Goal: Task Accomplishment & Management: Manage account settings

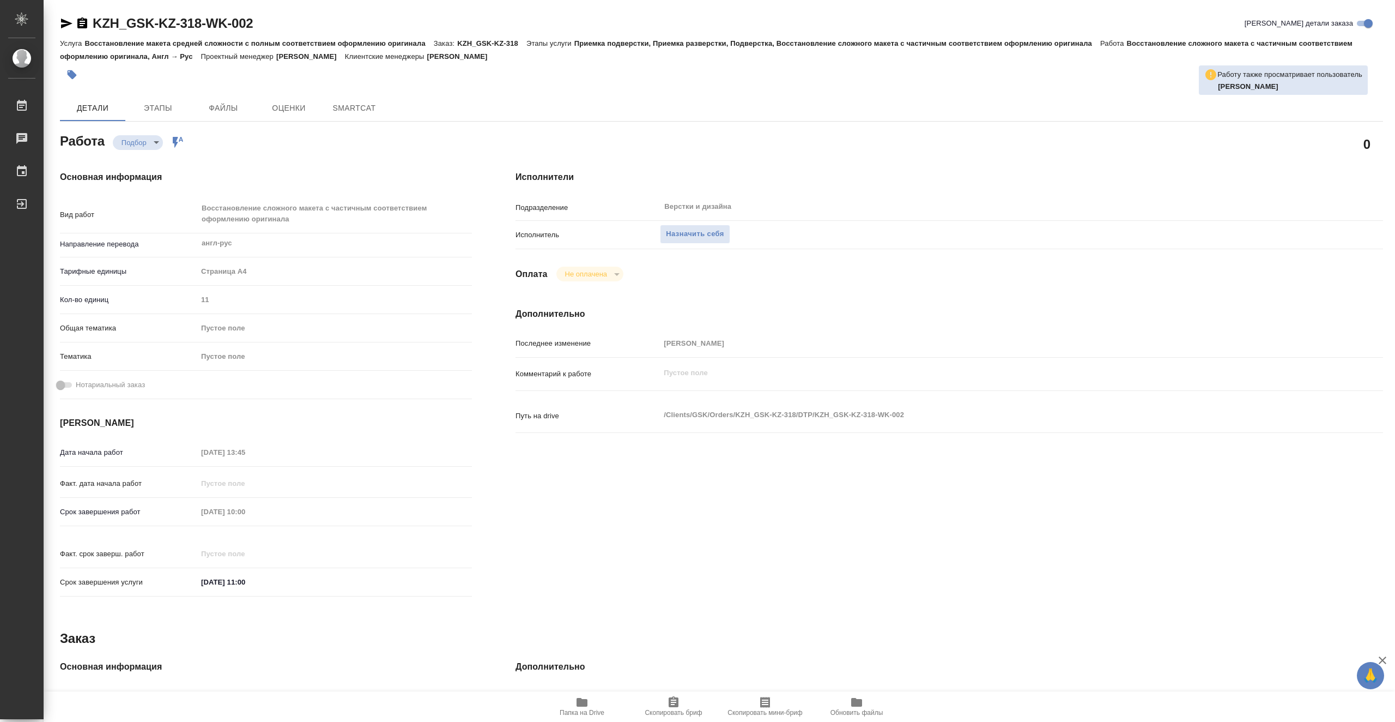
type textarea "x"
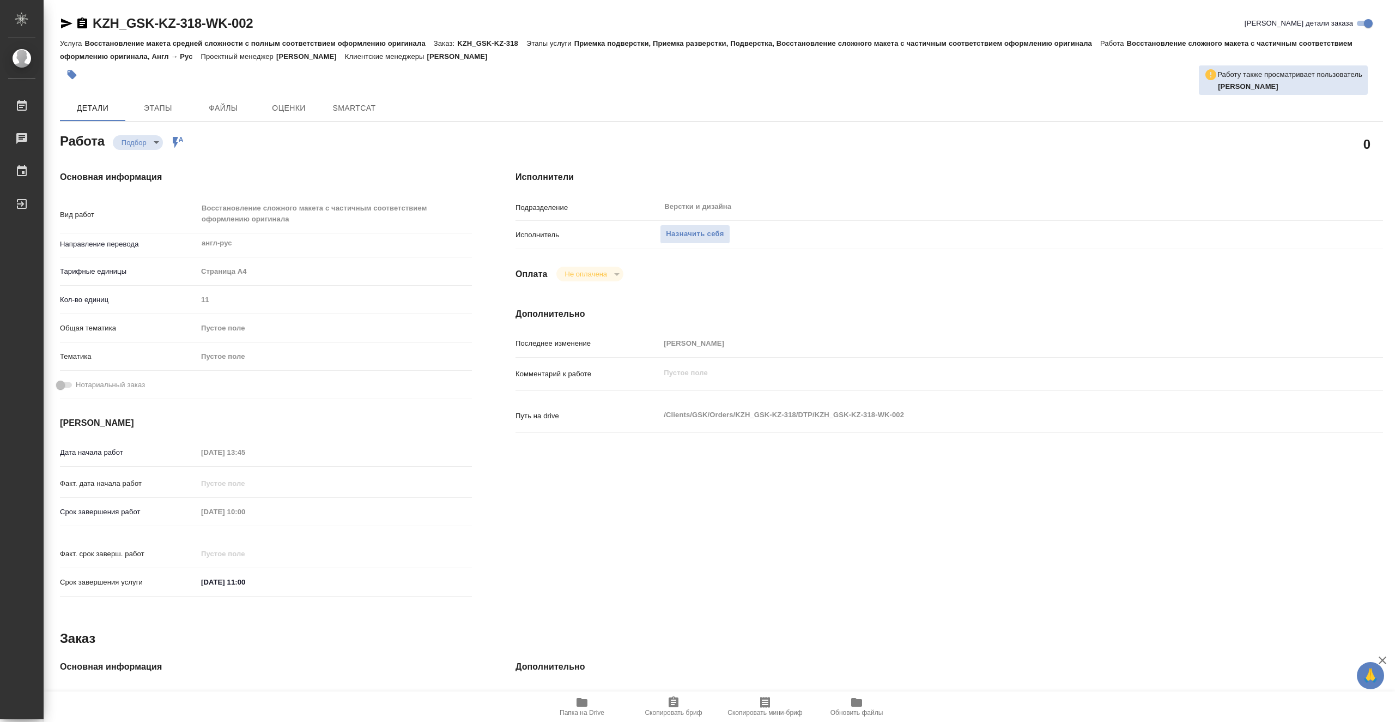
type textarea "x"
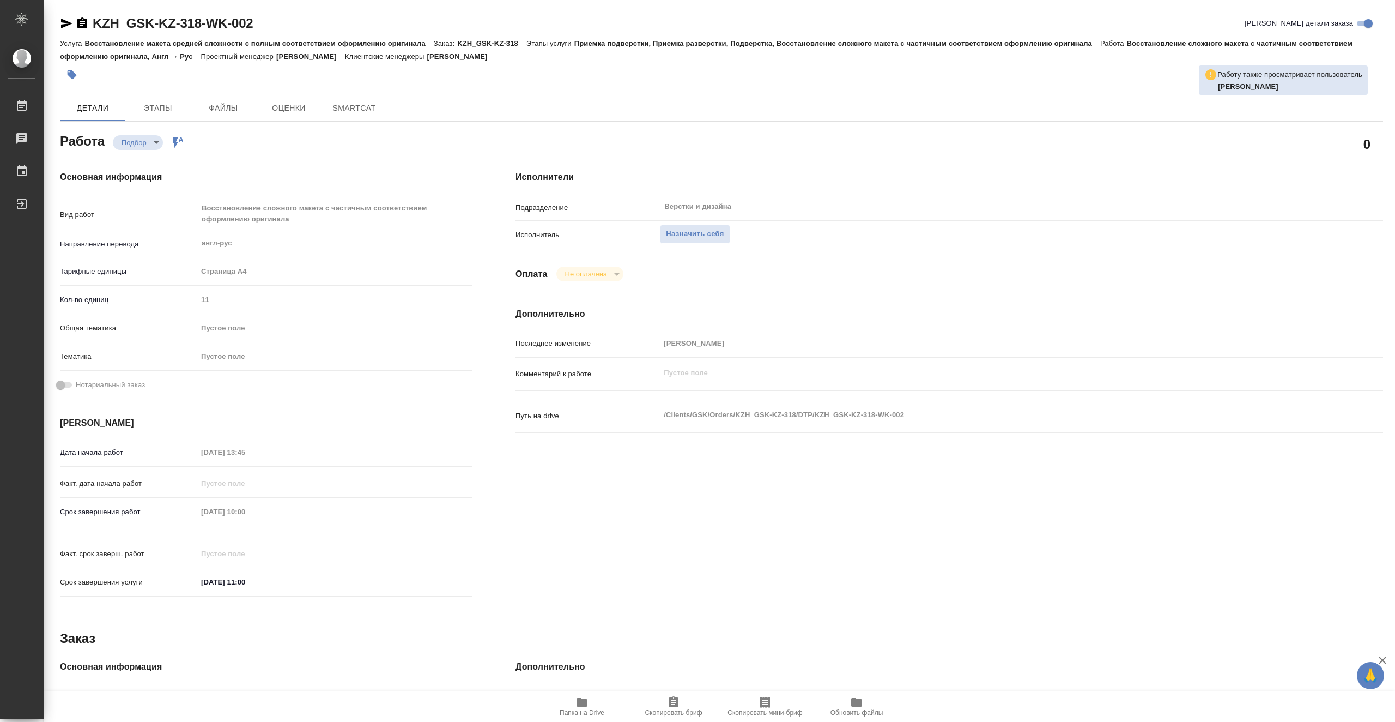
type textarea "x"
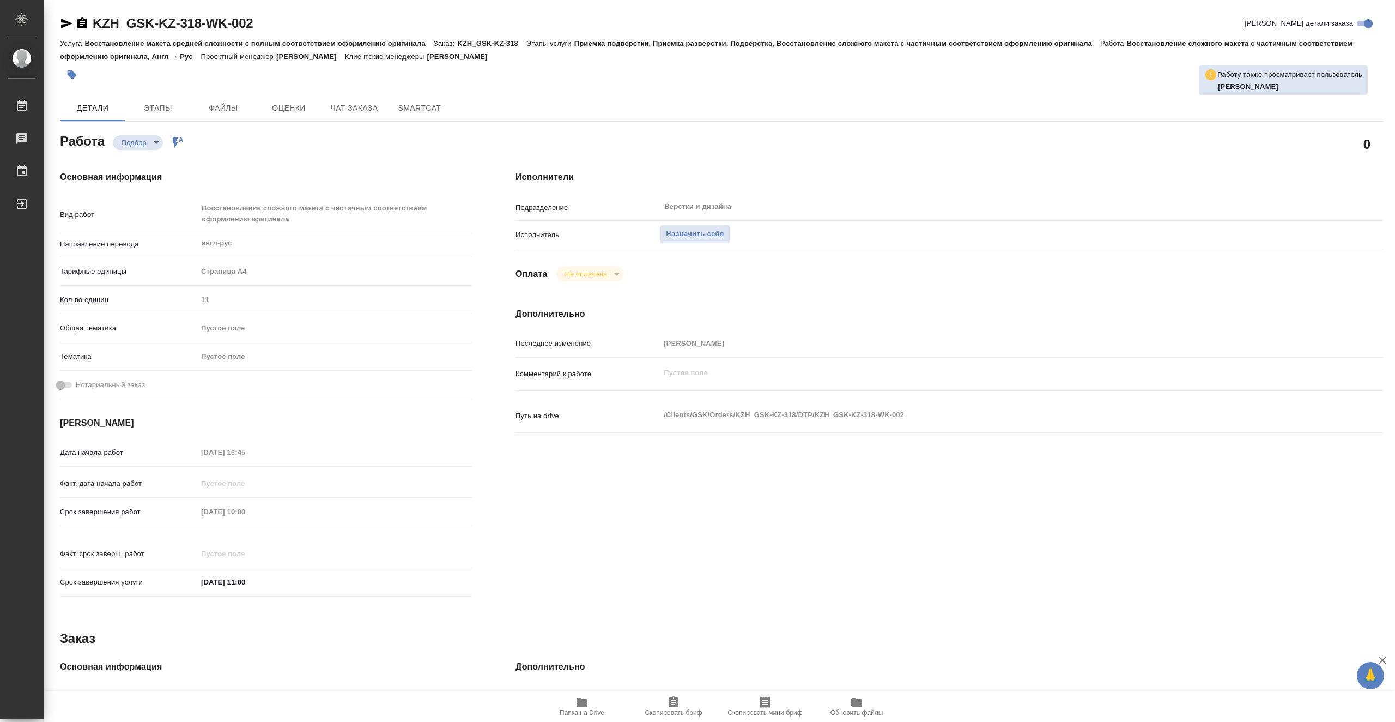
type textarea "x"
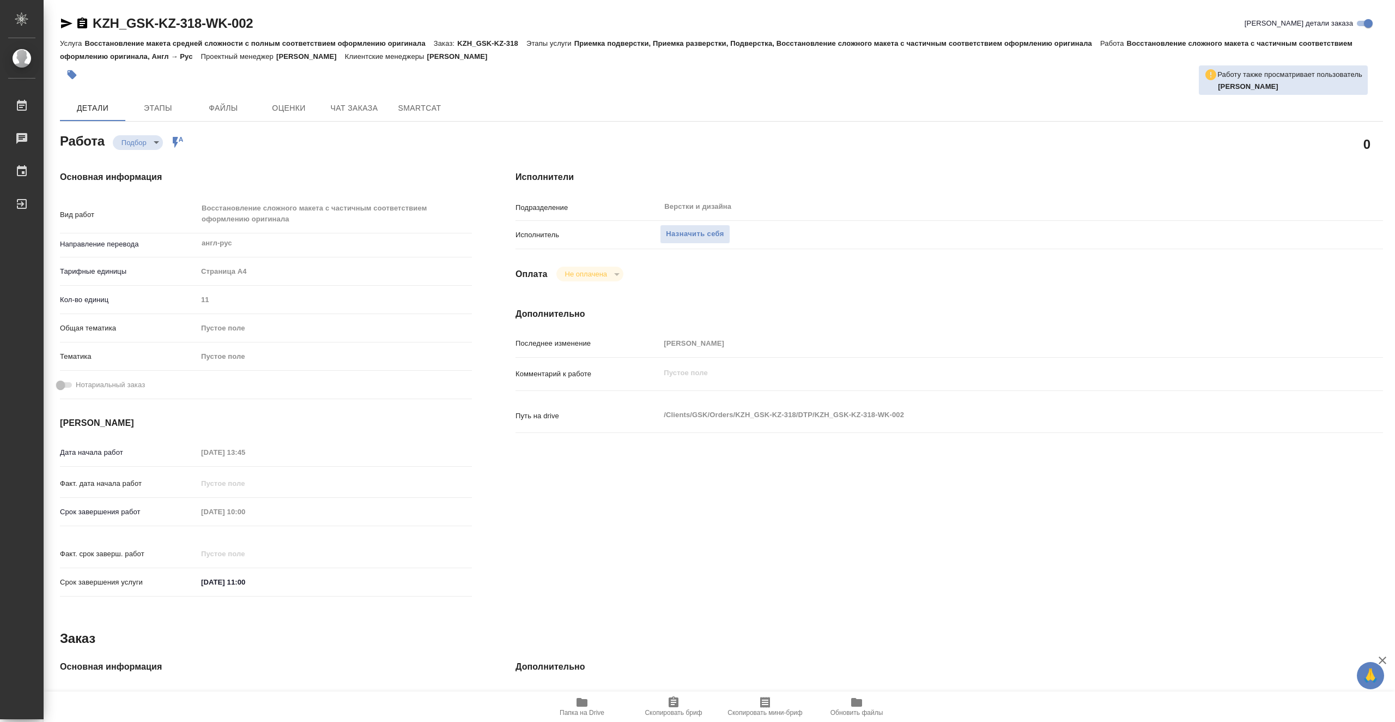
type textarea "x"
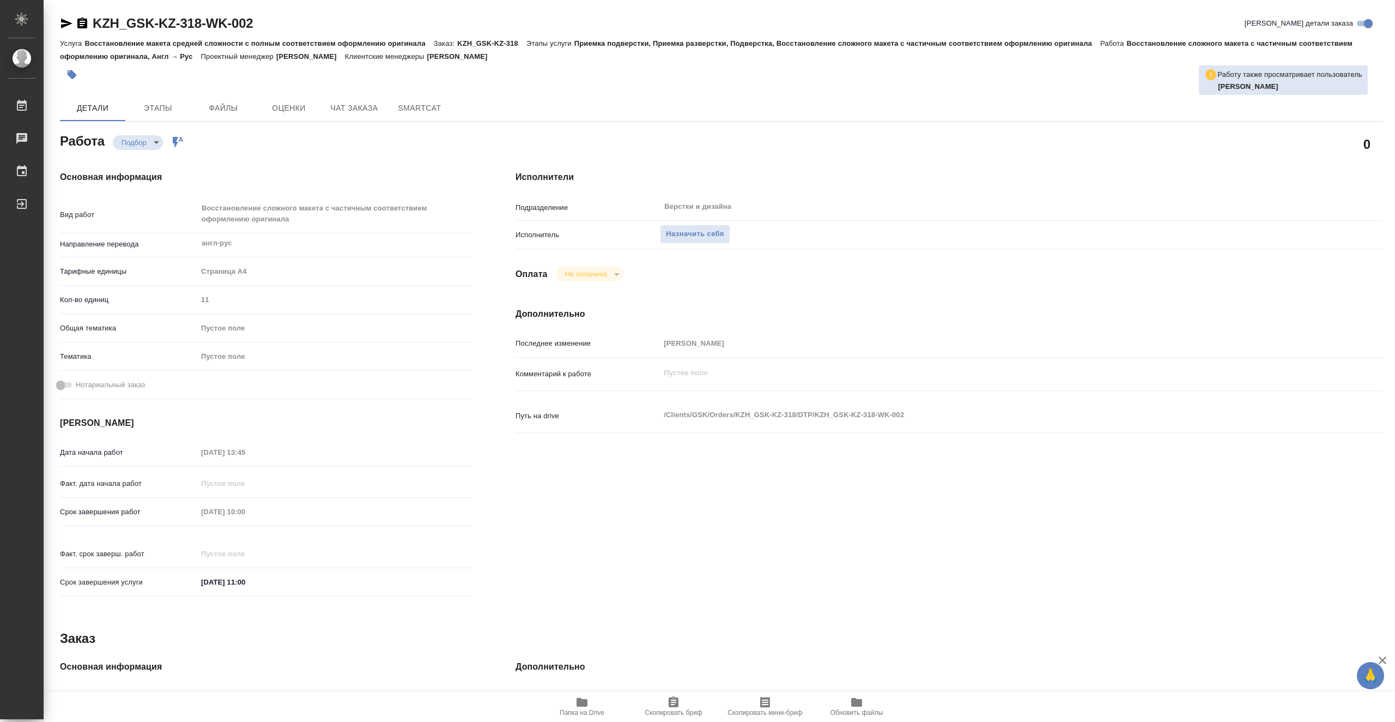
click at [587, 698] on icon "button" at bounding box center [582, 702] width 13 height 13
type textarea "x"
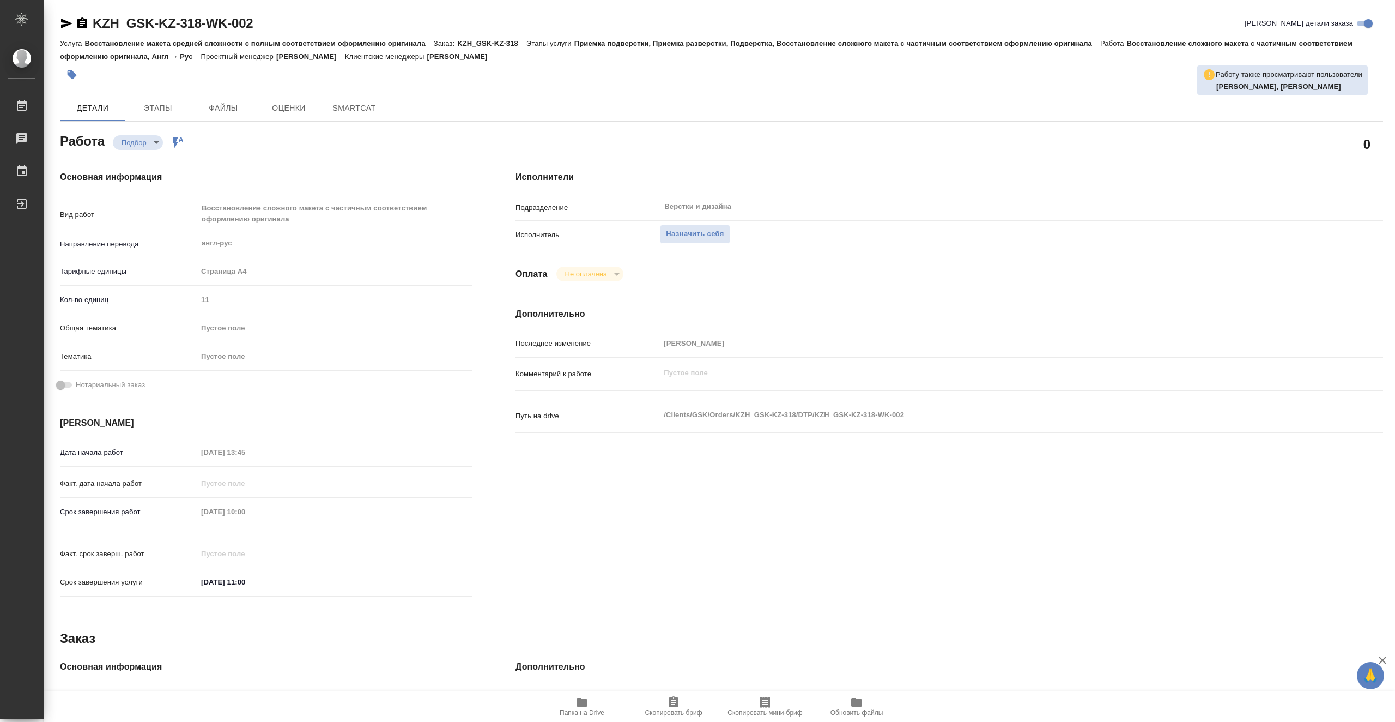
type textarea "x"
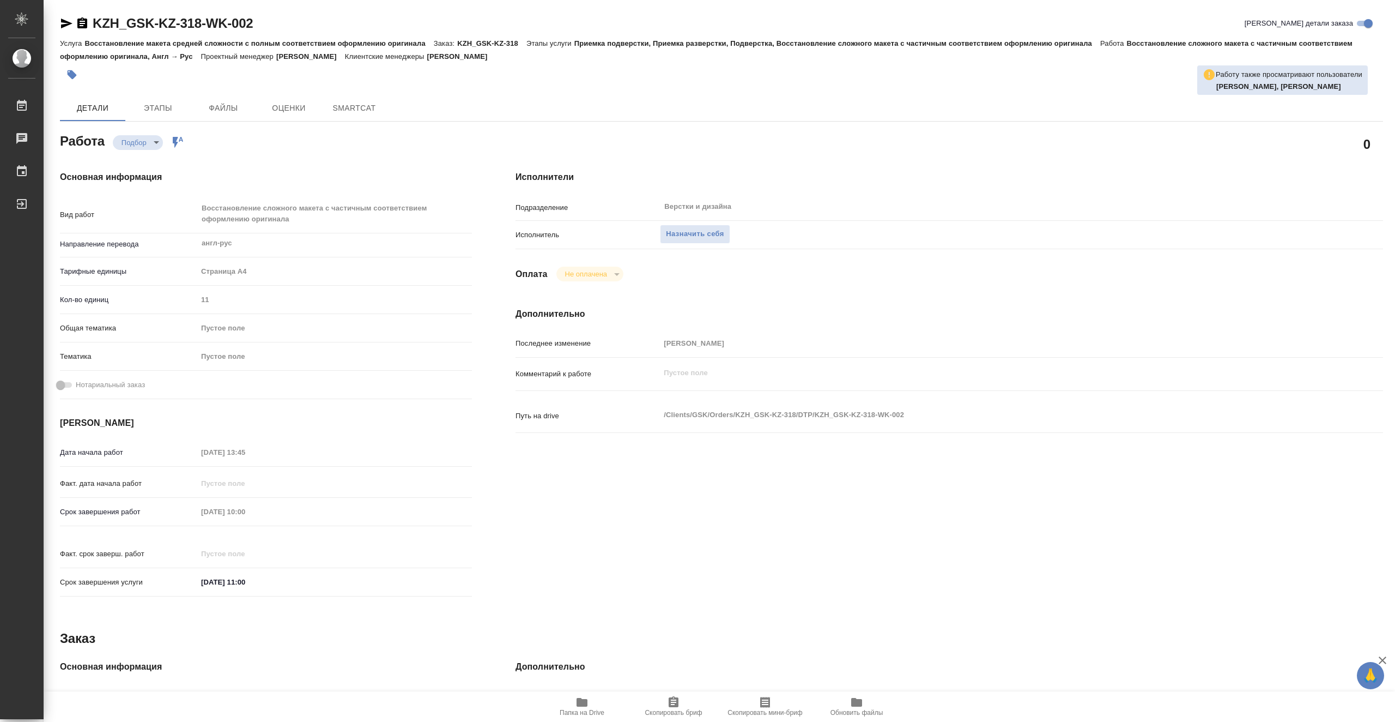
type textarea "x"
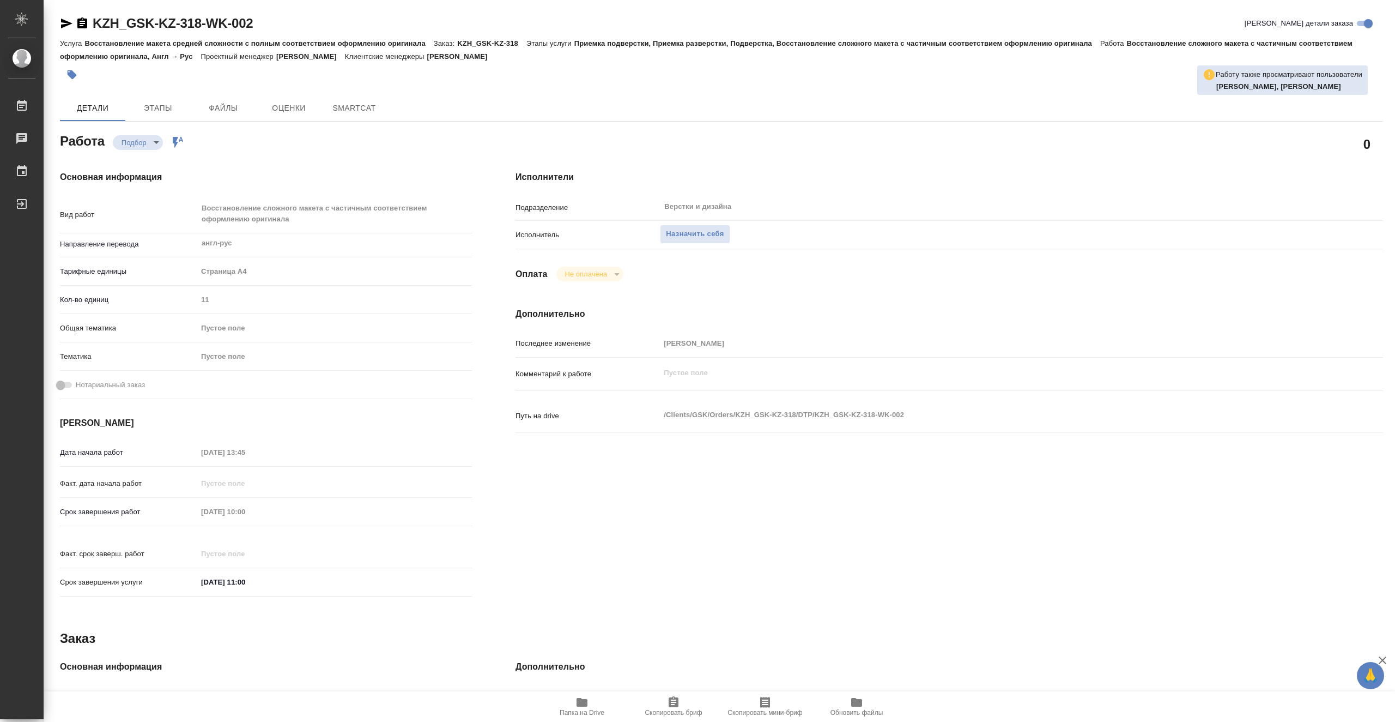
type textarea "x"
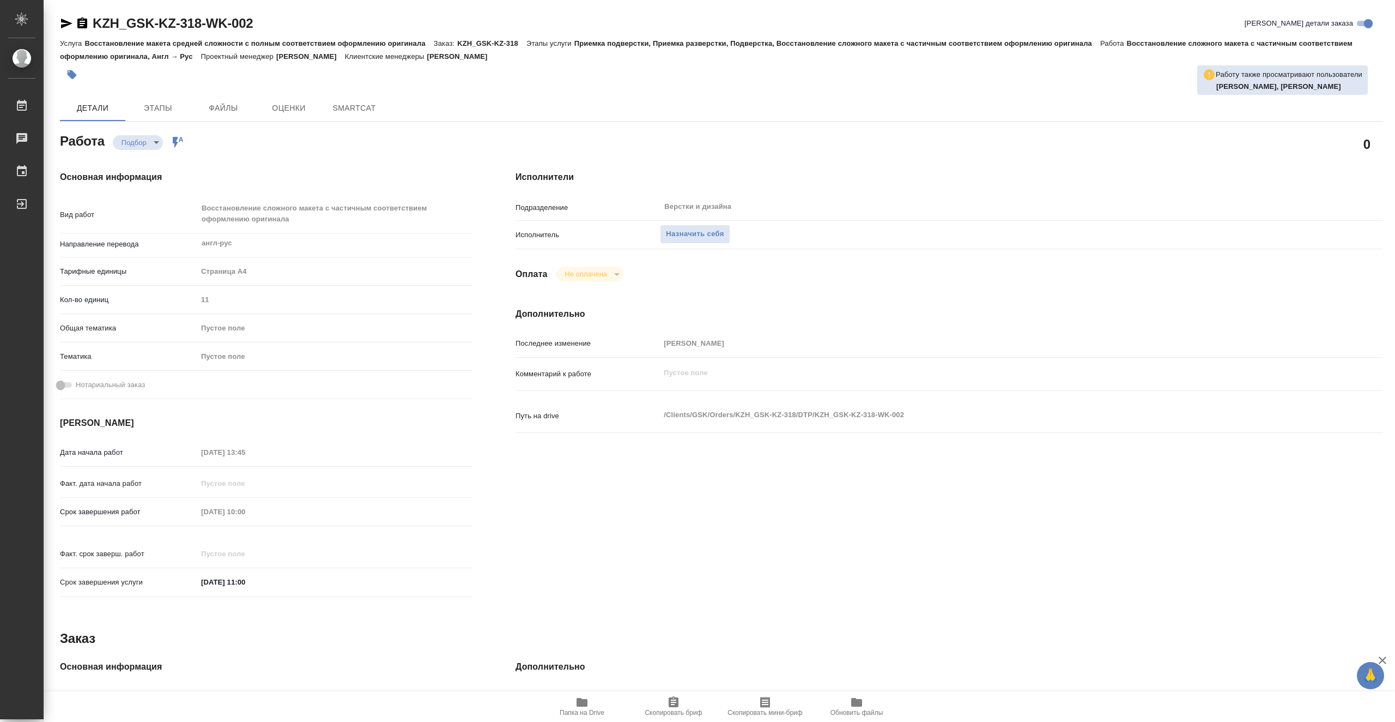
type textarea "x"
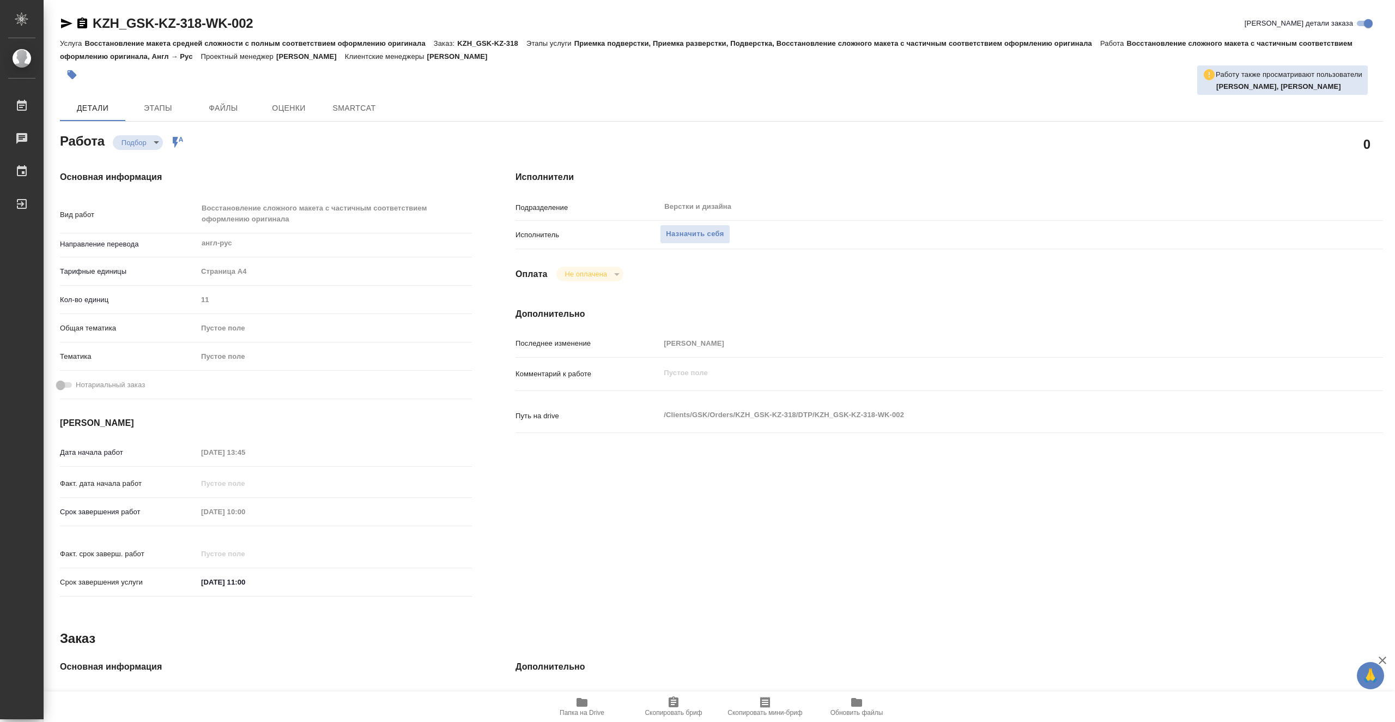
type textarea "x"
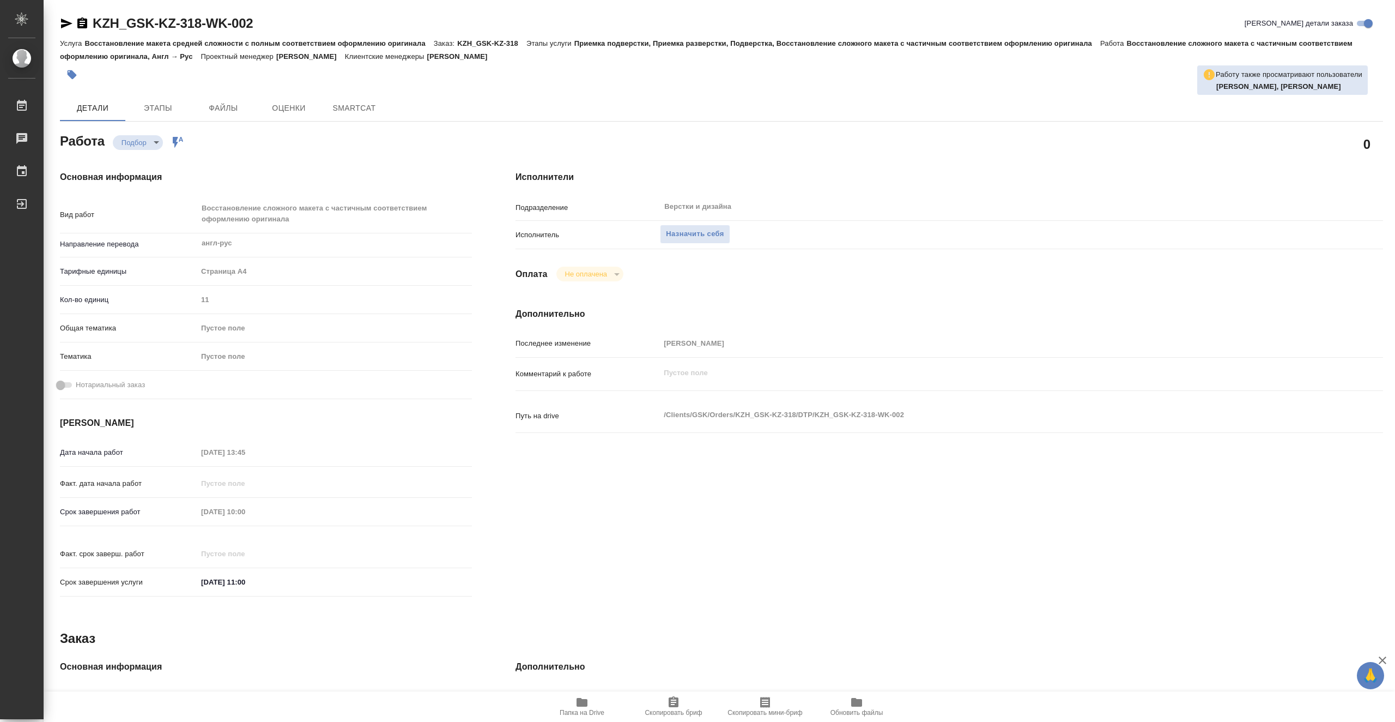
type textarea "x"
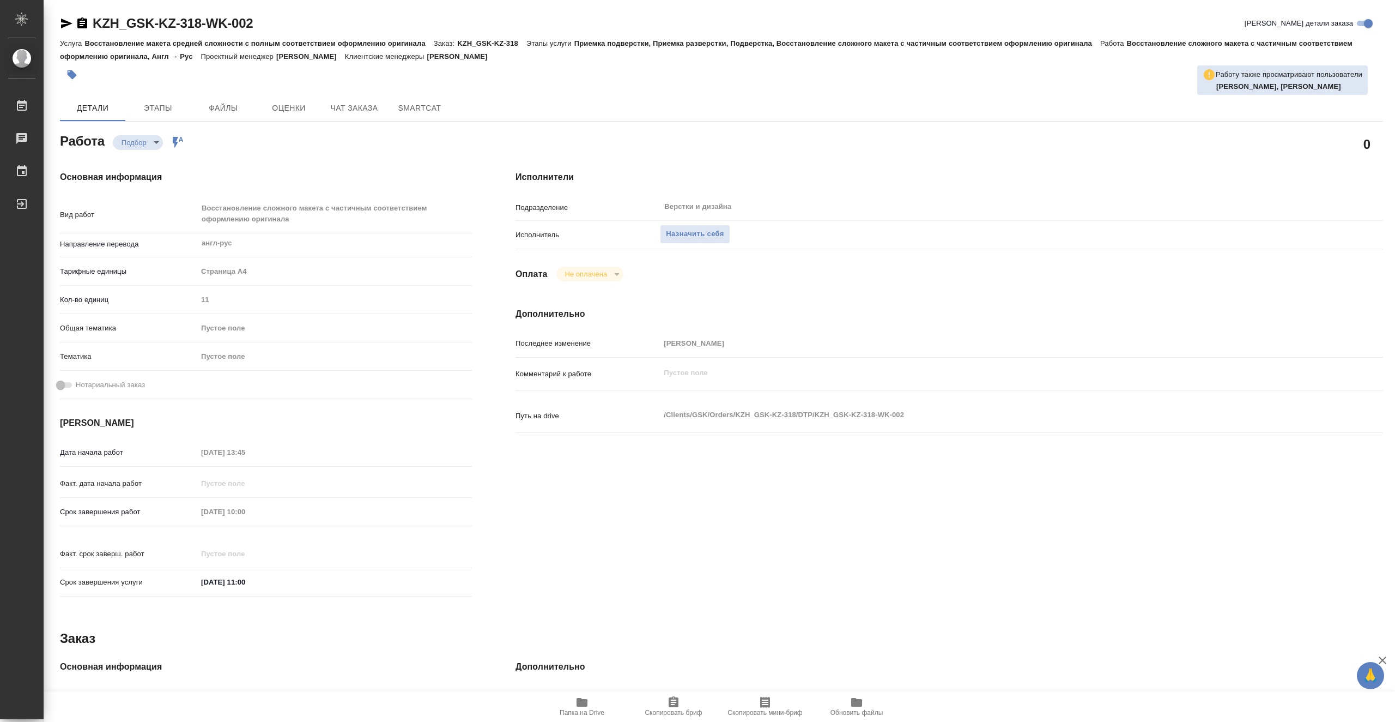
type textarea "x"
click at [587, 708] on icon "button" at bounding box center [582, 702] width 13 height 13
type textarea "x"
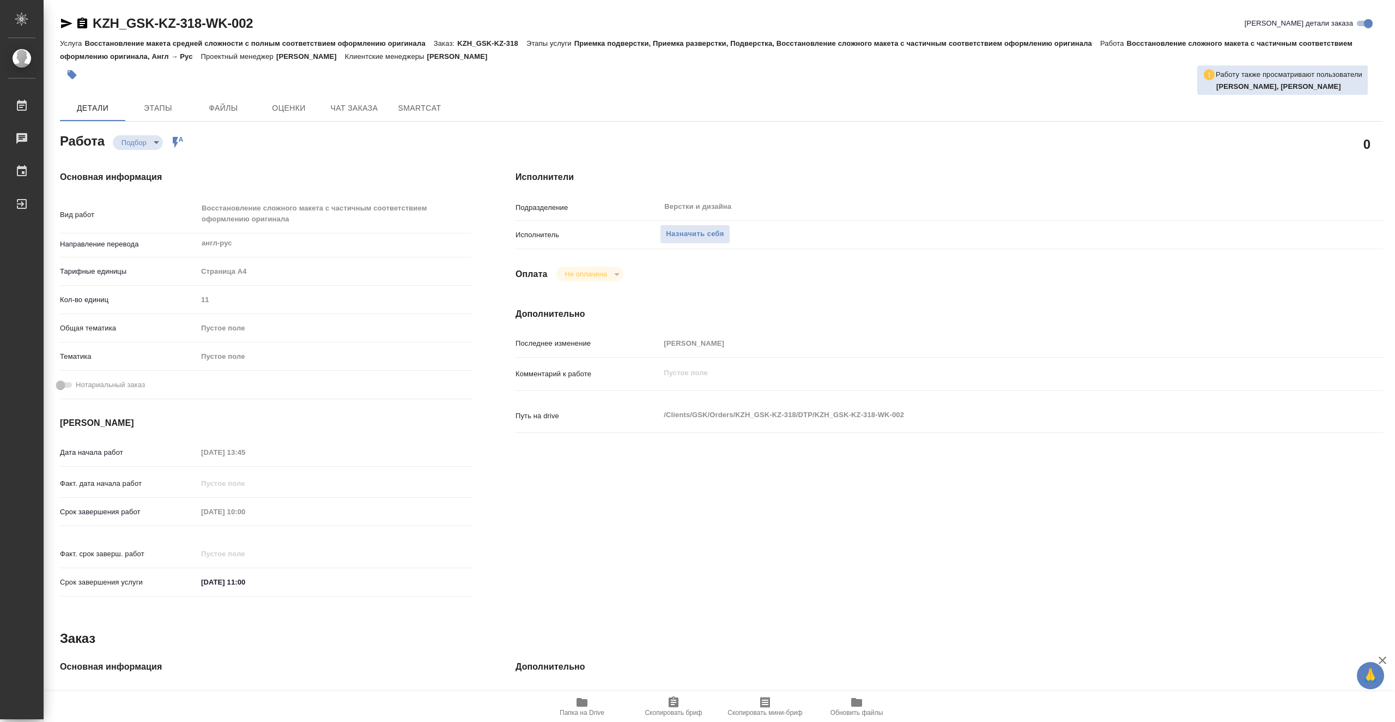
type textarea "x"
click at [671, 238] on span "Назначить себя" at bounding box center [695, 234] width 58 height 13
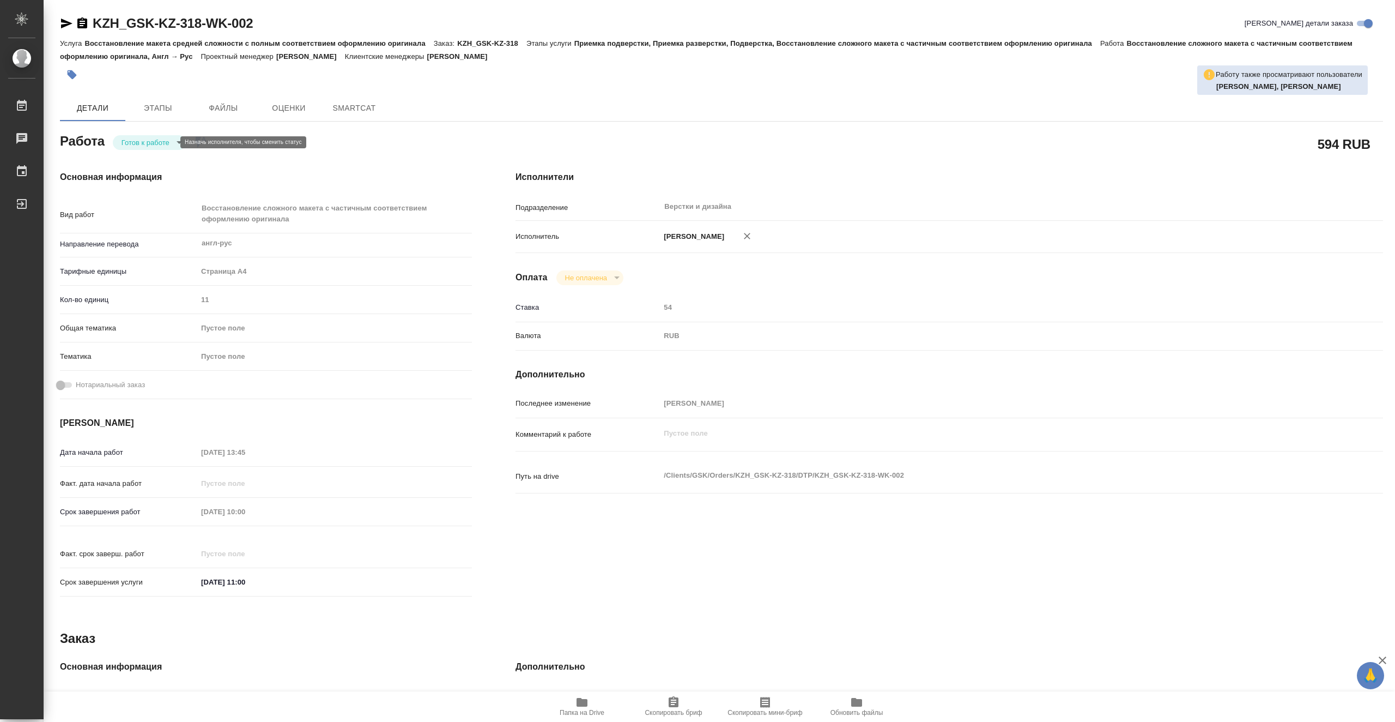
type textarea "x"
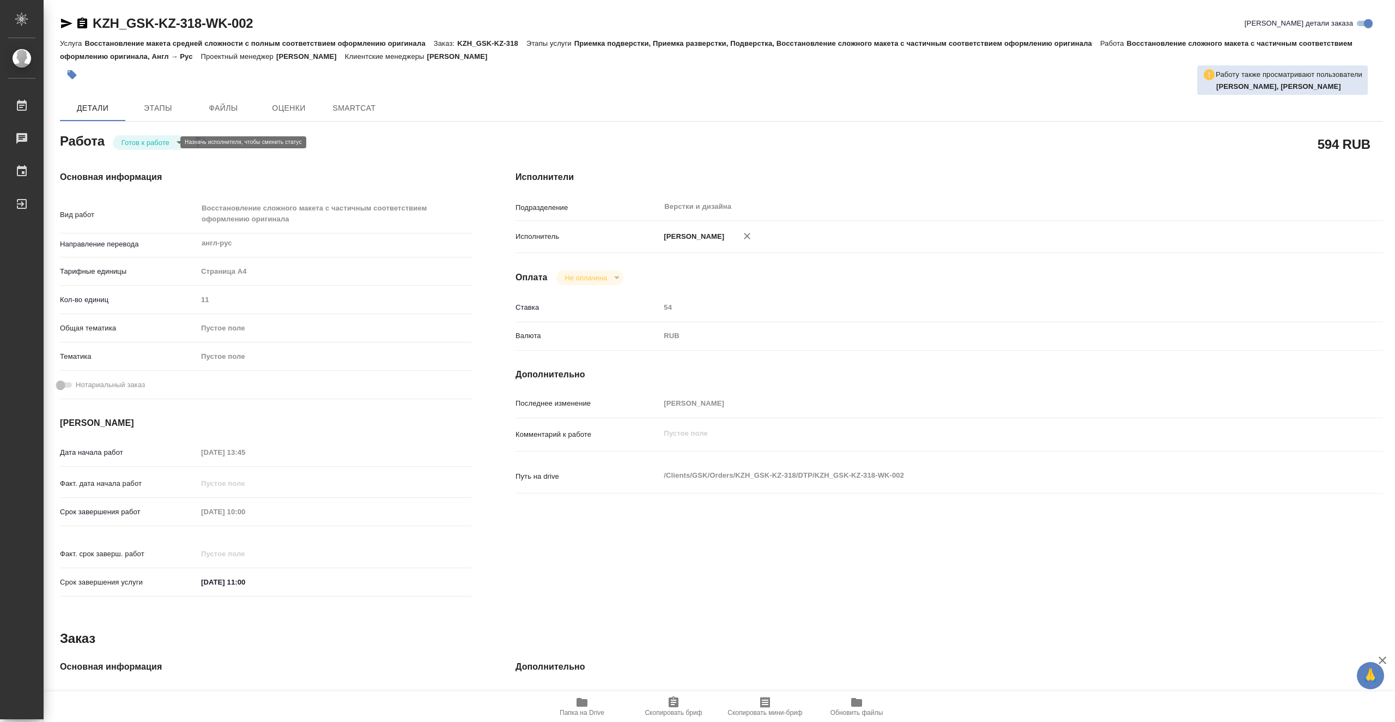
type textarea "x"
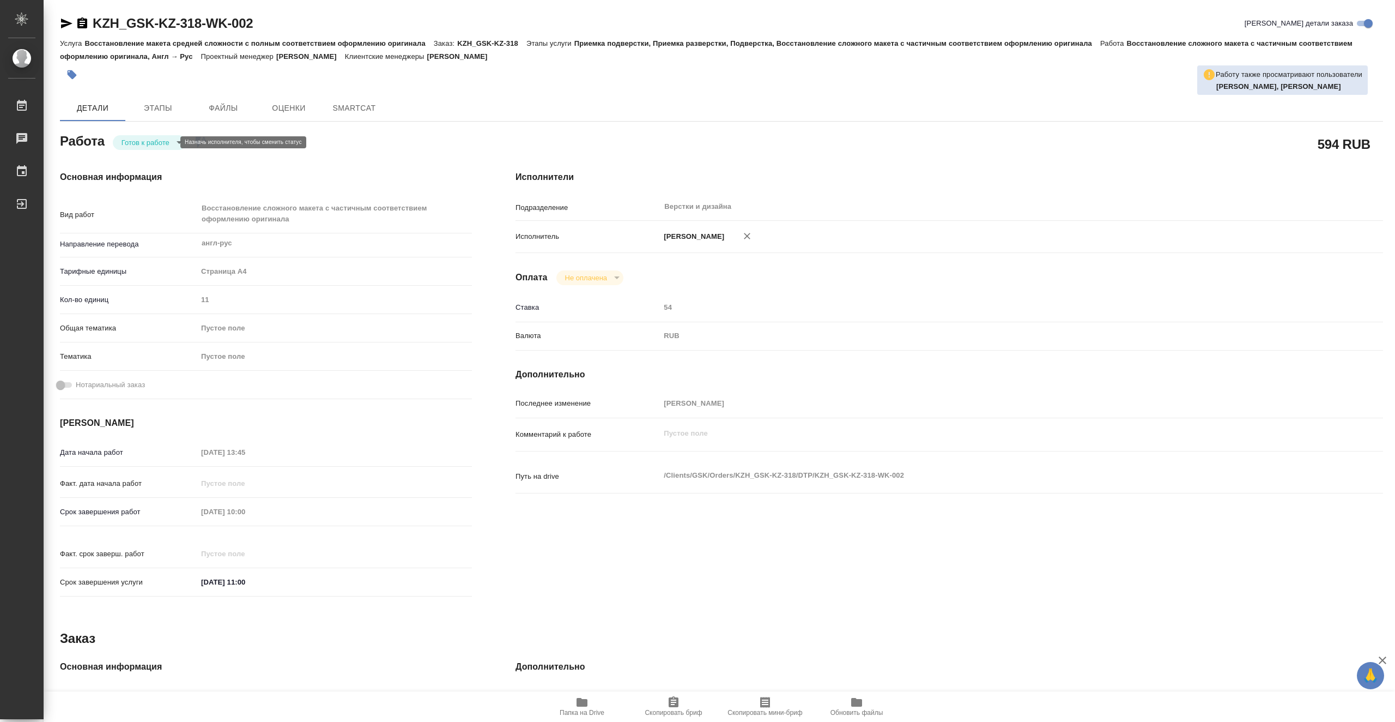
click at [147, 141] on body "🙏 .cls-1 fill:#fff; AWATERA Vasiutchenko Aleksandr Работы Чаты График Выйти KZH…" at bounding box center [697, 361] width 1395 height 722
type textarea "x"
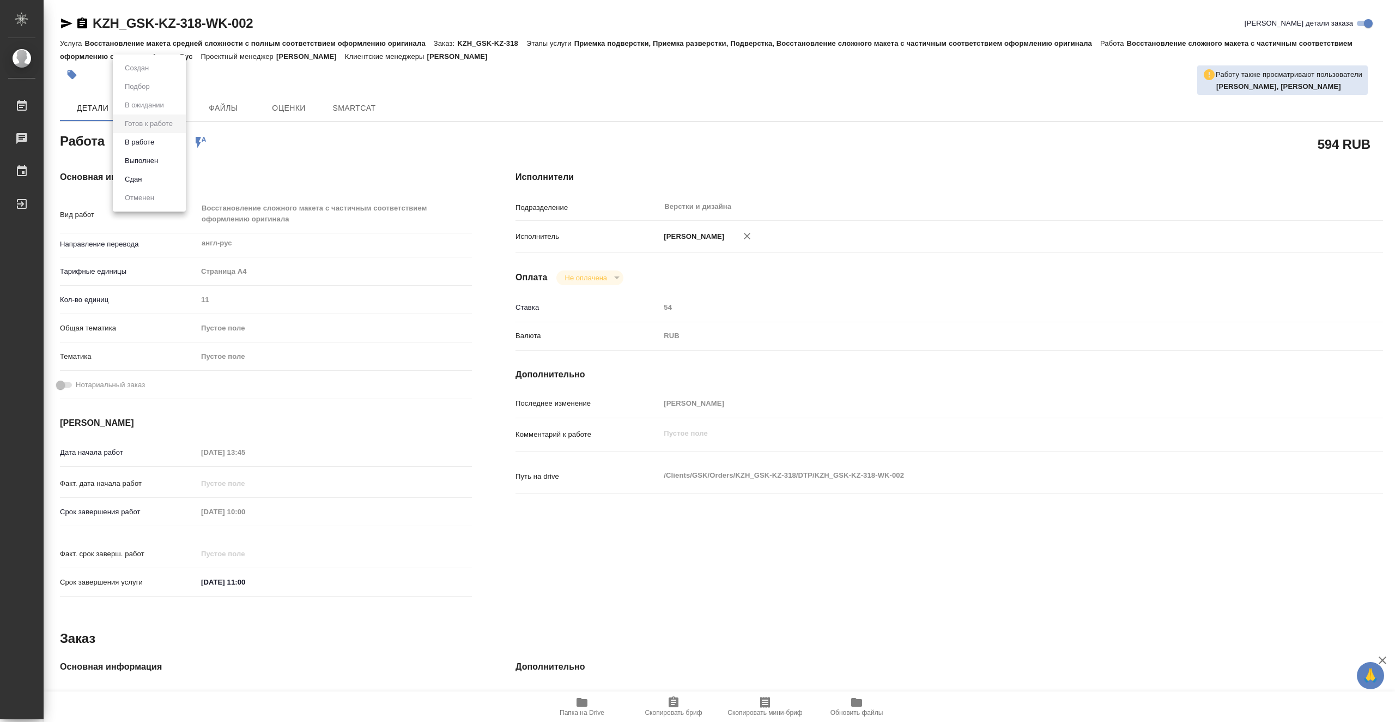
type textarea "x"
click at [157, 144] on button "В работе" at bounding box center [140, 142] width 36 height 12
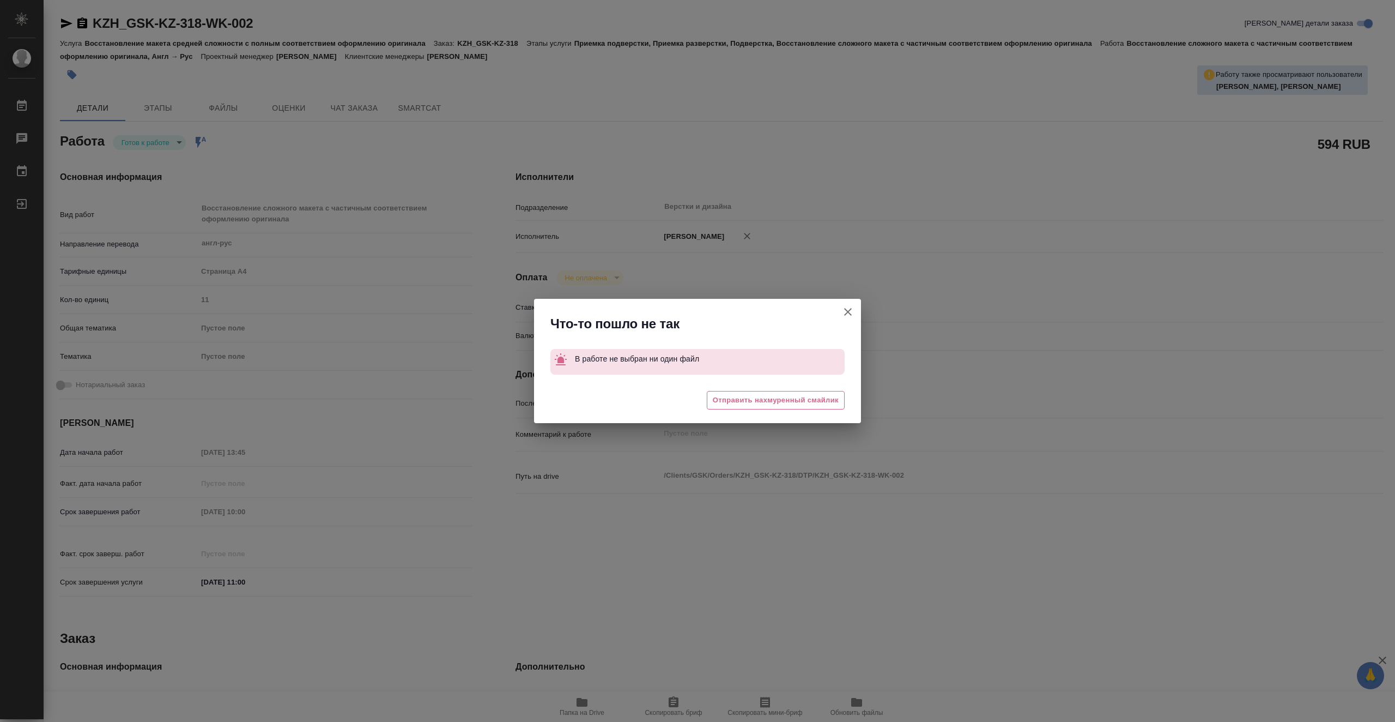
type textarea "x"
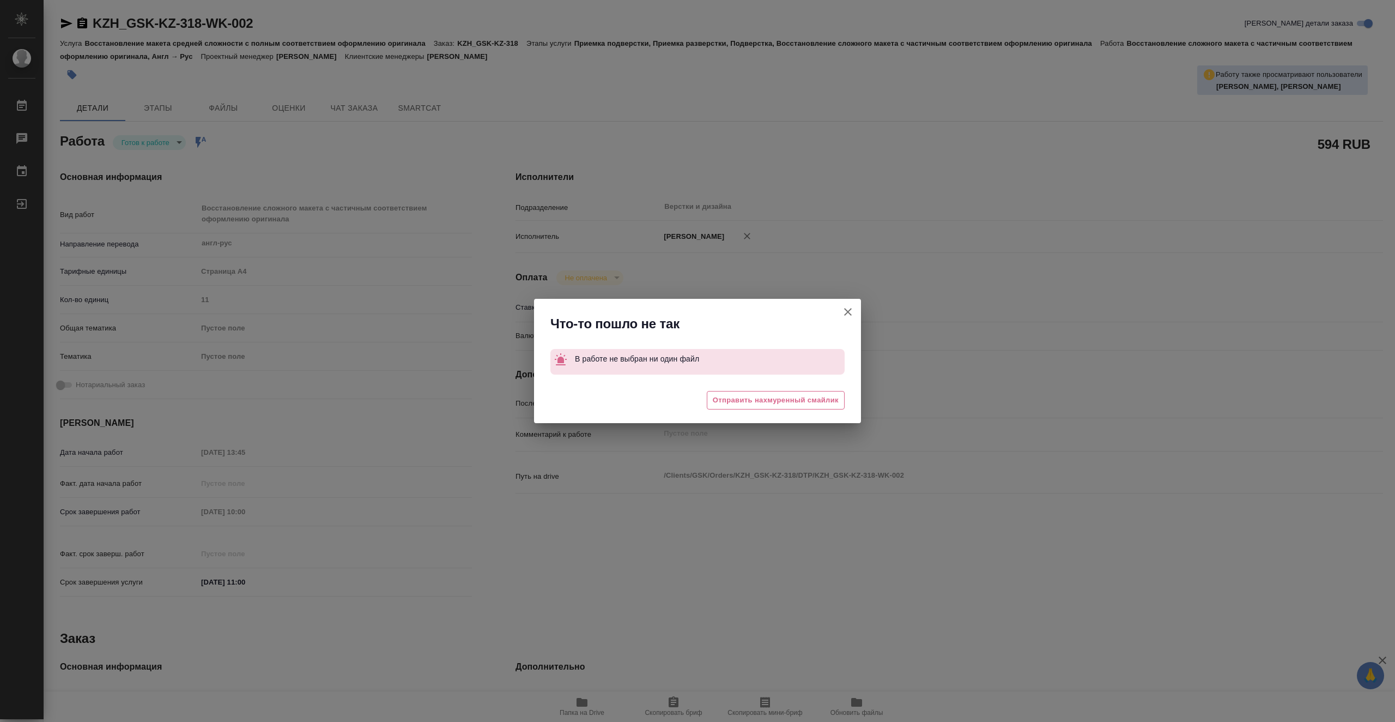
type textarea "x"
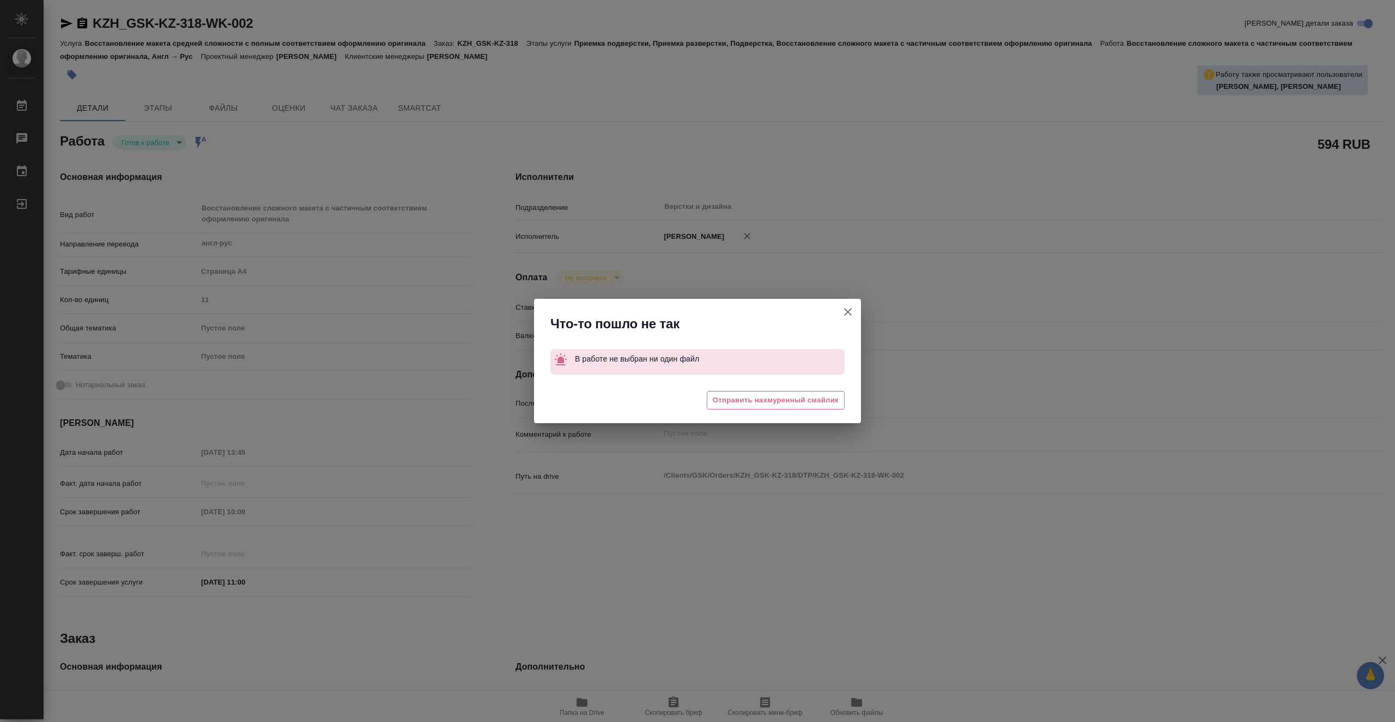
type textarea "x"
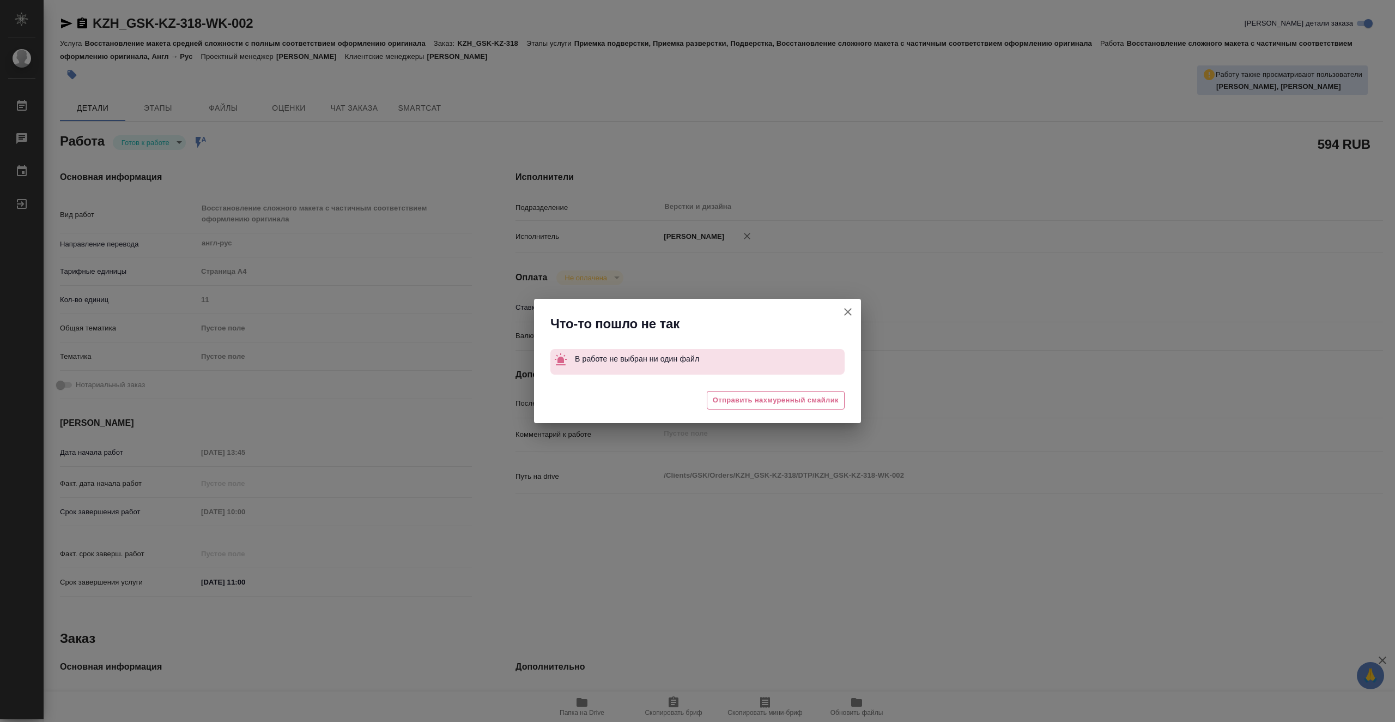
type textarea "x"
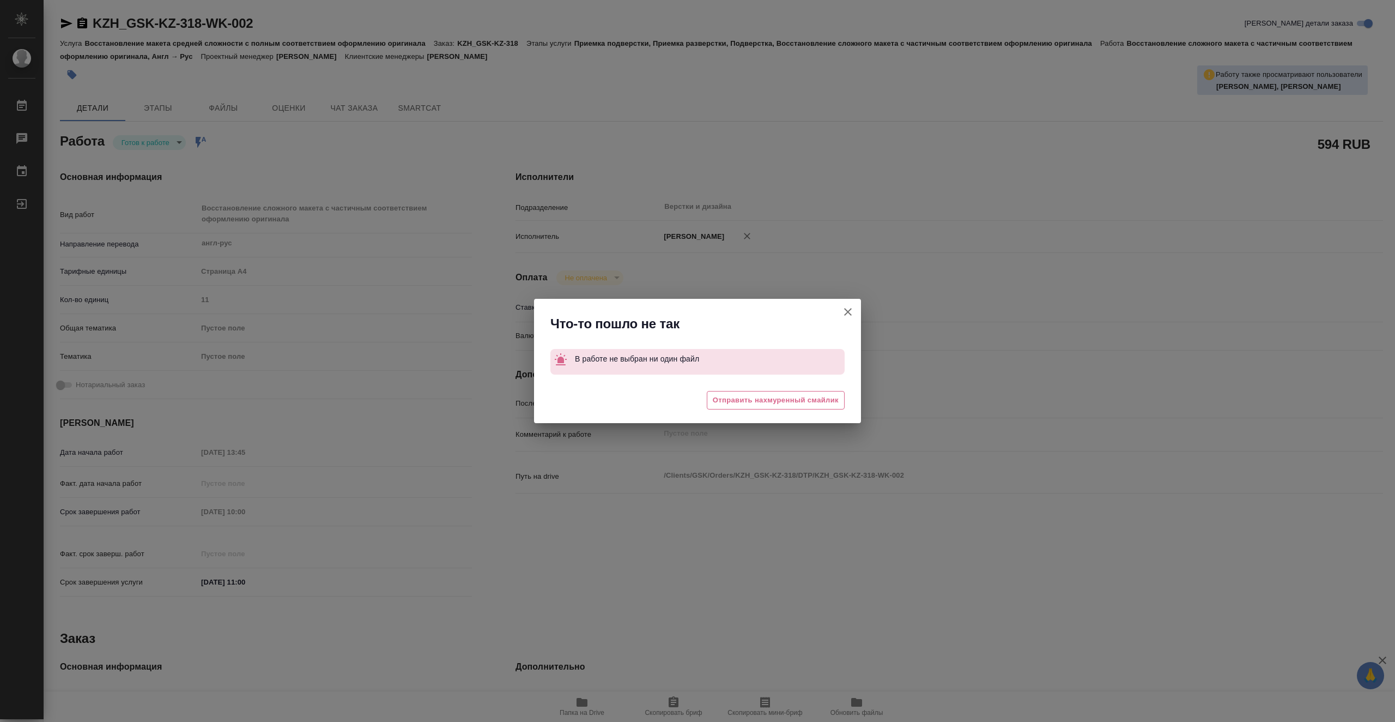
type textarea "x"
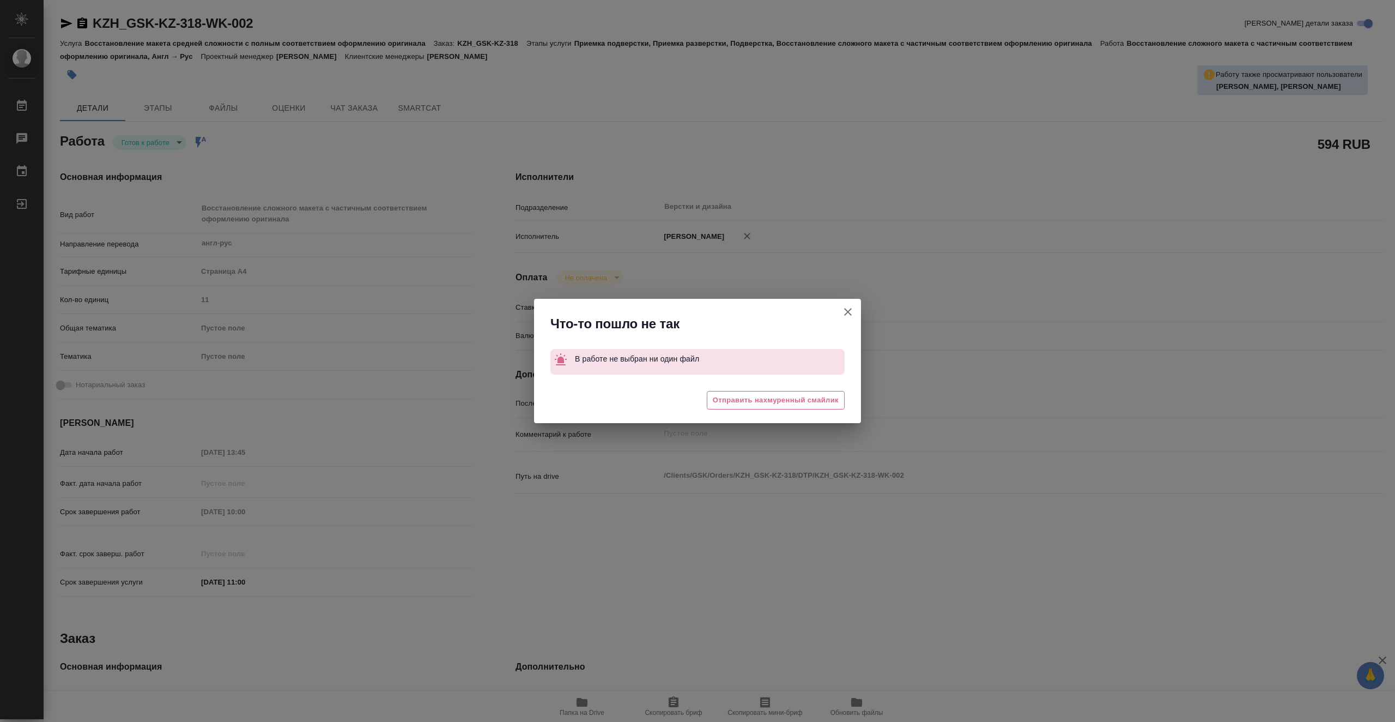
type textarea "x"
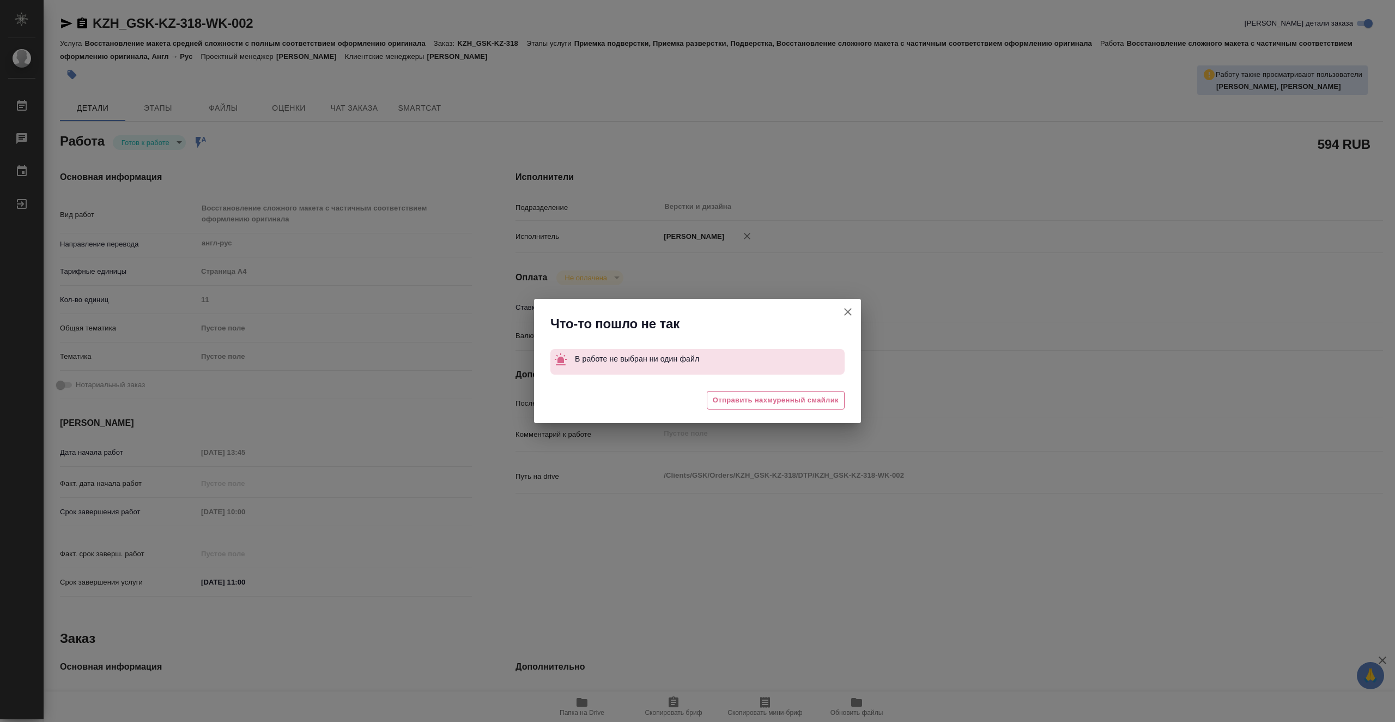
click at [851, 308] on icon "button" at bounding box center [848, 311] width 13 height 13
type textarea "x"
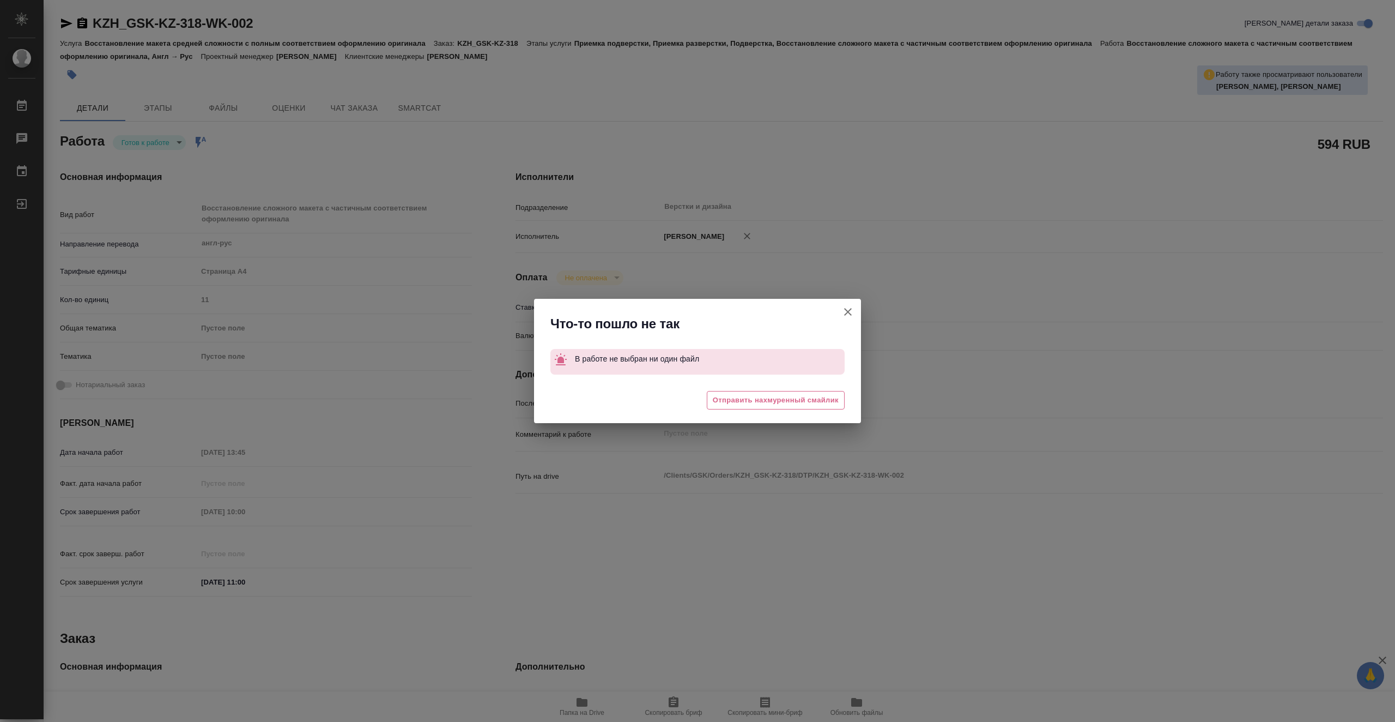
type textarea "x"
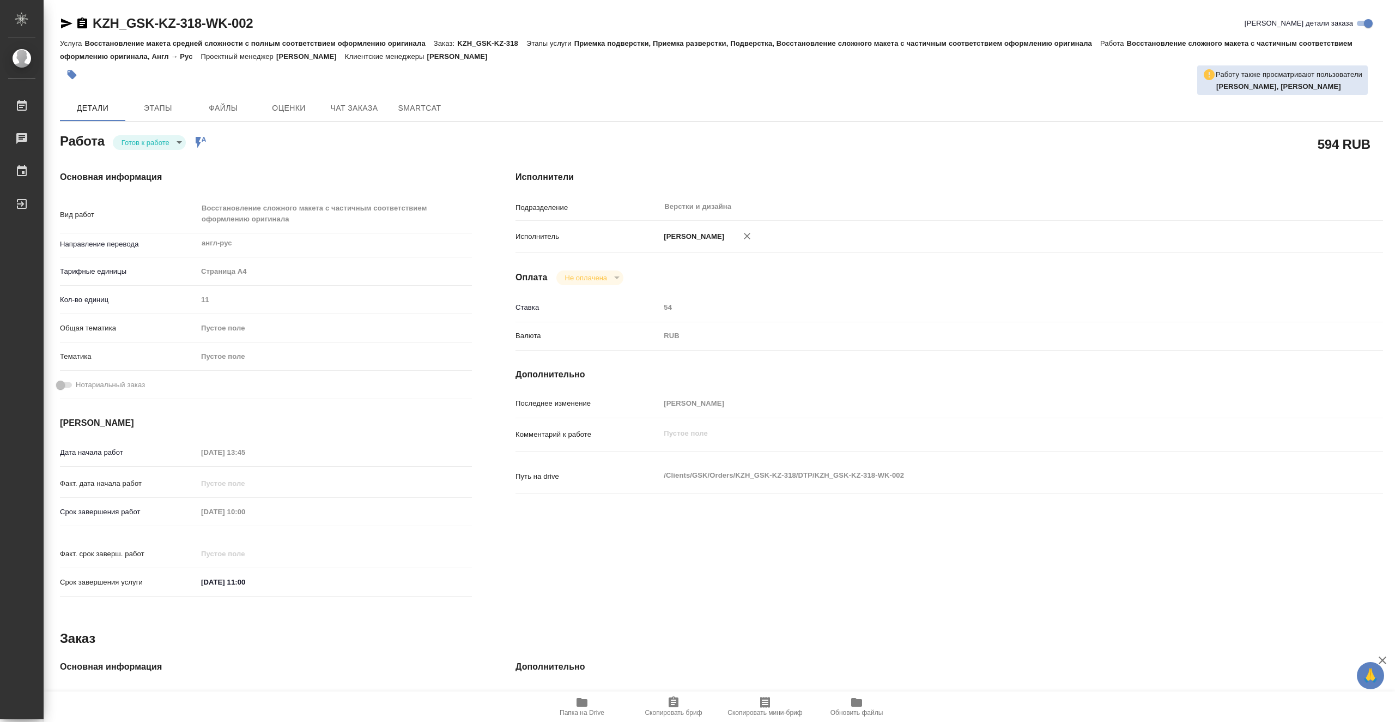
click at [161, 145] on body "🙏 .cls-1 fill:#fff; AWATERA Vasiutchenko Aleksandr Работы 0 Чаты График Выйти K…" at bounding box center [697, 361] width 1395 height 722
click at [161, 146] on li "В работе" at bounding box center [149, 142] width 73 height 19
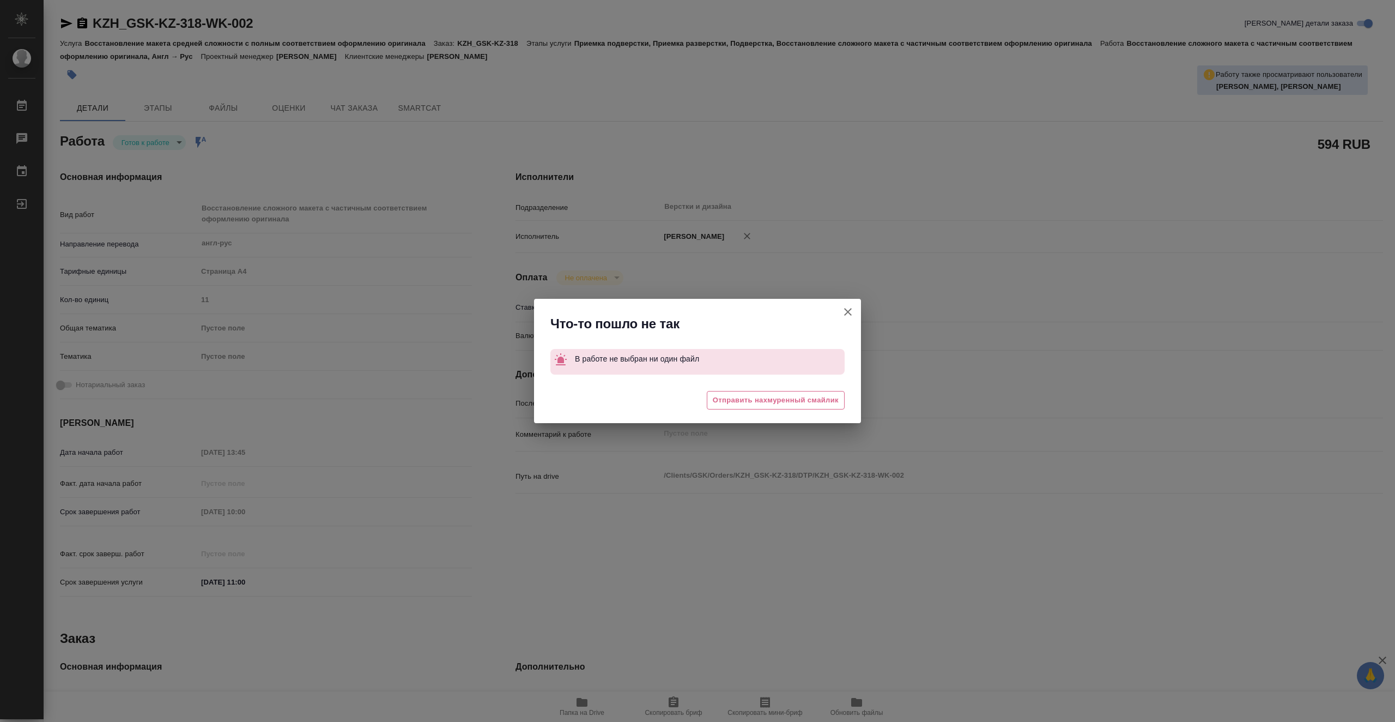
type textarea "x"
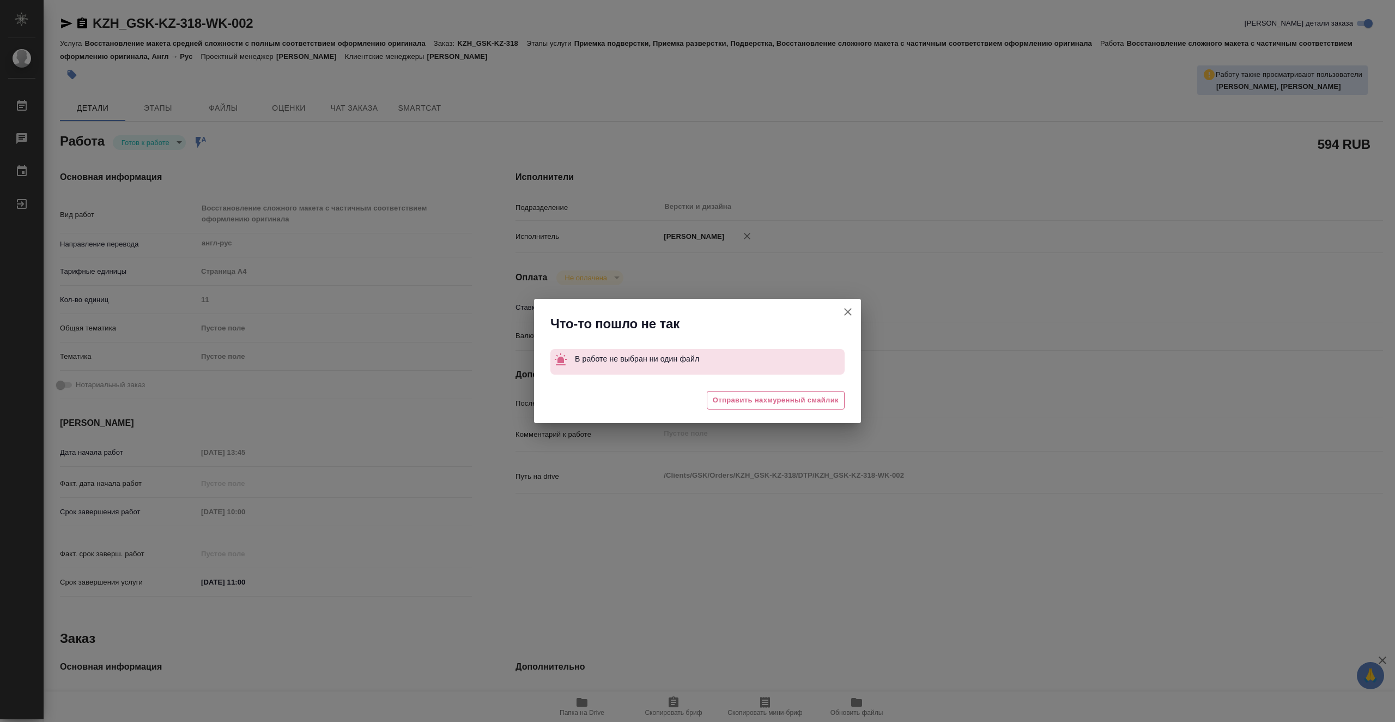
type textarea "x"
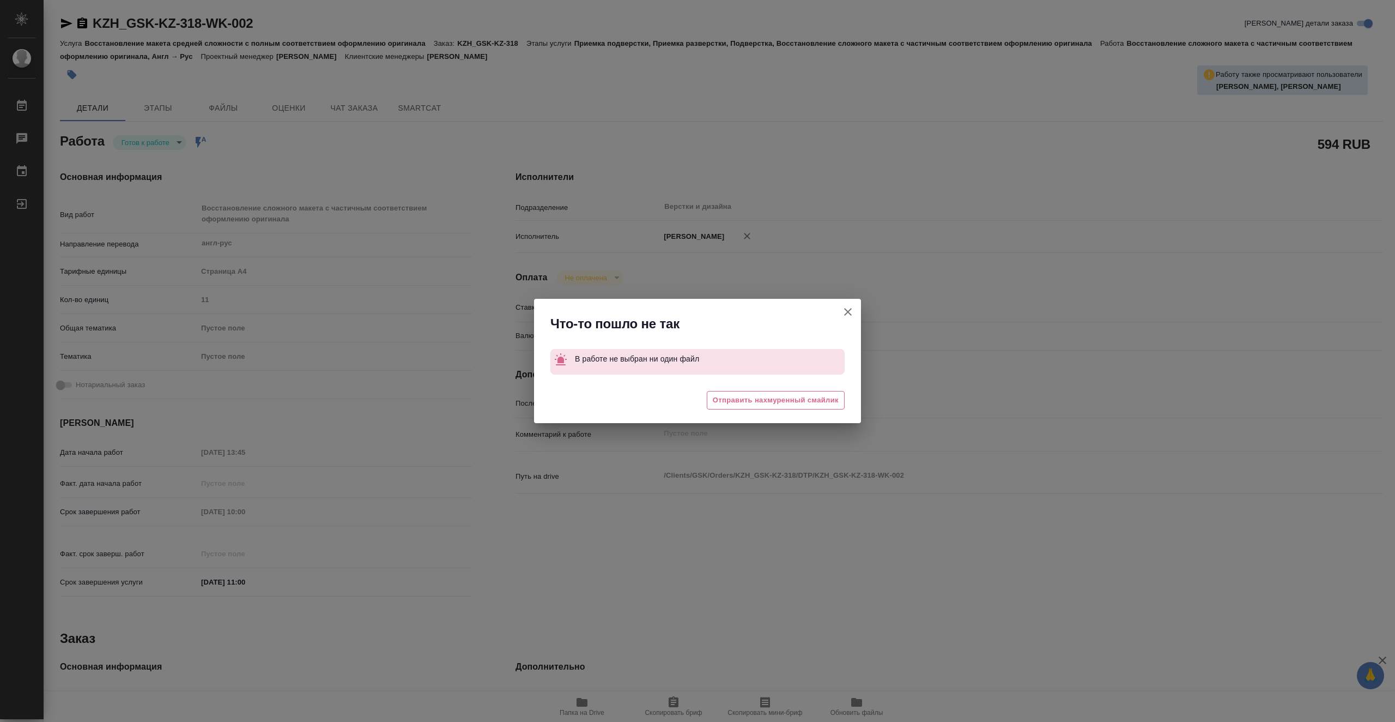
type textarea "x"
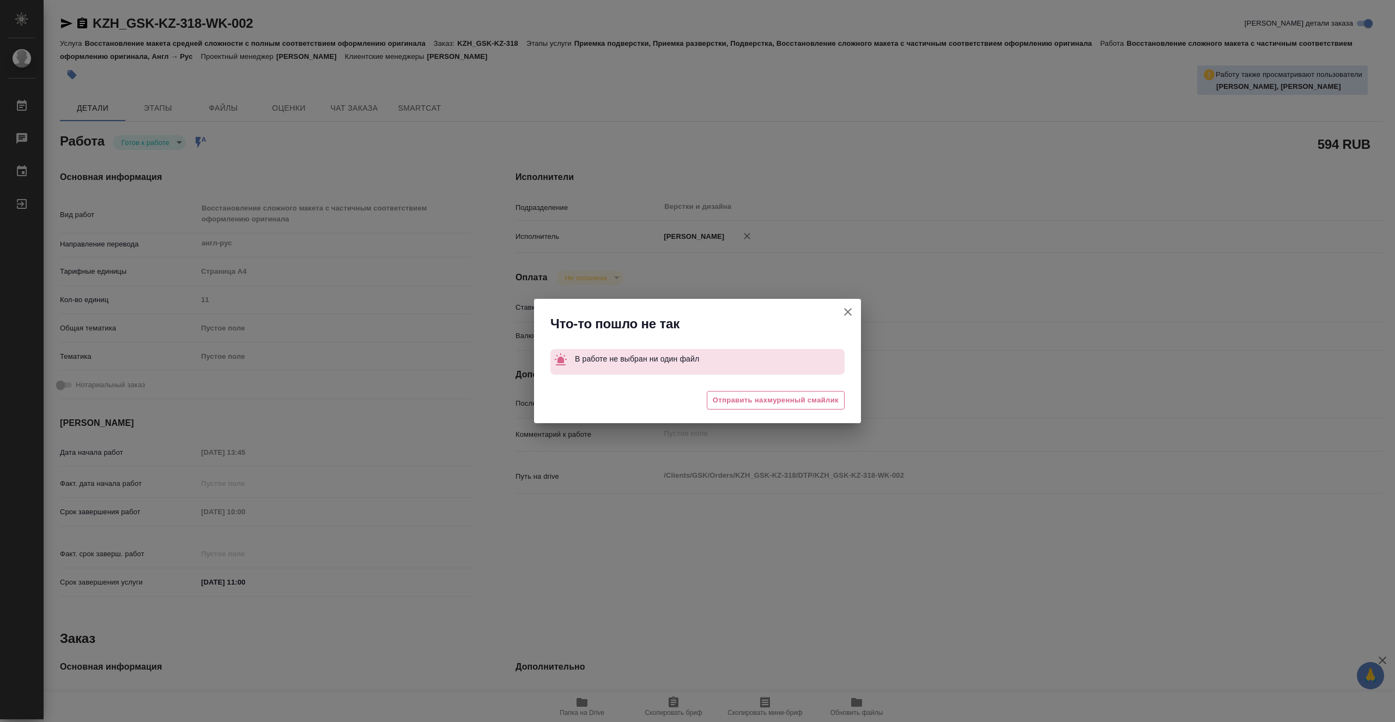
type textarea "x"
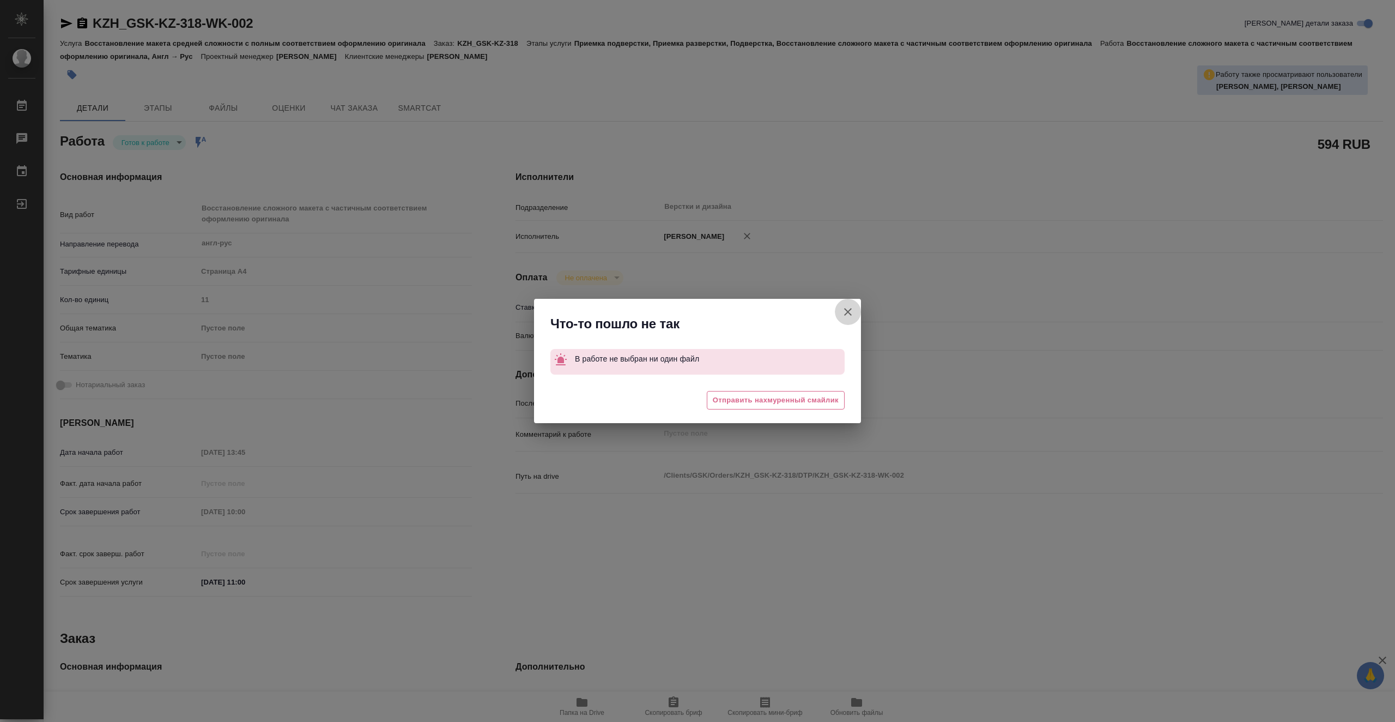
click at [845, 311] on icon "button" at bounding box center [848, 311] width 13 height 13
type textarea "x"
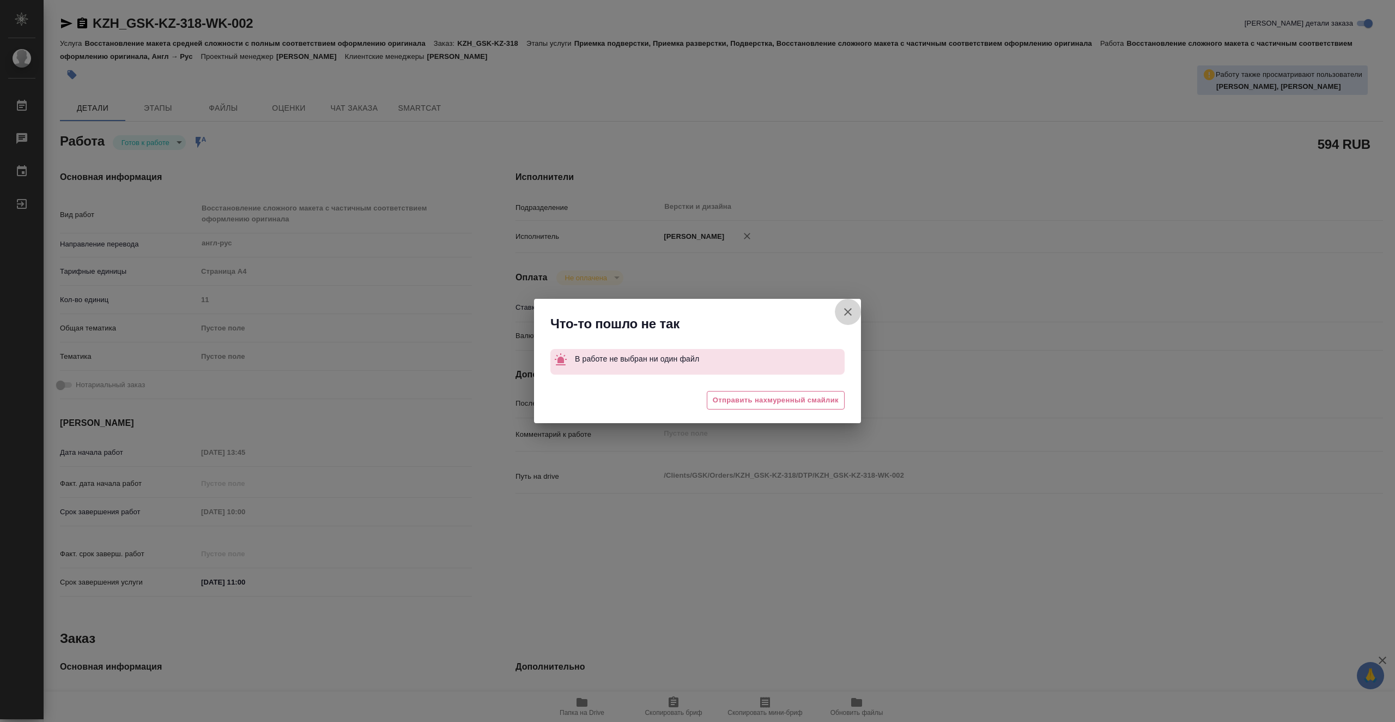
type textarea "x"
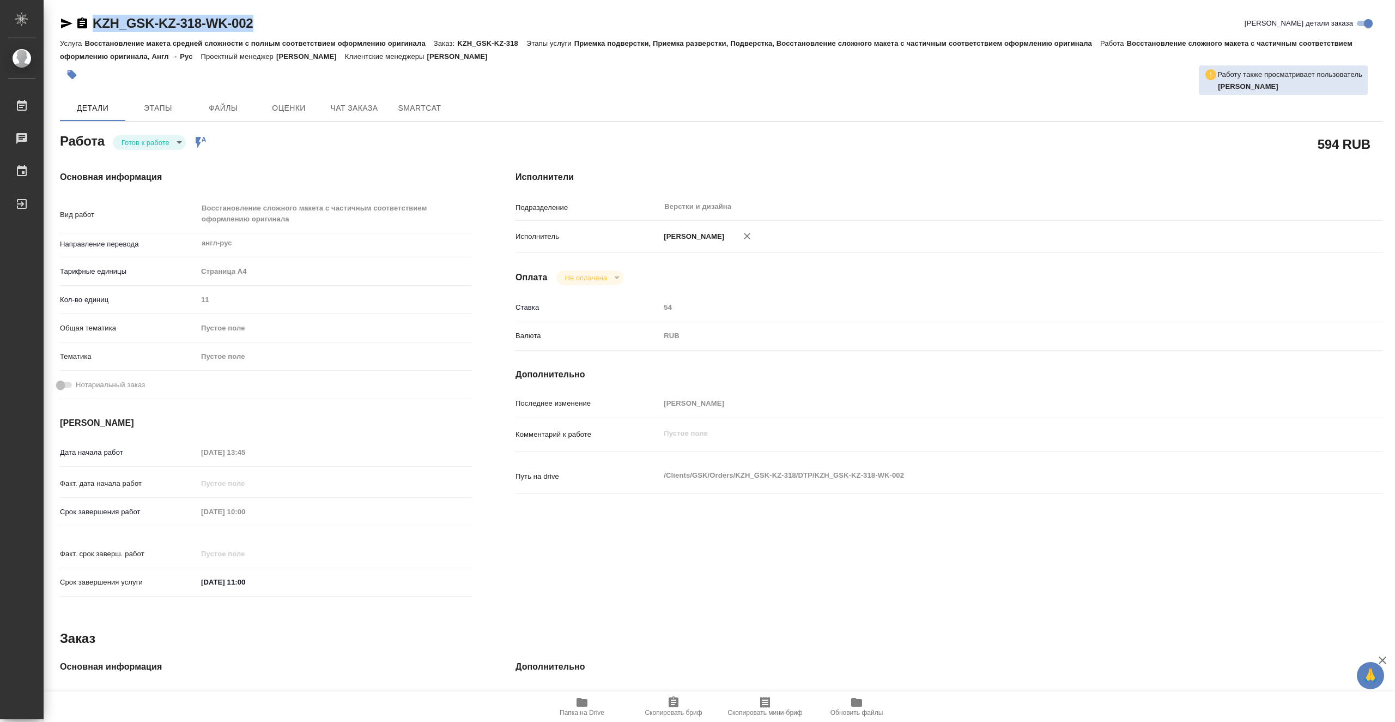
drag, startPoint x: 270, startPoint y: 23, endPoint x: 94, endPoint y: 21, distance: 176.6
click at [94, 21] on div "KZH_GSK-KZ-318-WK-002 Кратко детали заказа" at bounding box center [722, 23] width 1324 height 17
copy link "KZH_GSK-KZ-318-WK-002"
click at [375, 107] on span "Чат заказа" at bounding box center [354, 108] width 52 height 14
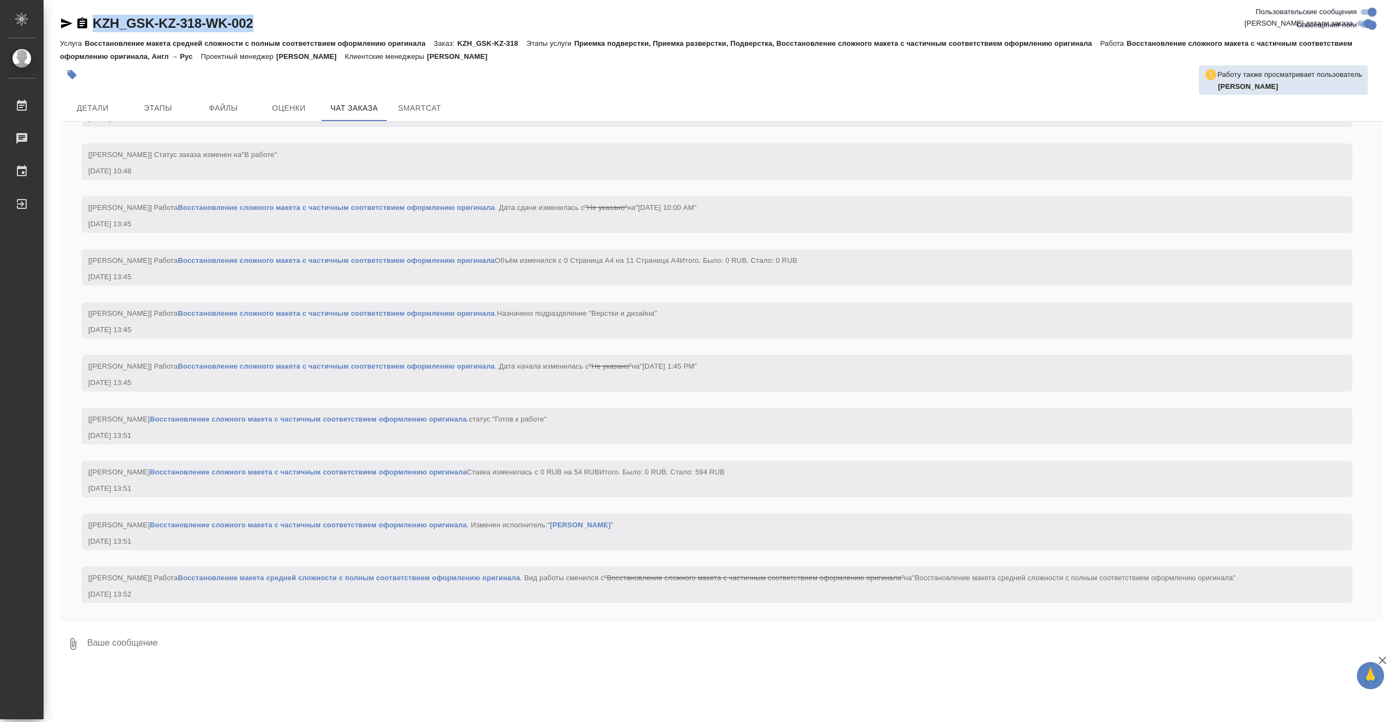
scroll to position [720, 0]
click at [117, 111] on span "Детали" at bounding box center [93, 108] width 52 height 14
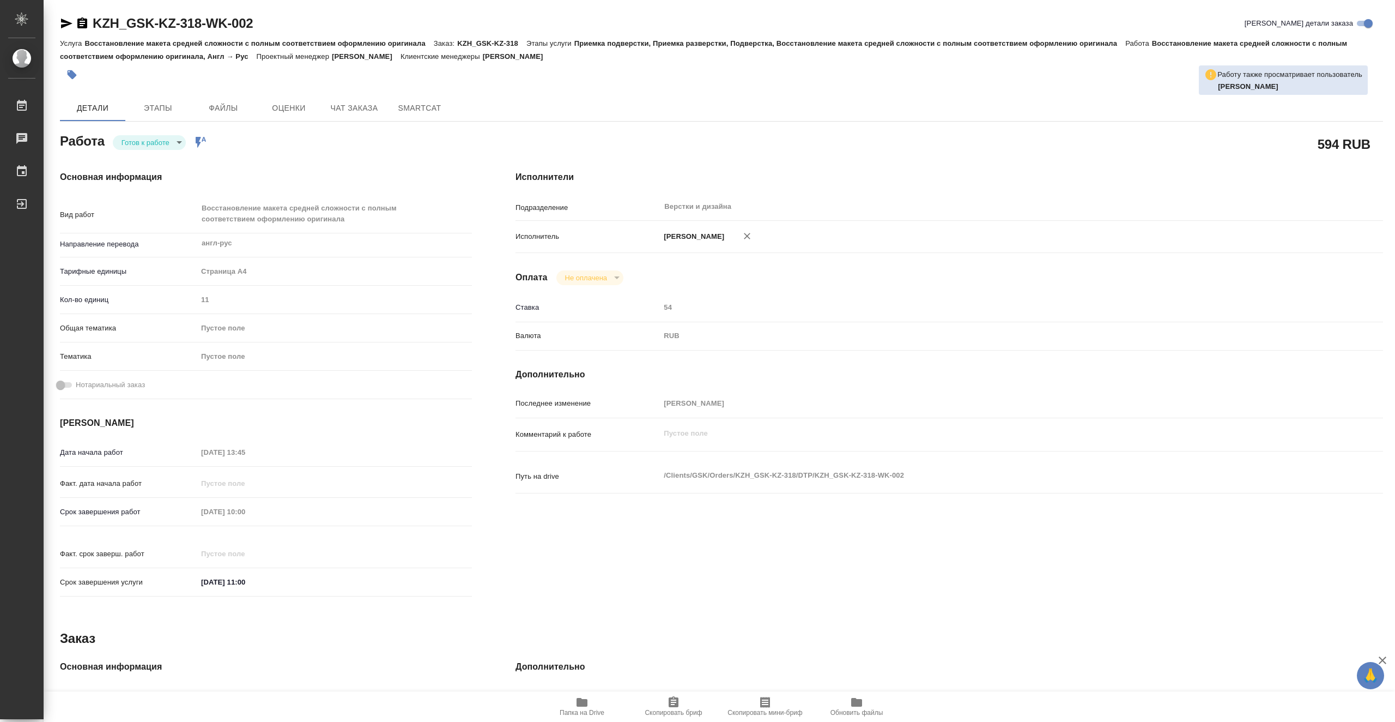
type textarea "x"
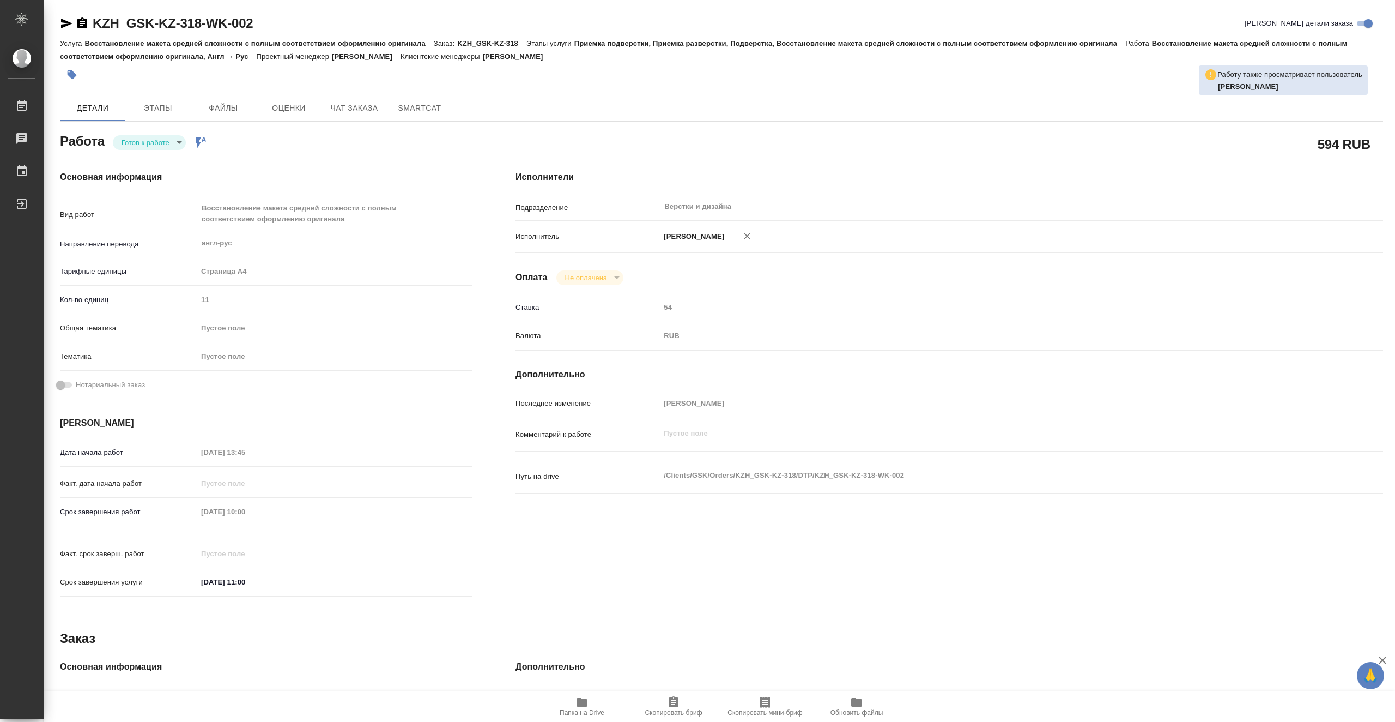
type textarea "x"
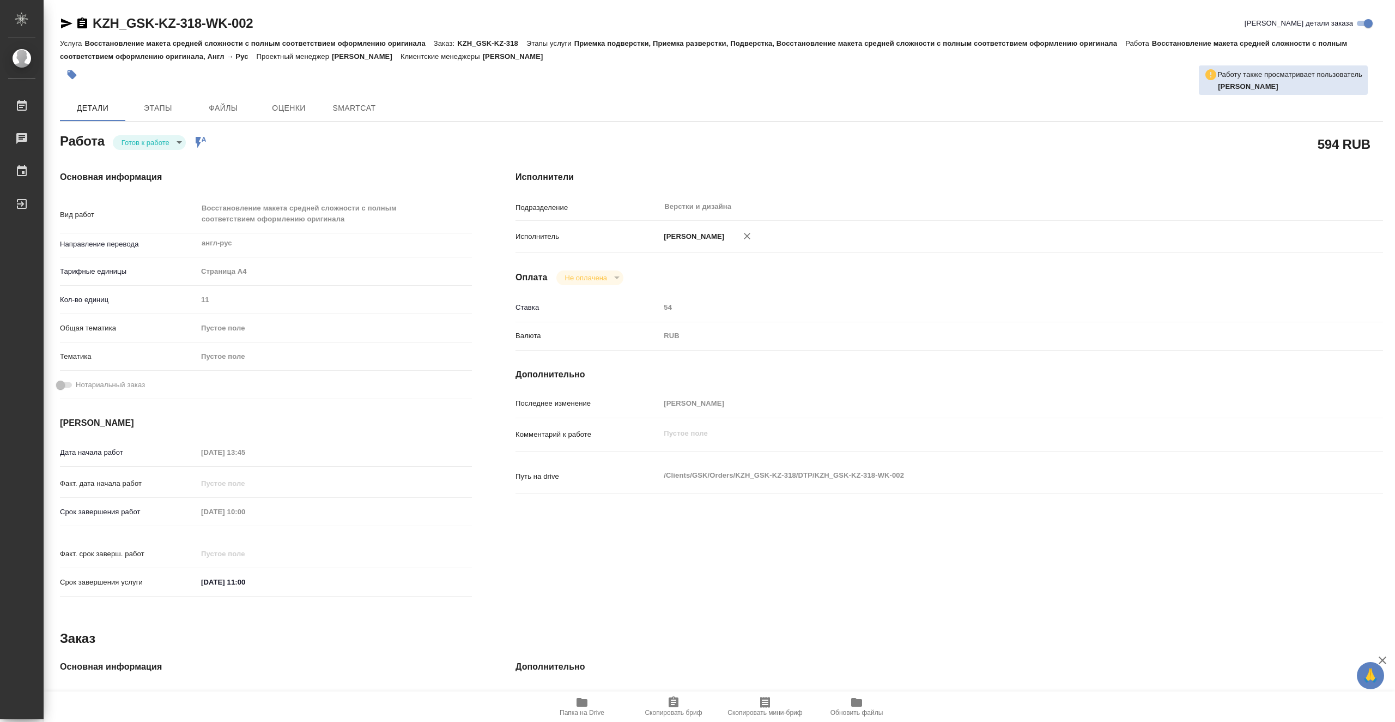
type textarea "x"
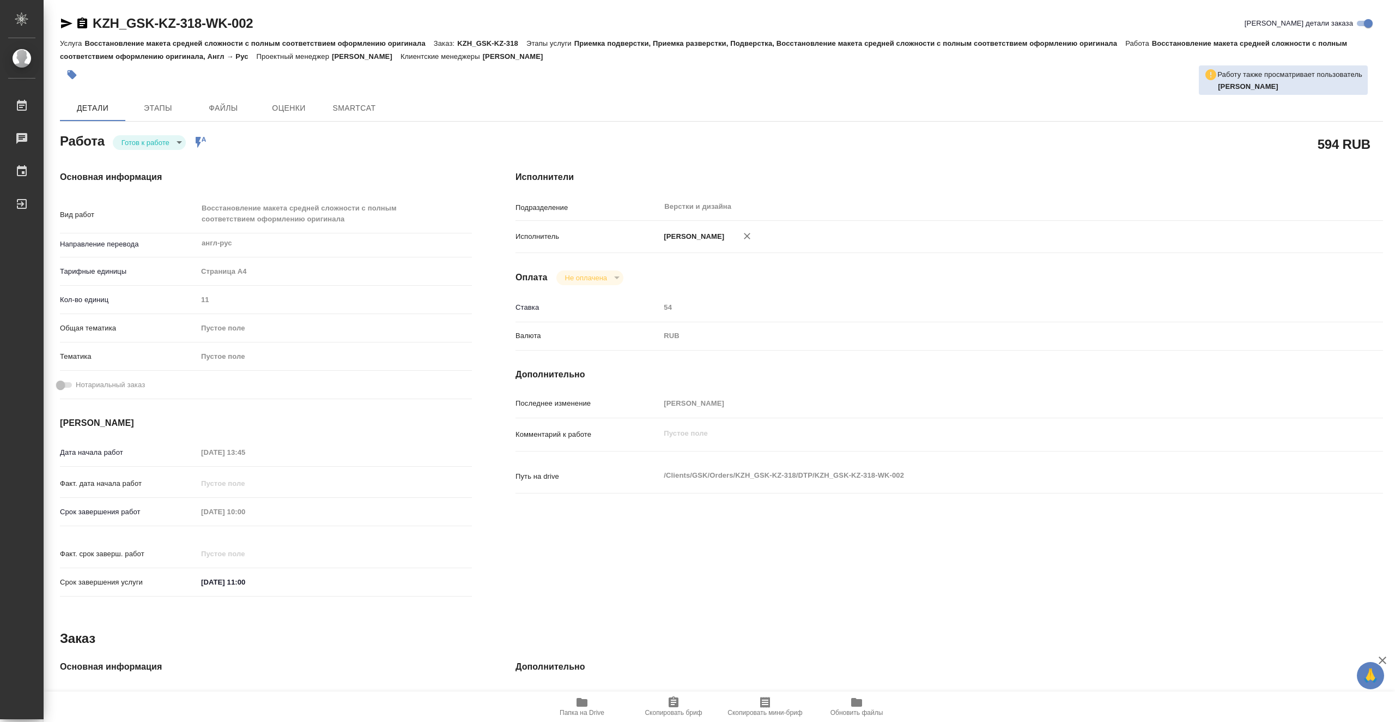
type textarea "x"
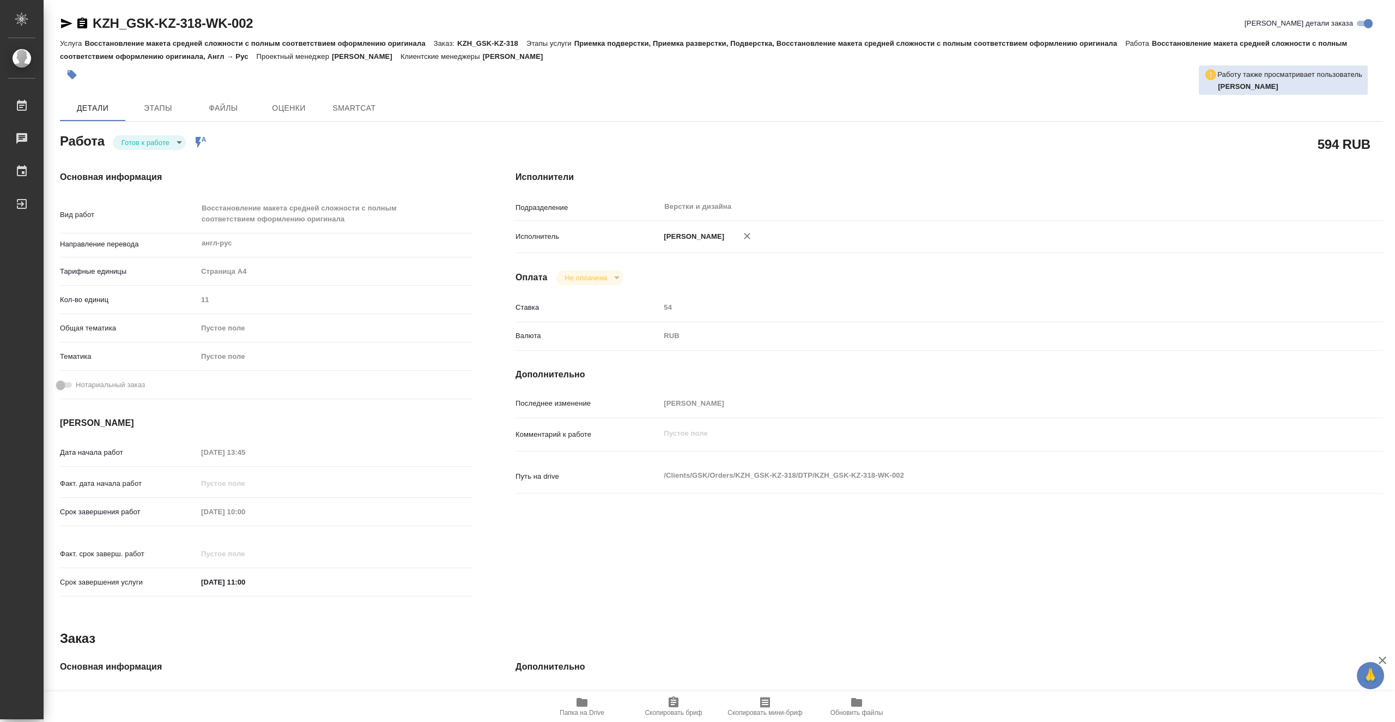
type textarea "x"
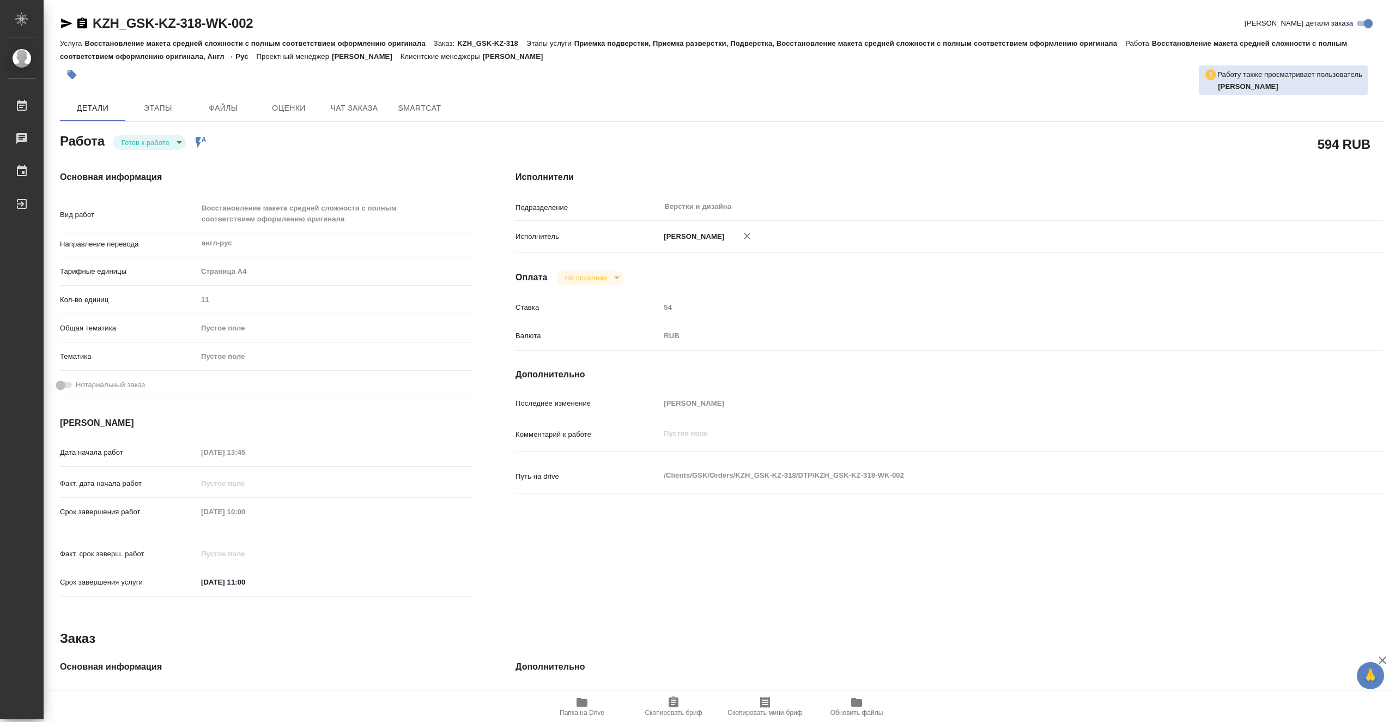
type textarea "x"
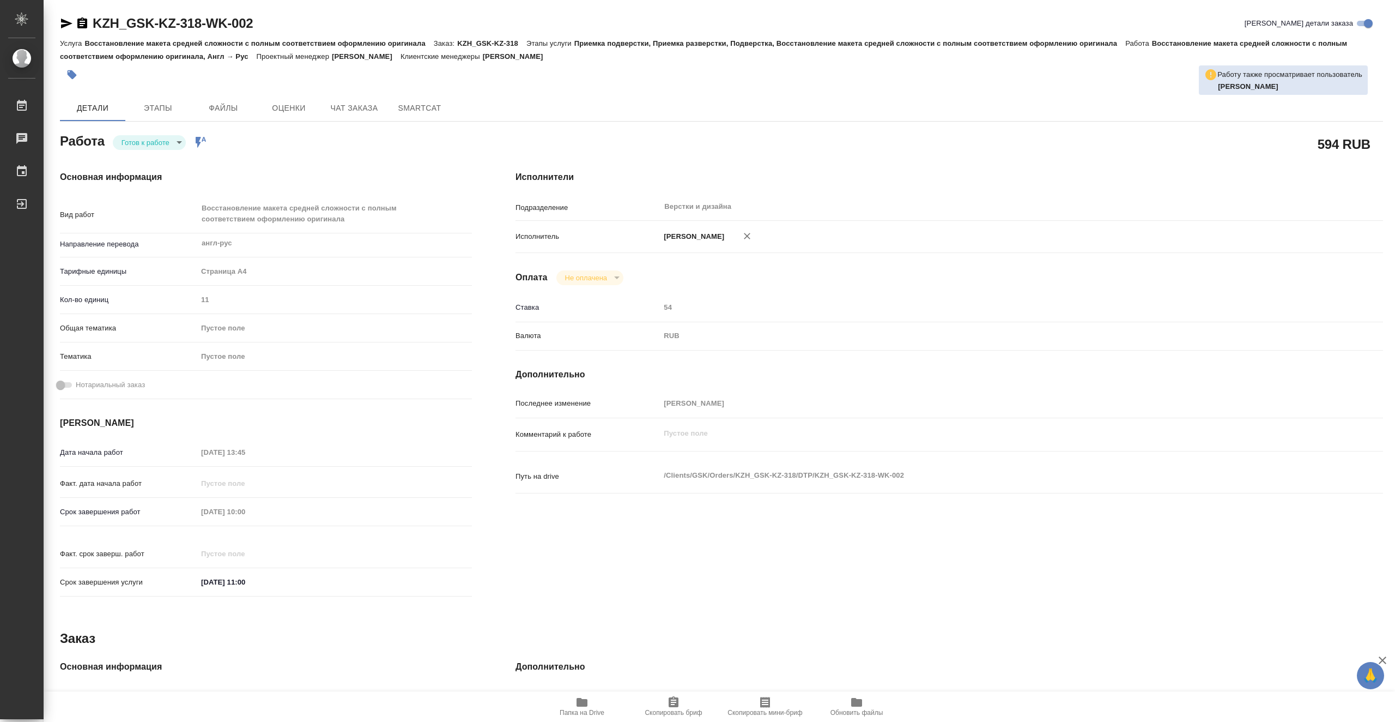
type textarea "x"
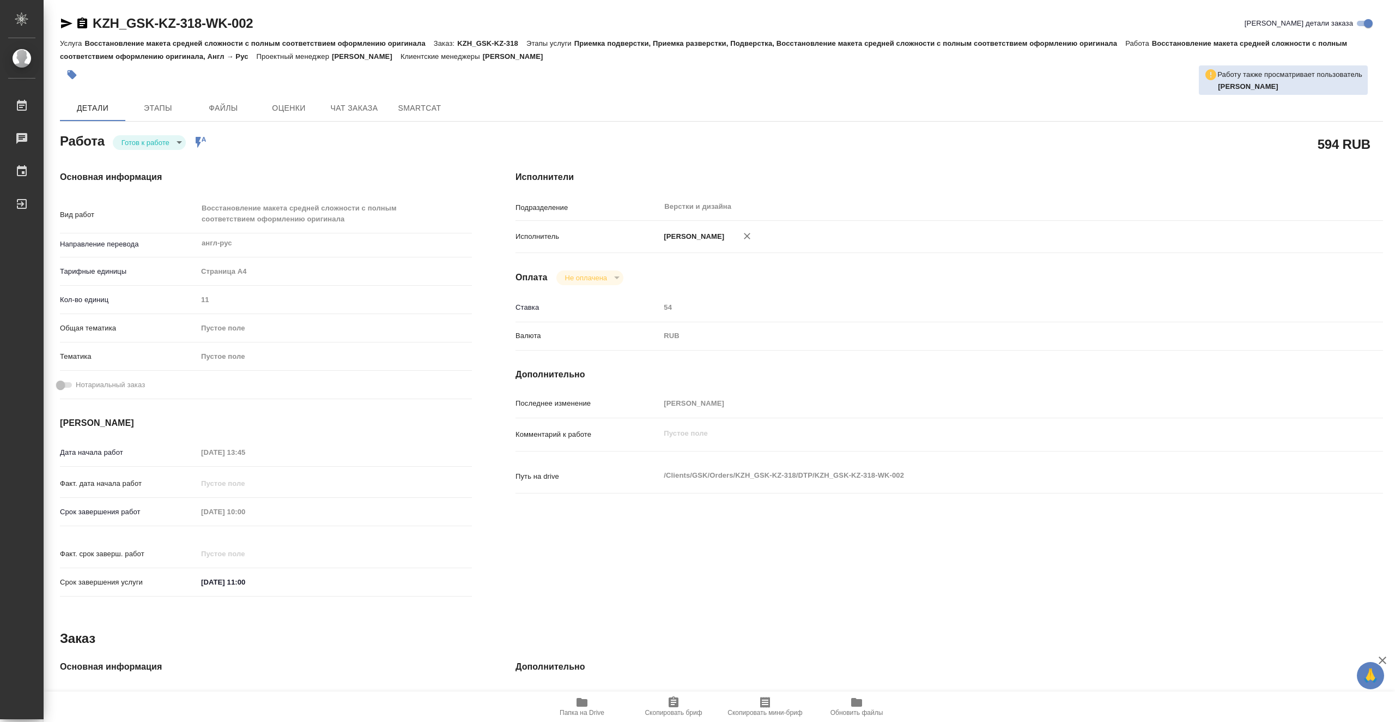
type textarea "x"
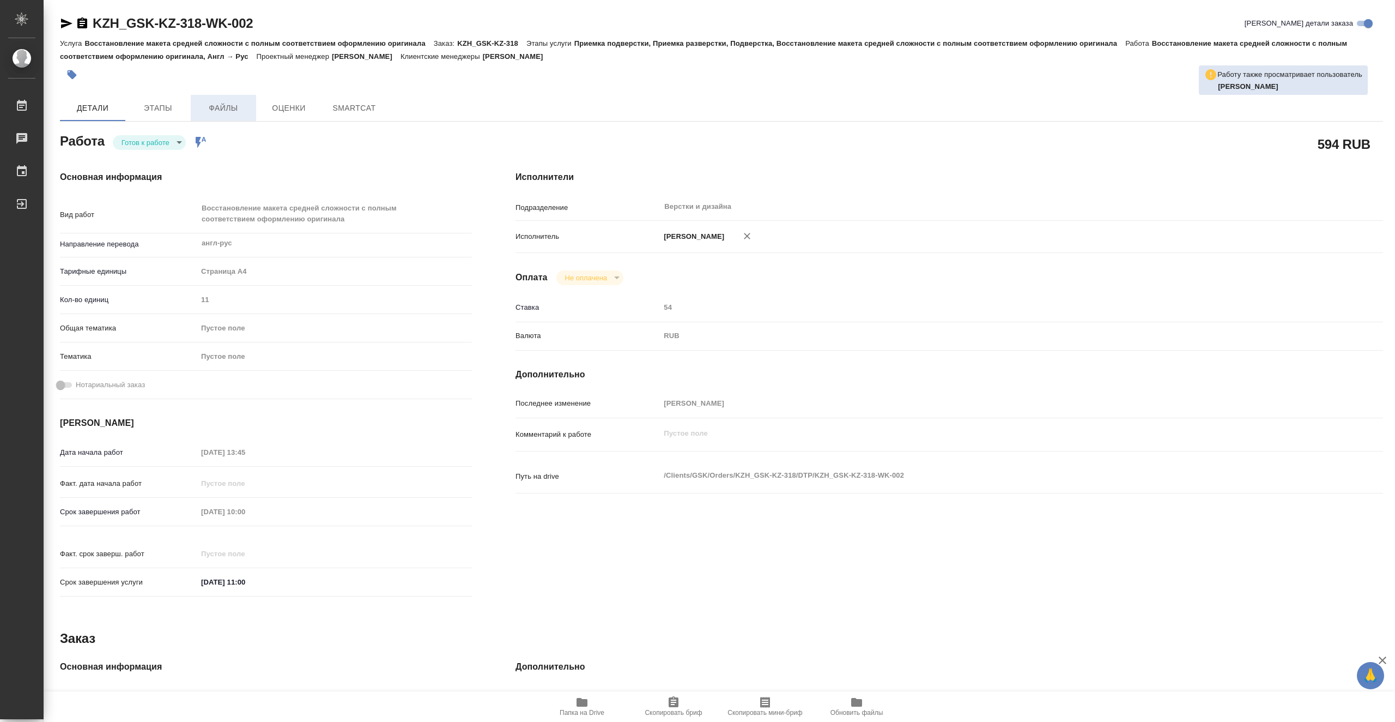
type textarea "x"
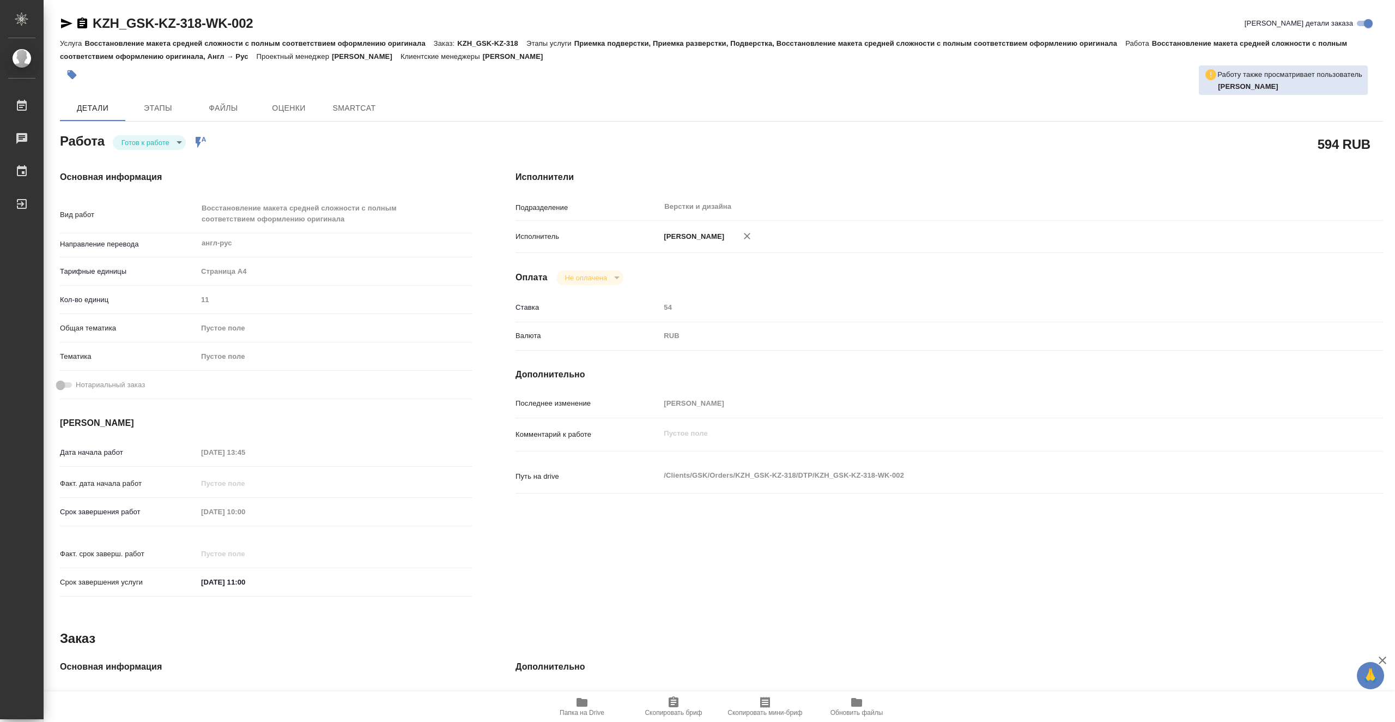
type textarea "x"
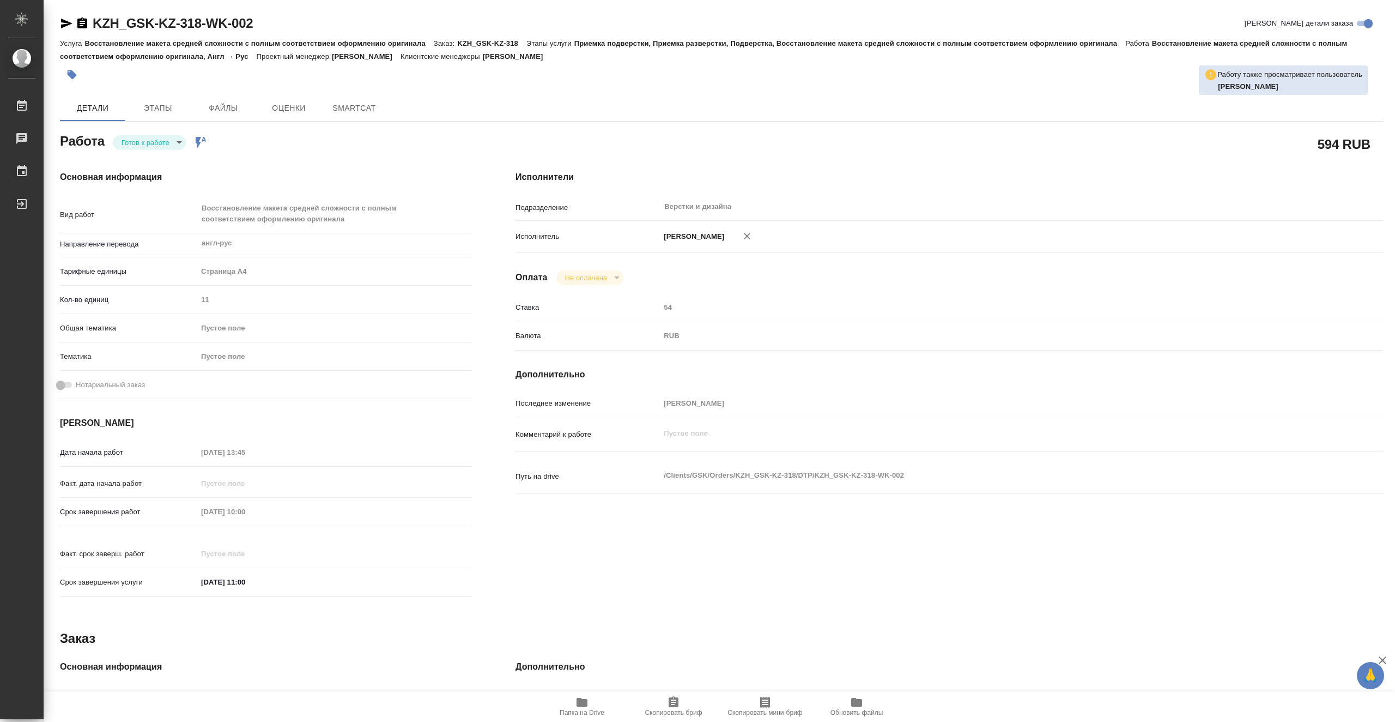
type textarea "x"
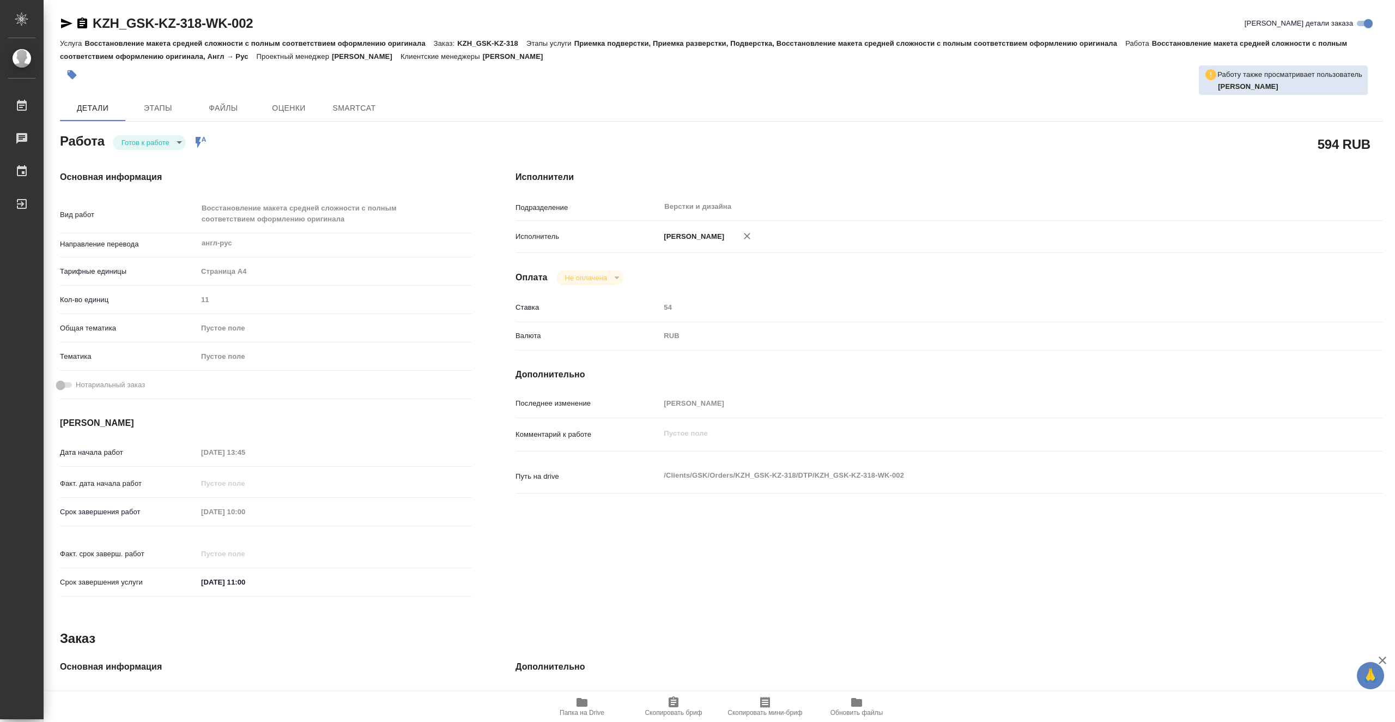
type textarea "x"
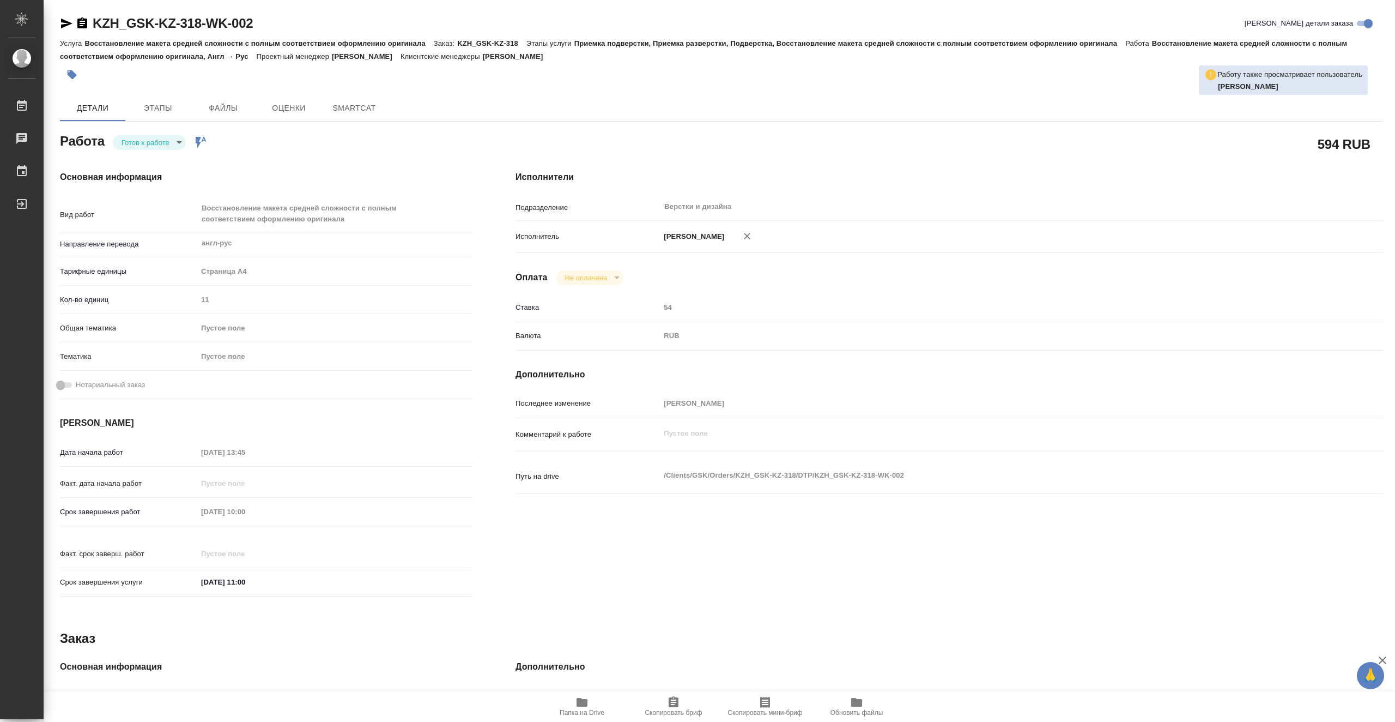
type textarea "x"
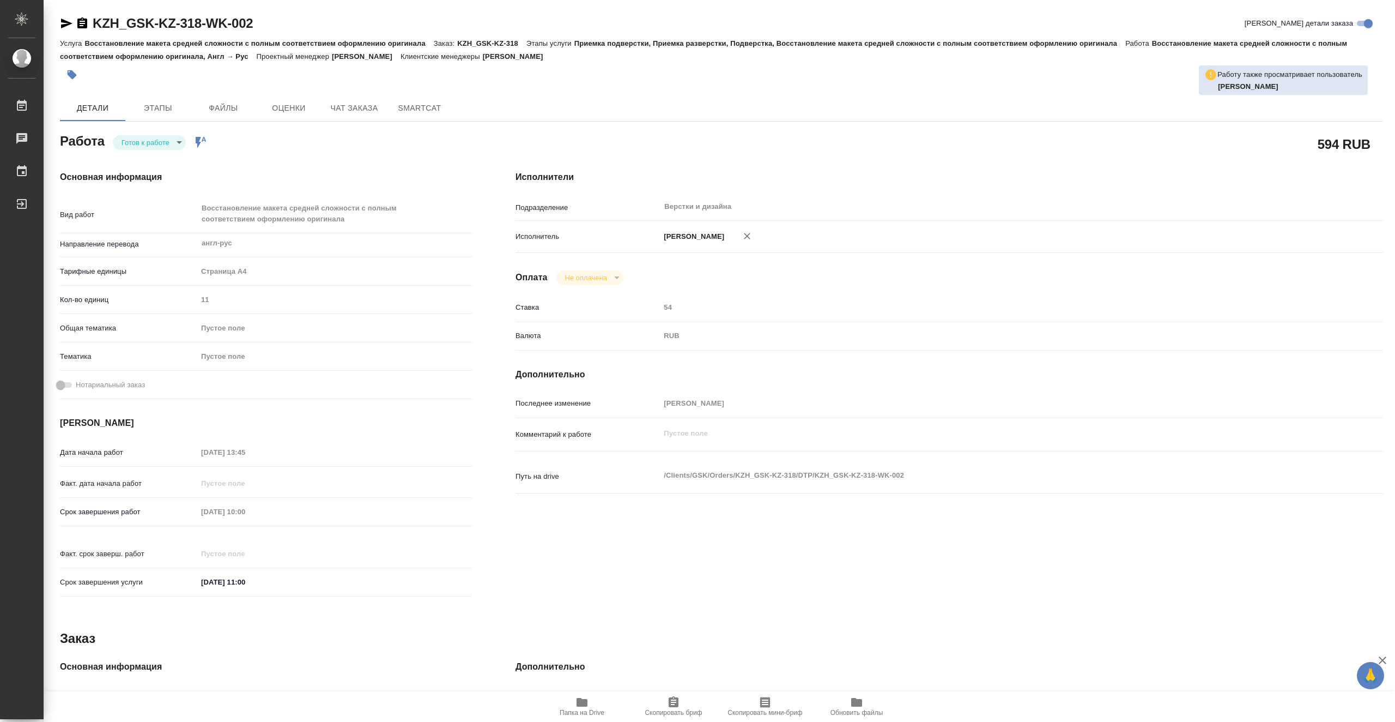
type textarea "x"
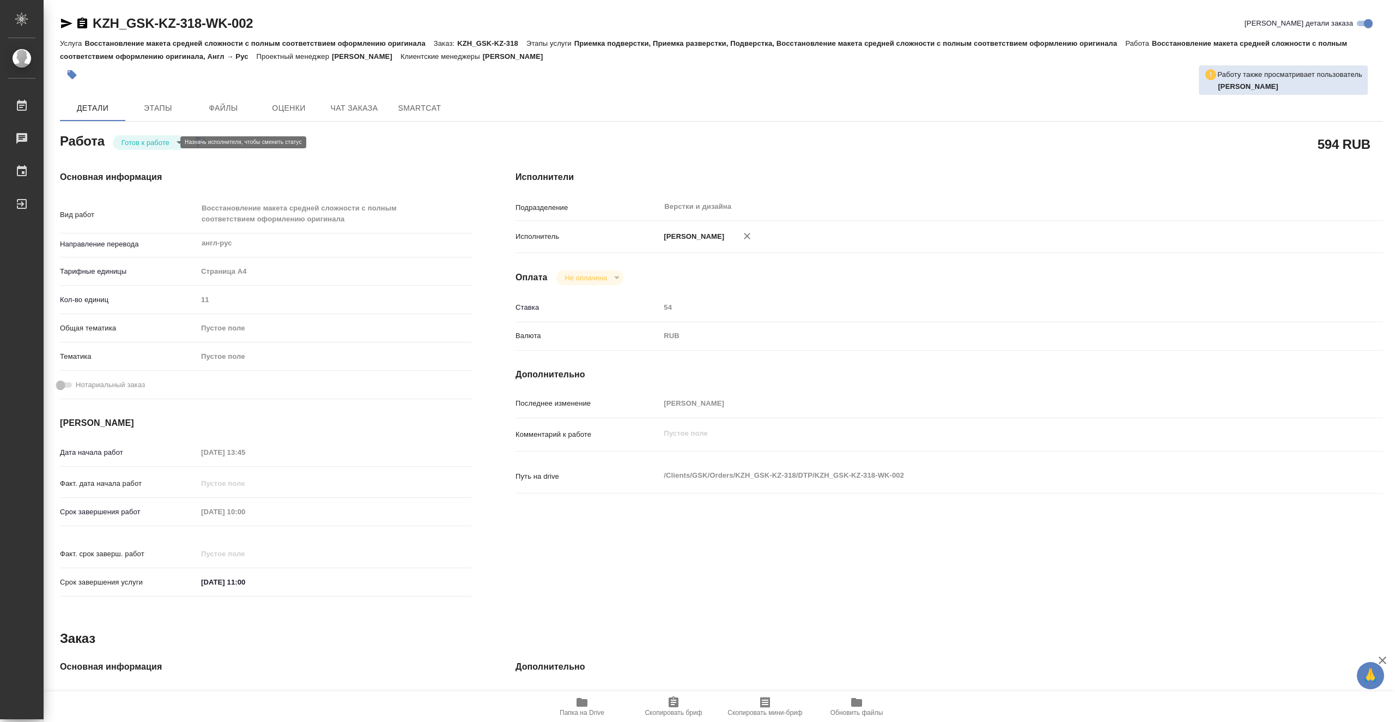
type textarea "x"
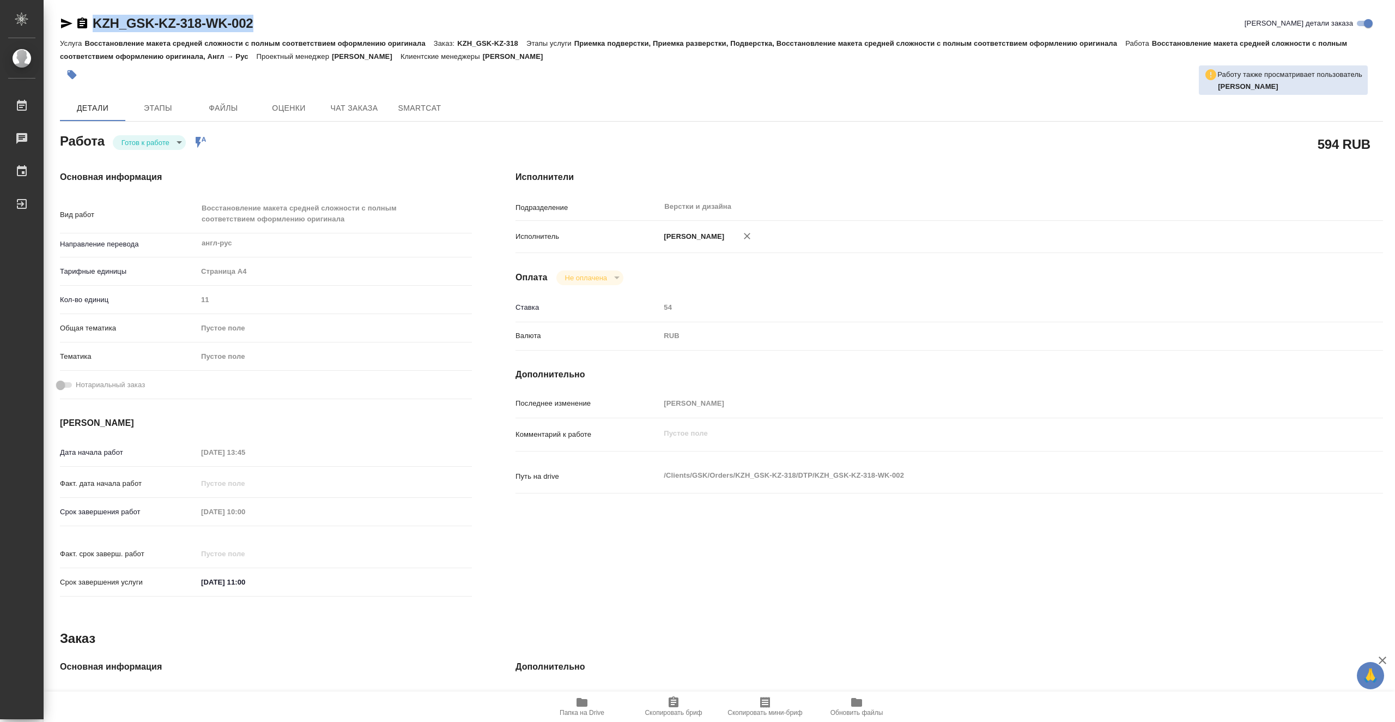
drag, startPoint x: 260, startPoint y: 19, endPoint x: 96, endPoint y: 19, distance: 163.5
click at [96, 19] on div "KZH_GSK-KZ-318-WK-002 Кратко детали заказа" at bounding box center [722, 23] width 1324 height 17
copy link "KZH_GSK-KZ-318-WK-002"
type textarea "x"
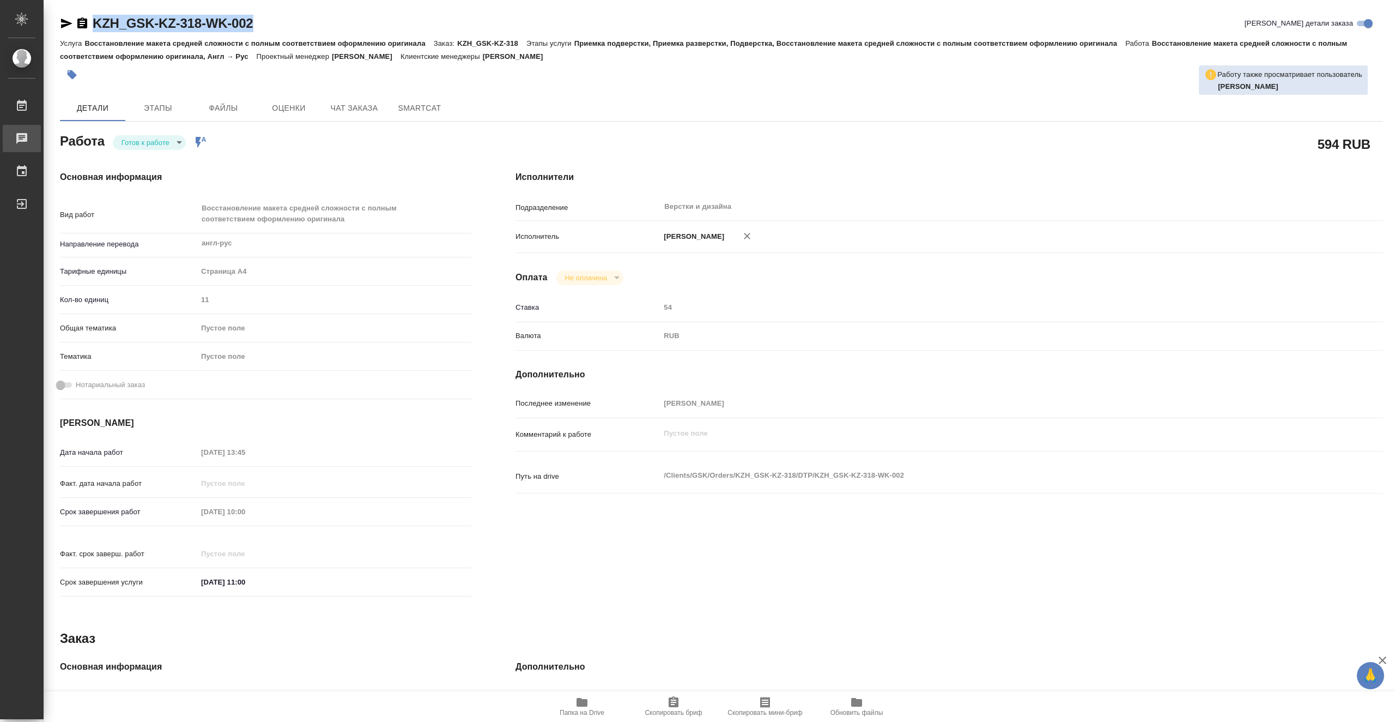
type textarea "x"
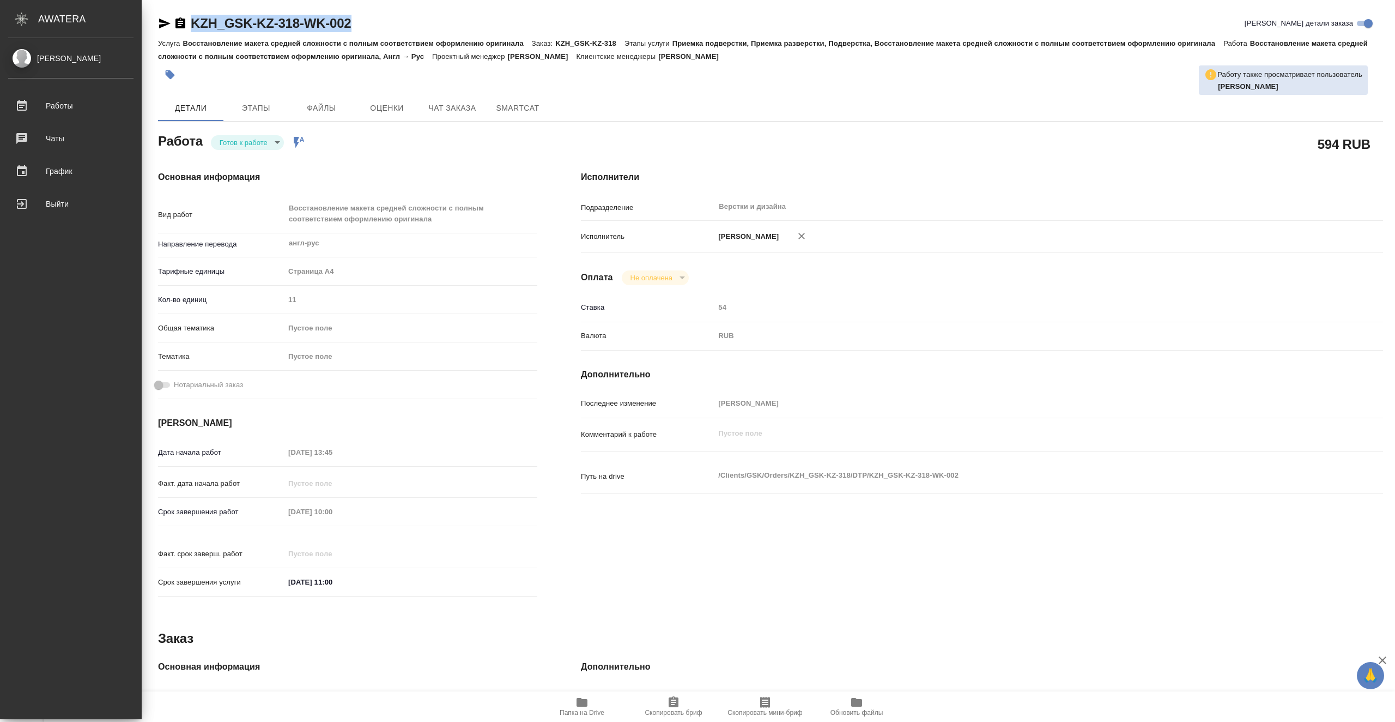
type textarea "x"
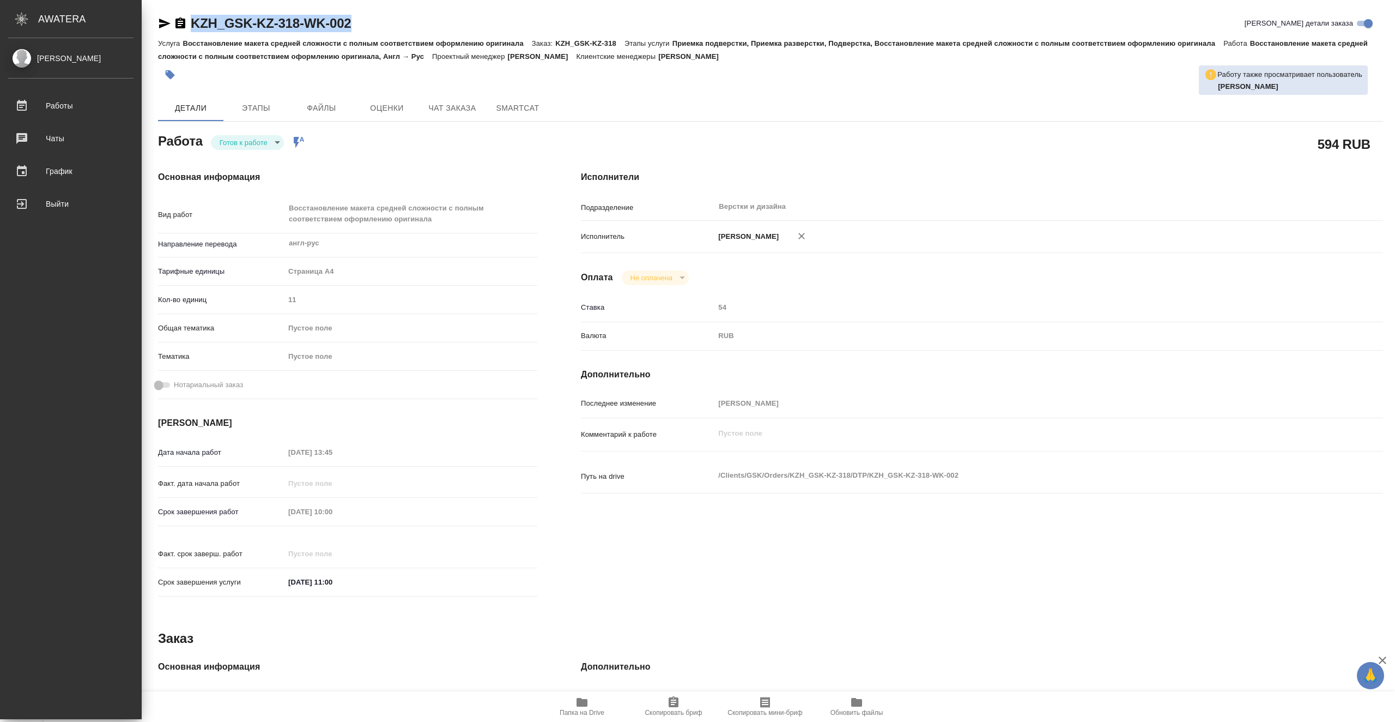
type textarea "x"
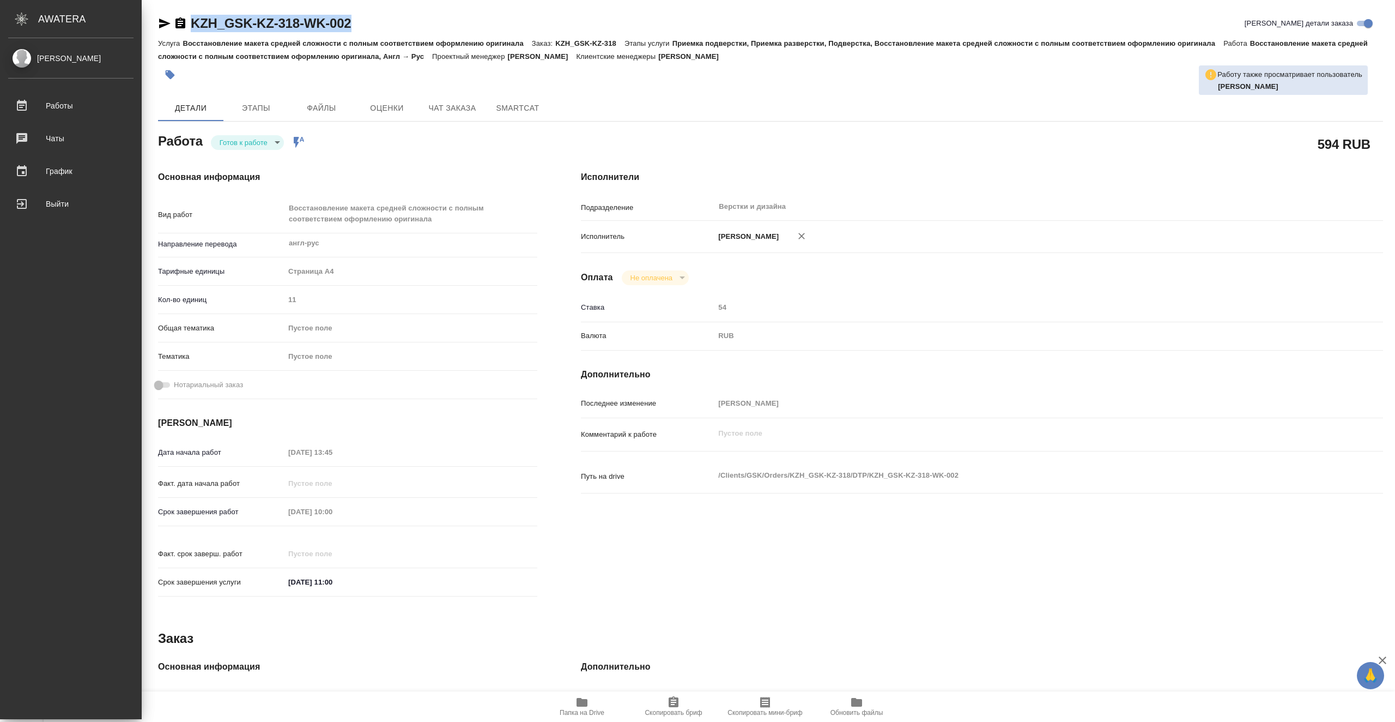
type textarea "x"
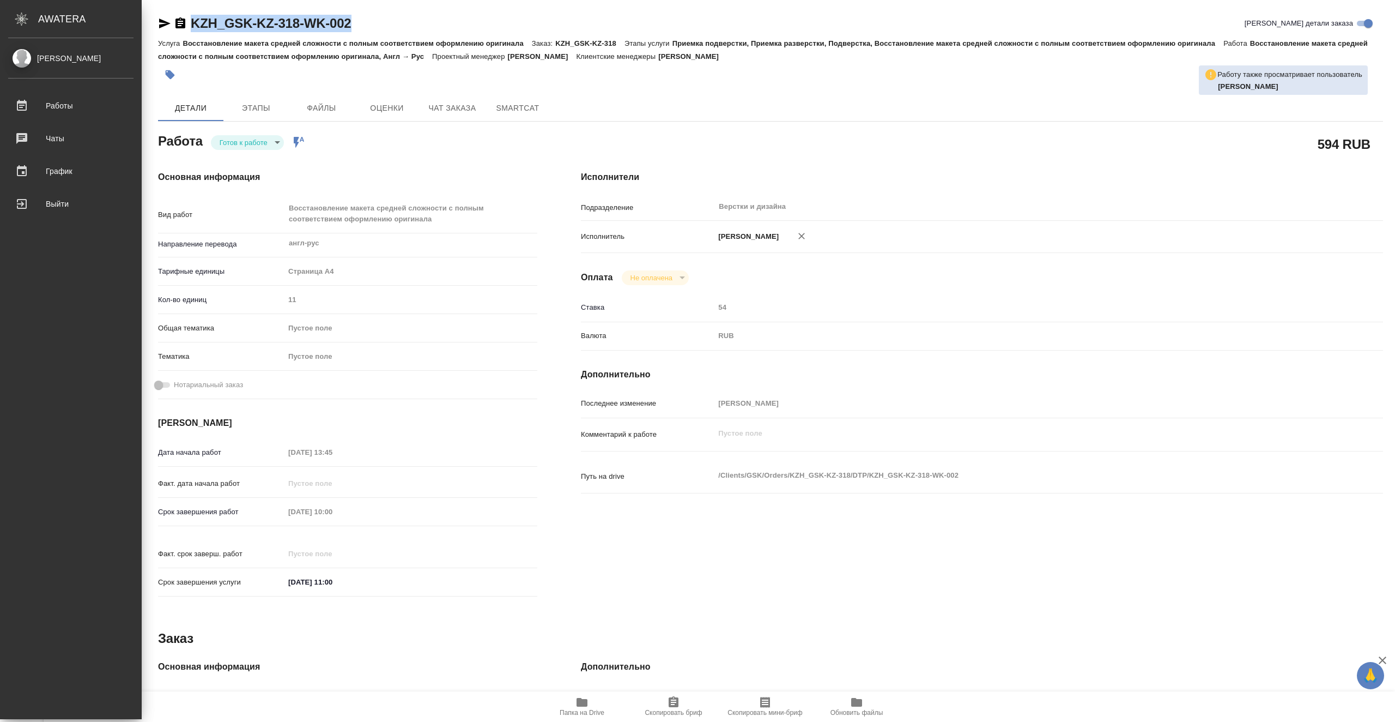
type textarea "x"
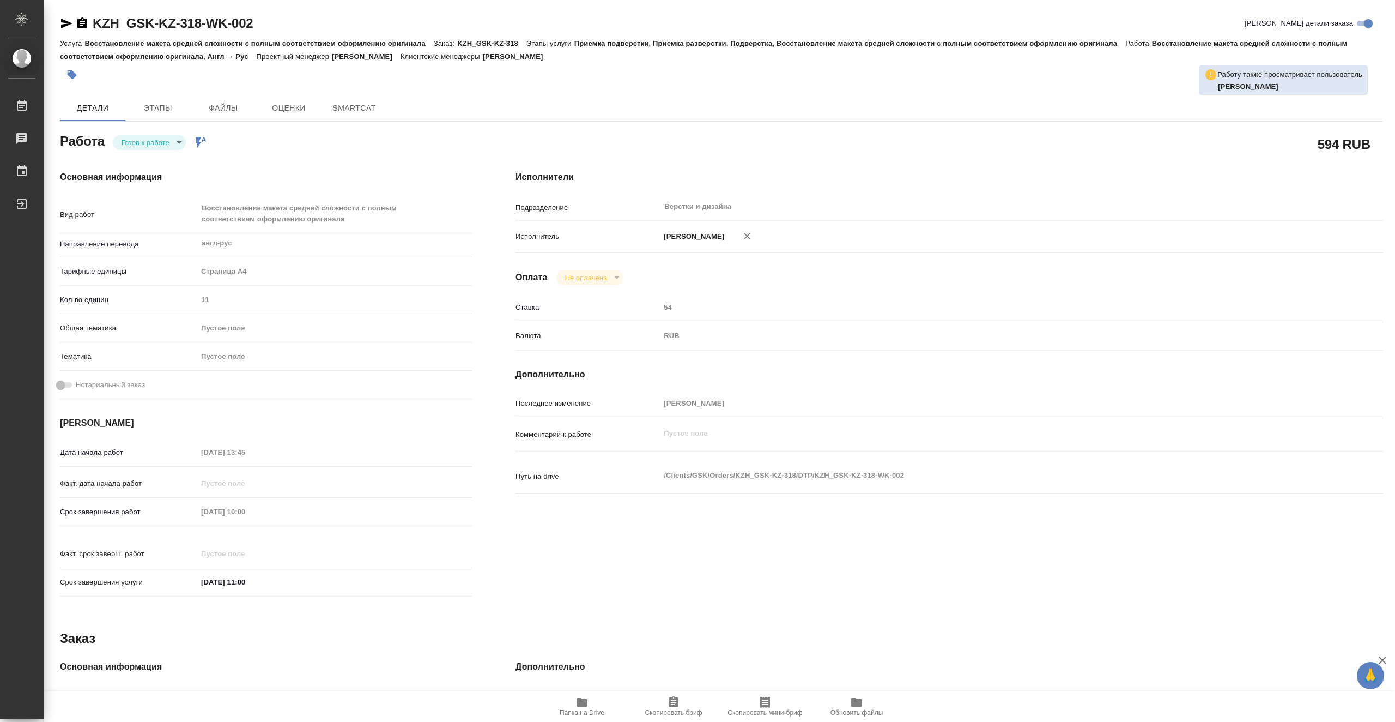
type textarea "x"
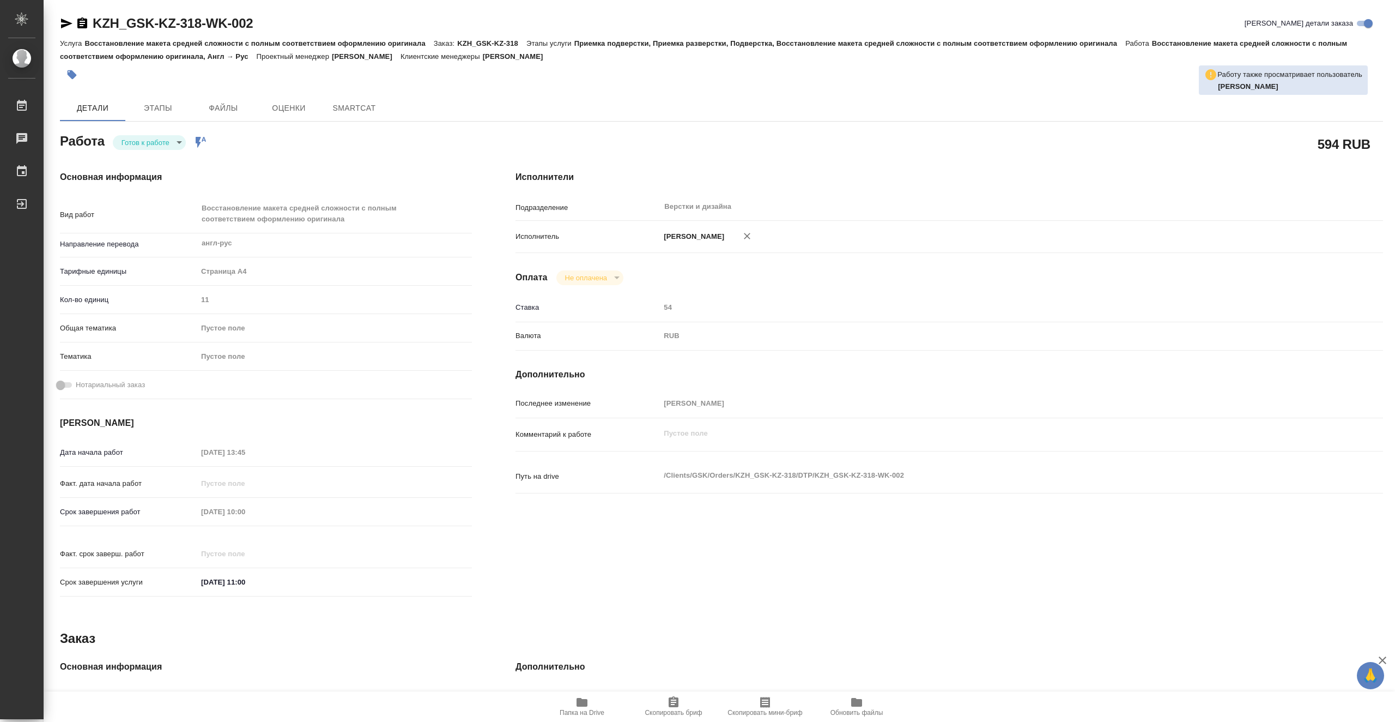
type textarea "x"
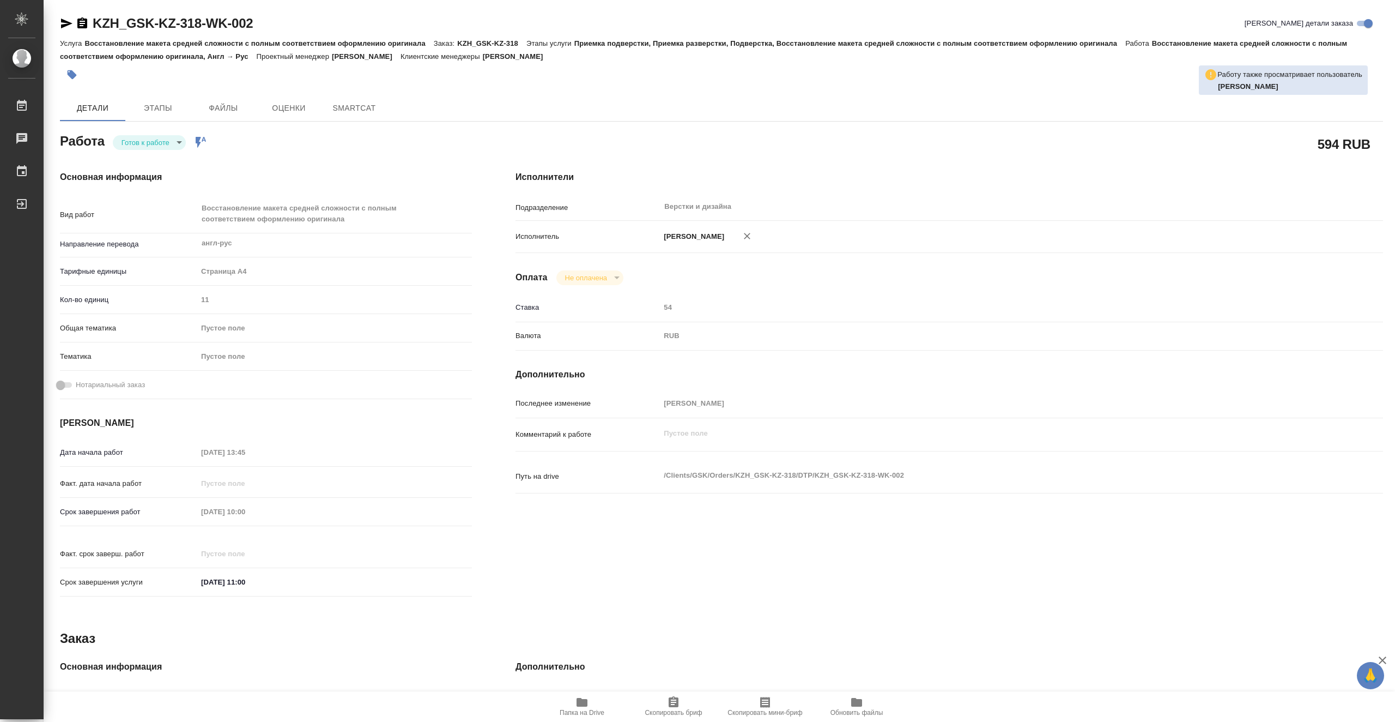
type textarea "x"
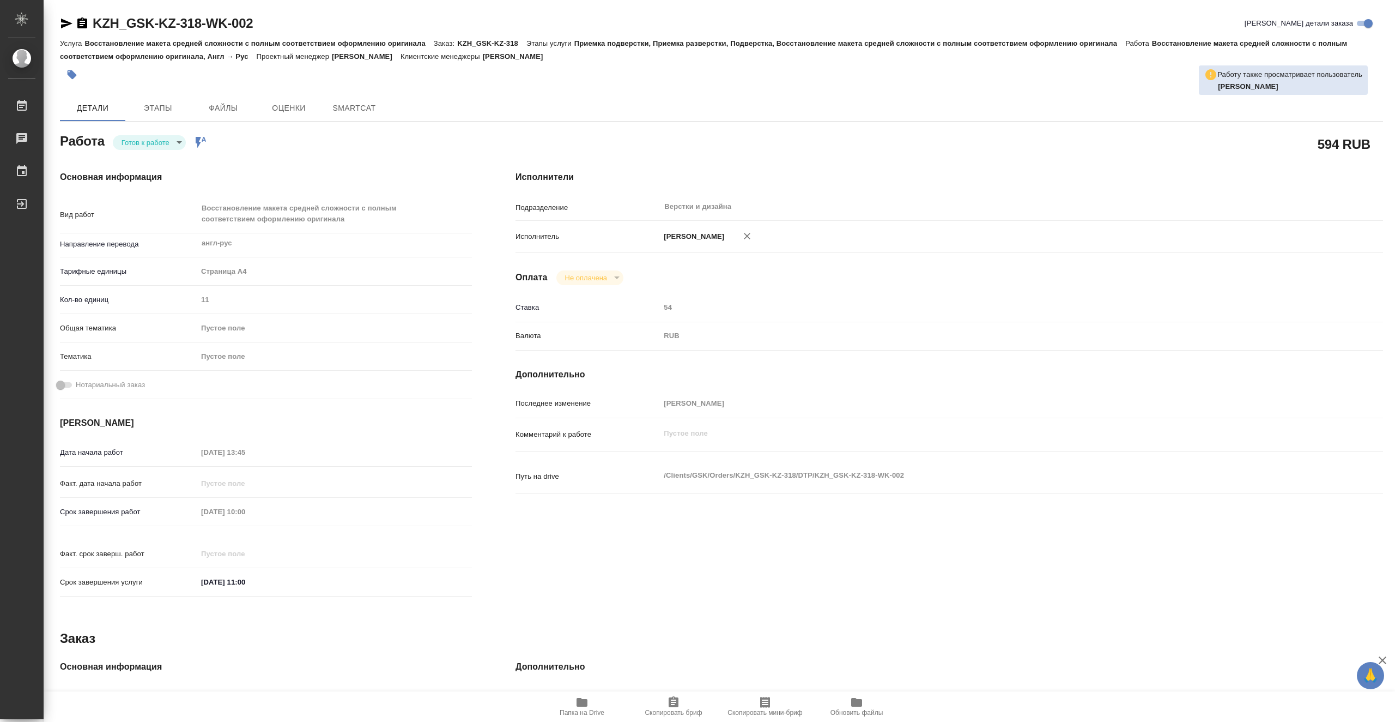
type textarea "x"
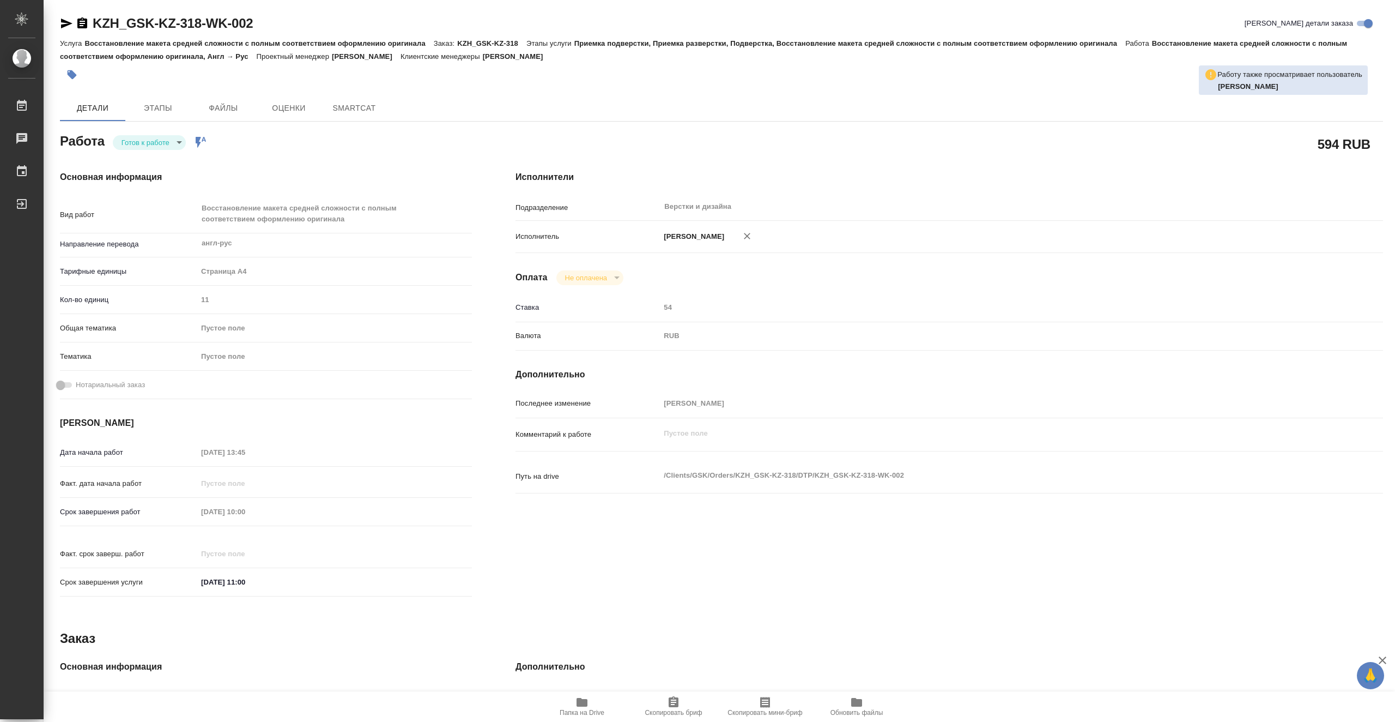
type textarea "x"
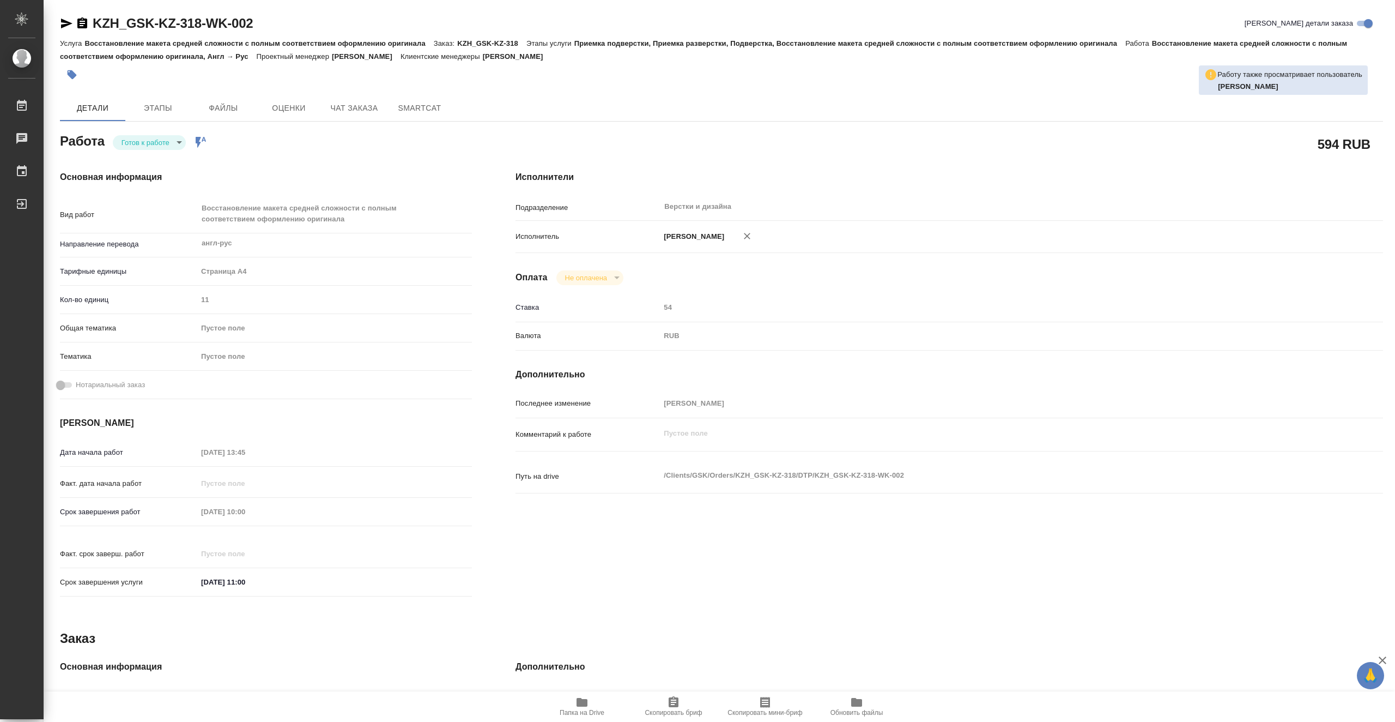
type textarea "x"
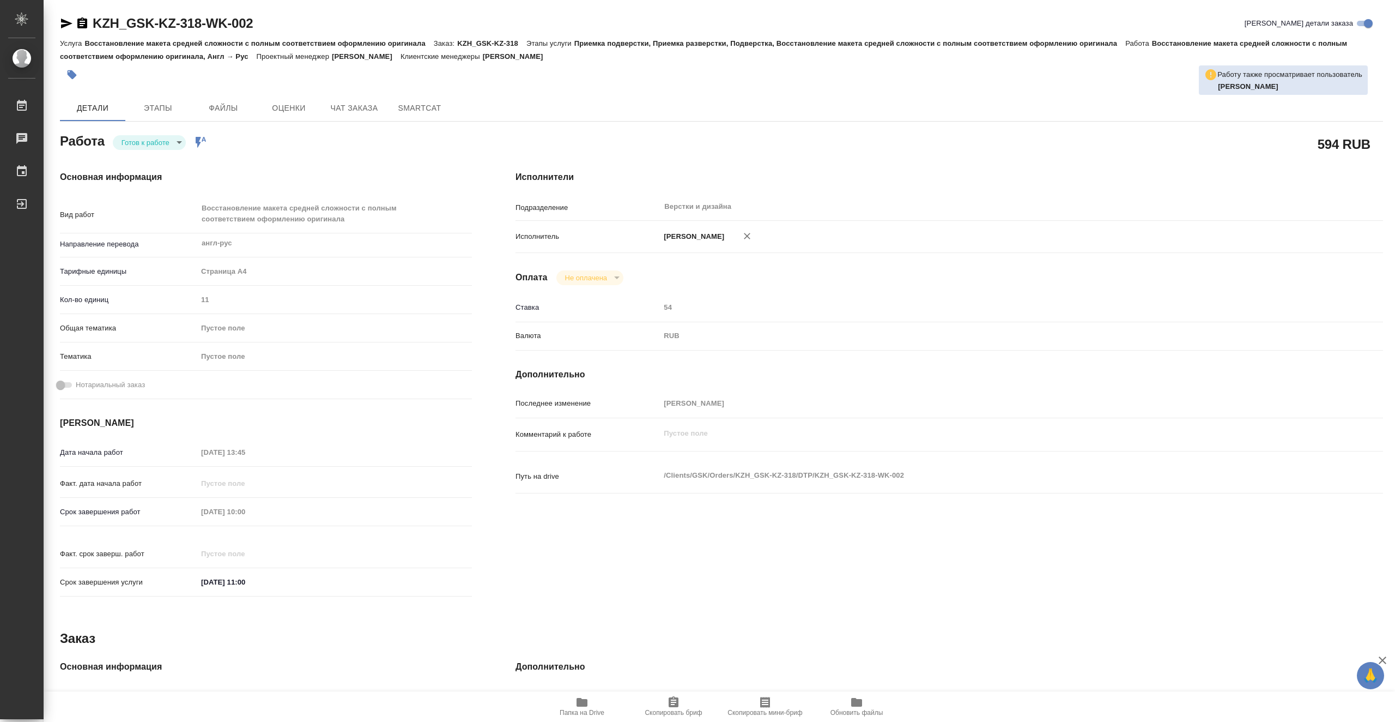
type textarea "x"
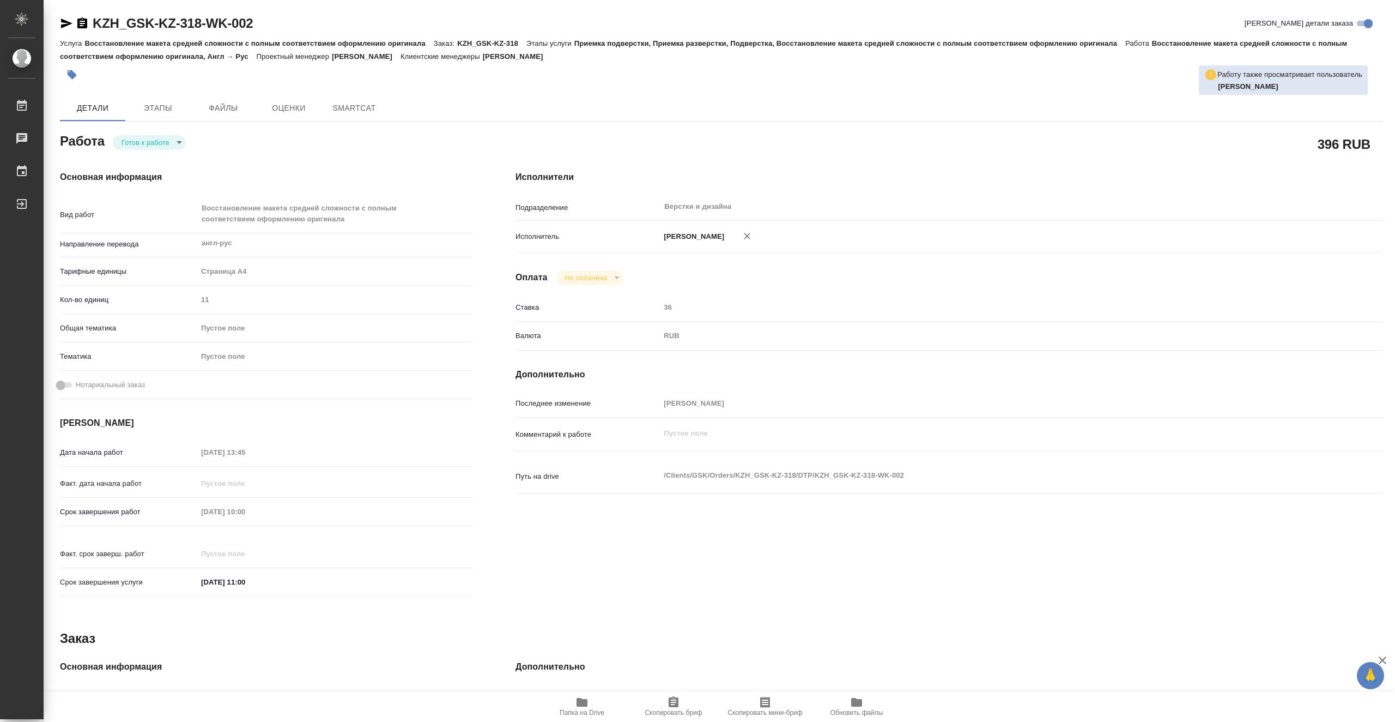
type textarea "x"
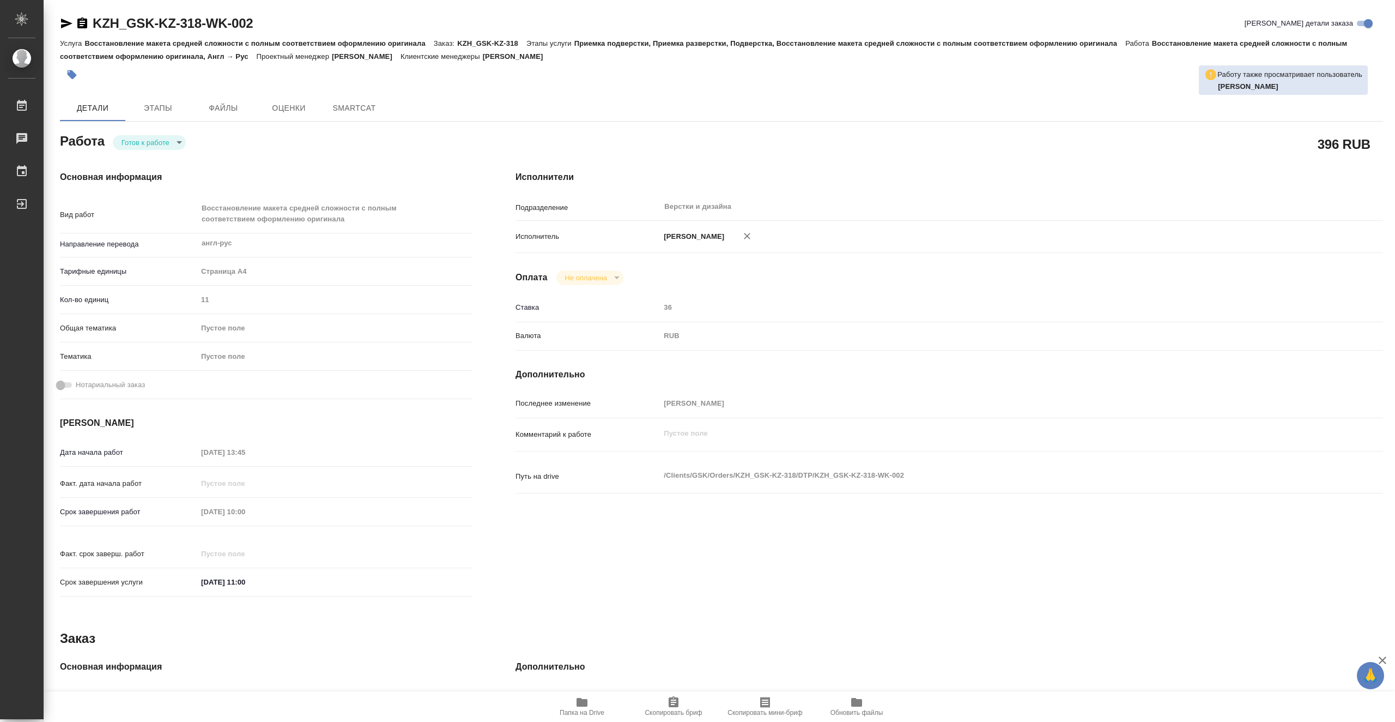
type textarea "x"
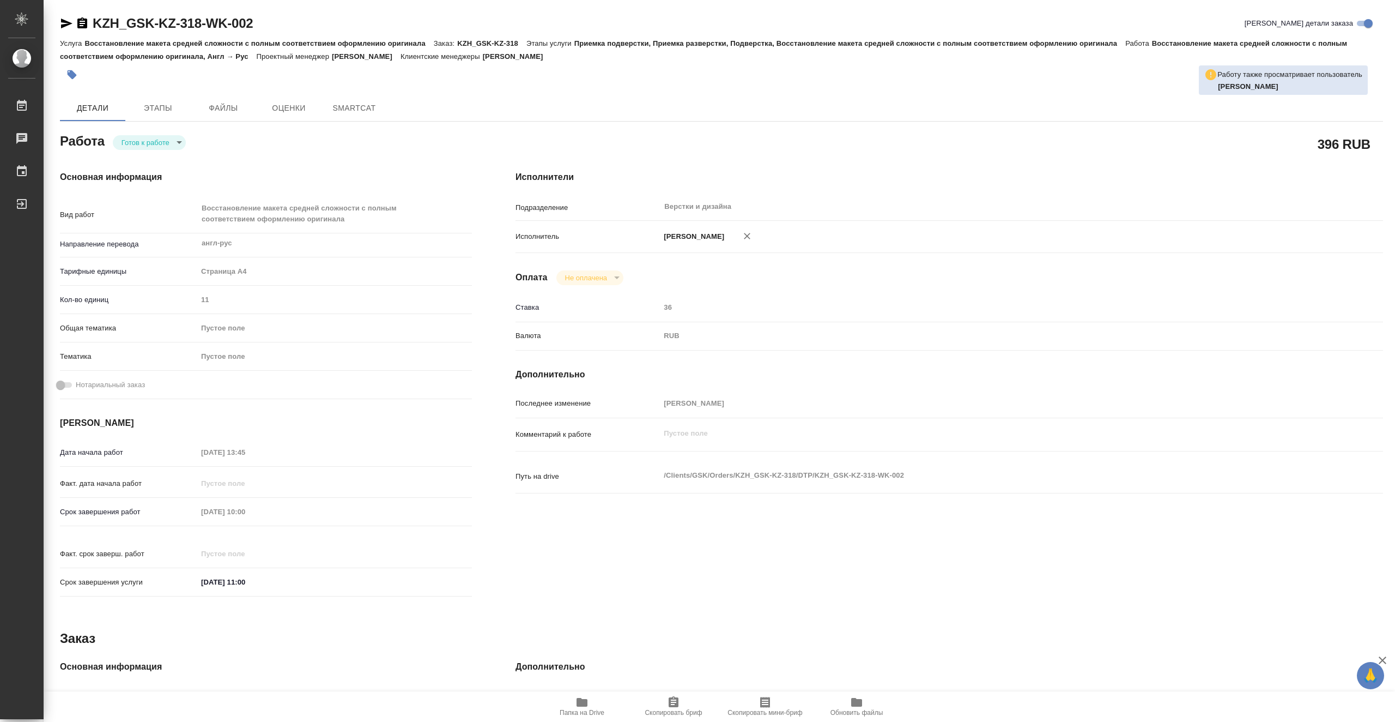
type textarea "x"
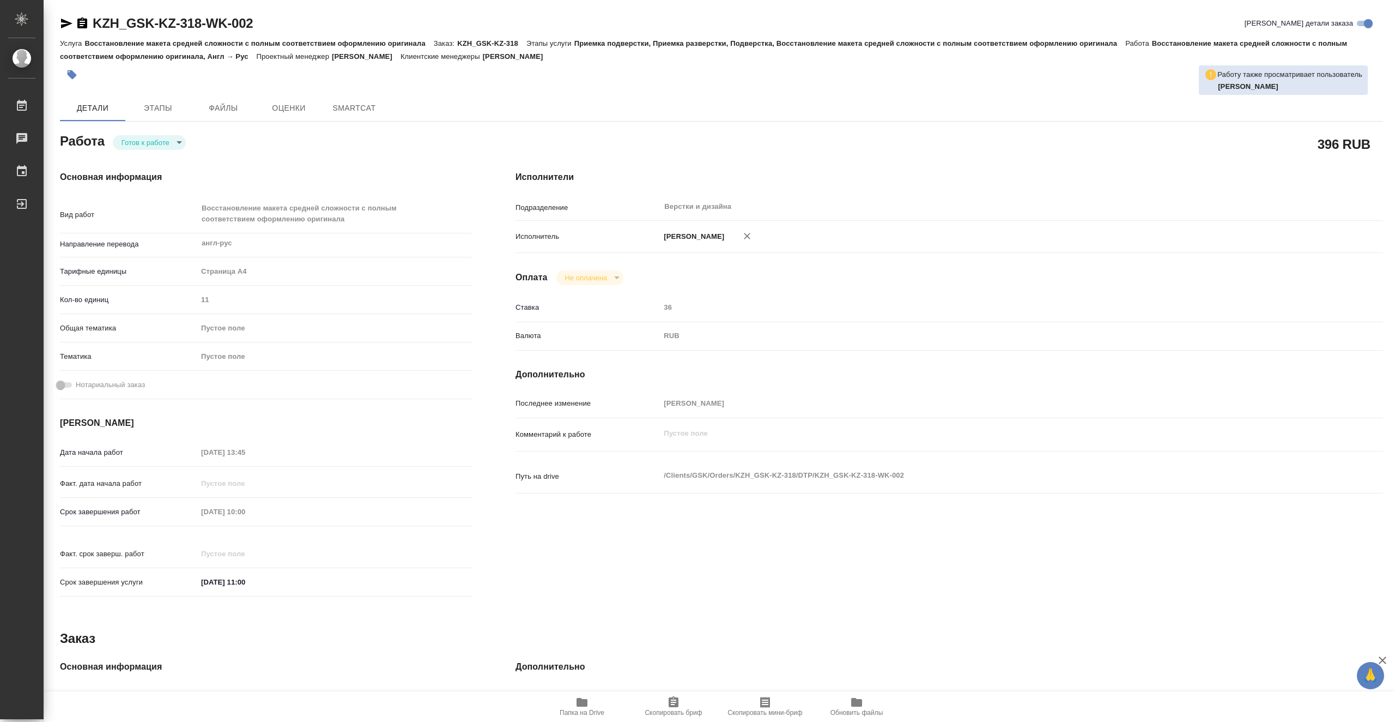
type textarea "x"
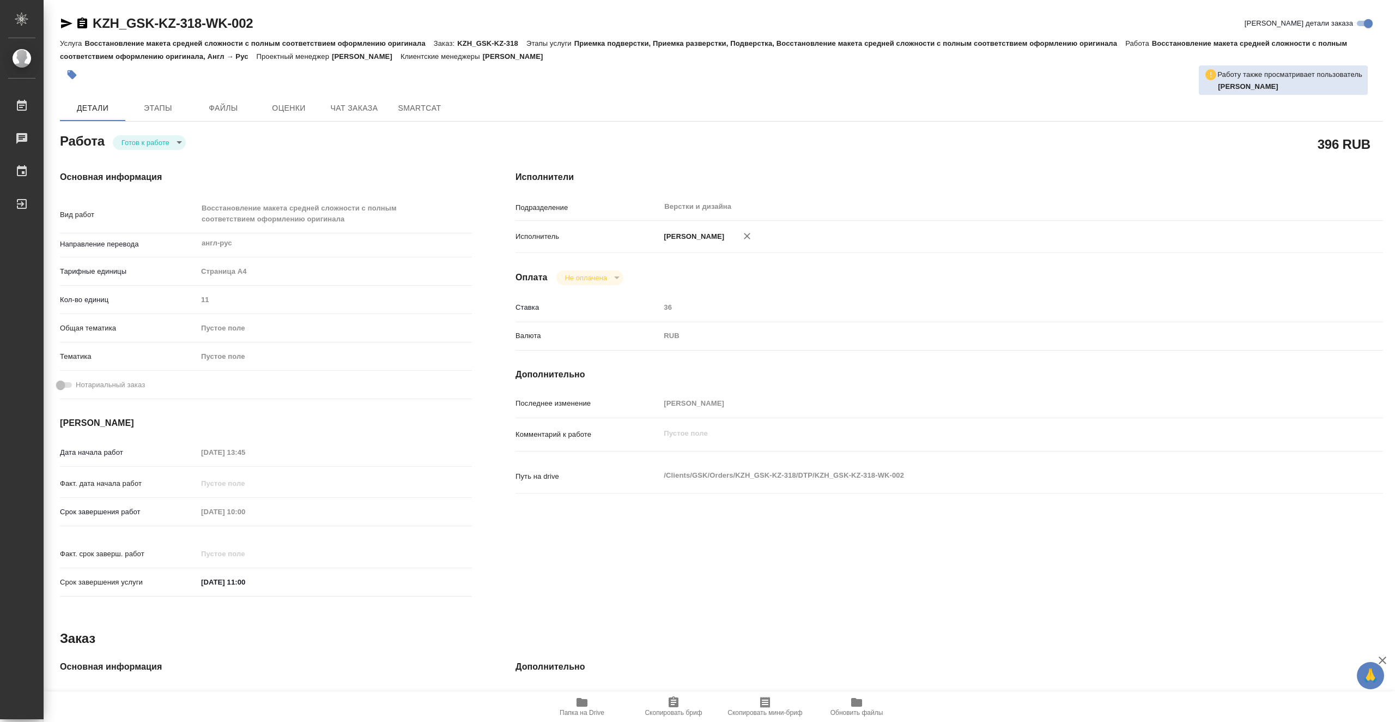
type textarea "x"
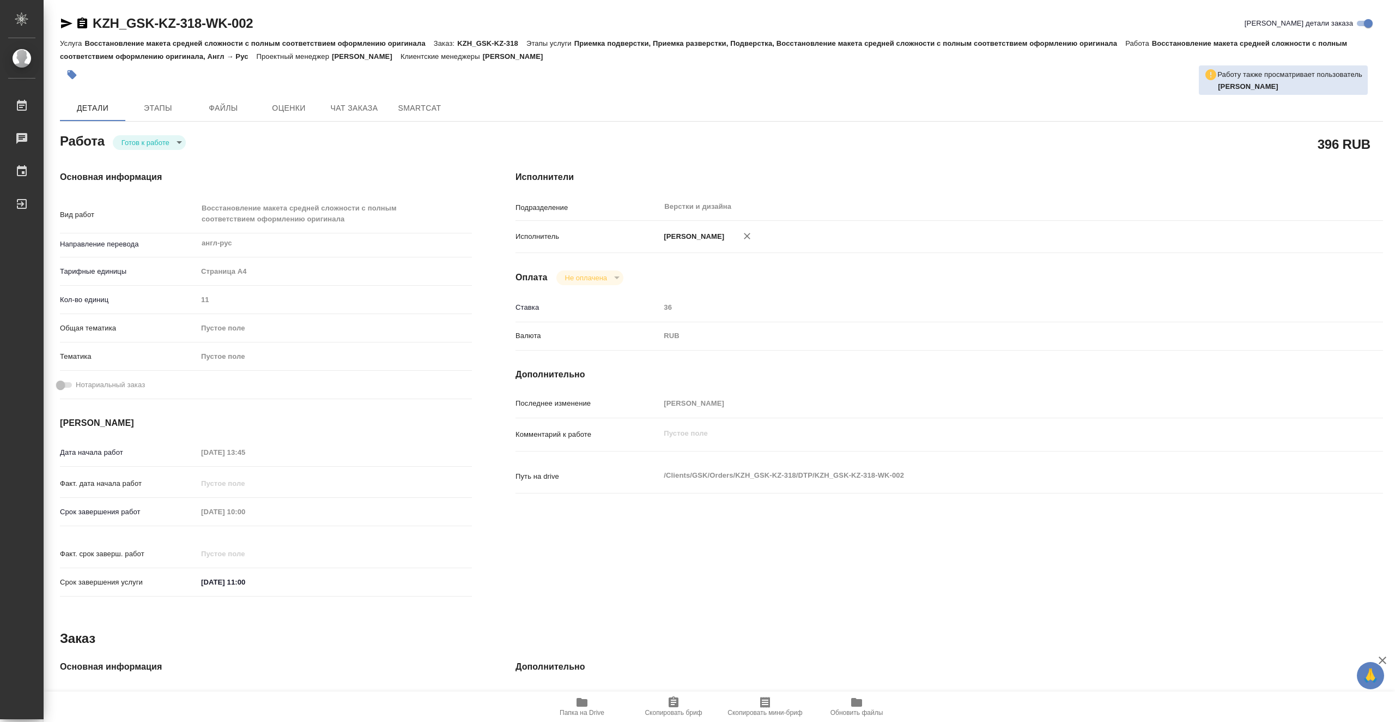
click at [165, 142] on body "🙏 .cls-1 fill:#fff; AWATERA Vasiutchenko Aleksandr Работы Чаты График Выйти KZH…" at bounding box center [697, 361] width 1395 height 722
click at [166, 143] on li "В работе" at bounding box center [149, 142] width 73 height 19
type textarea "x"
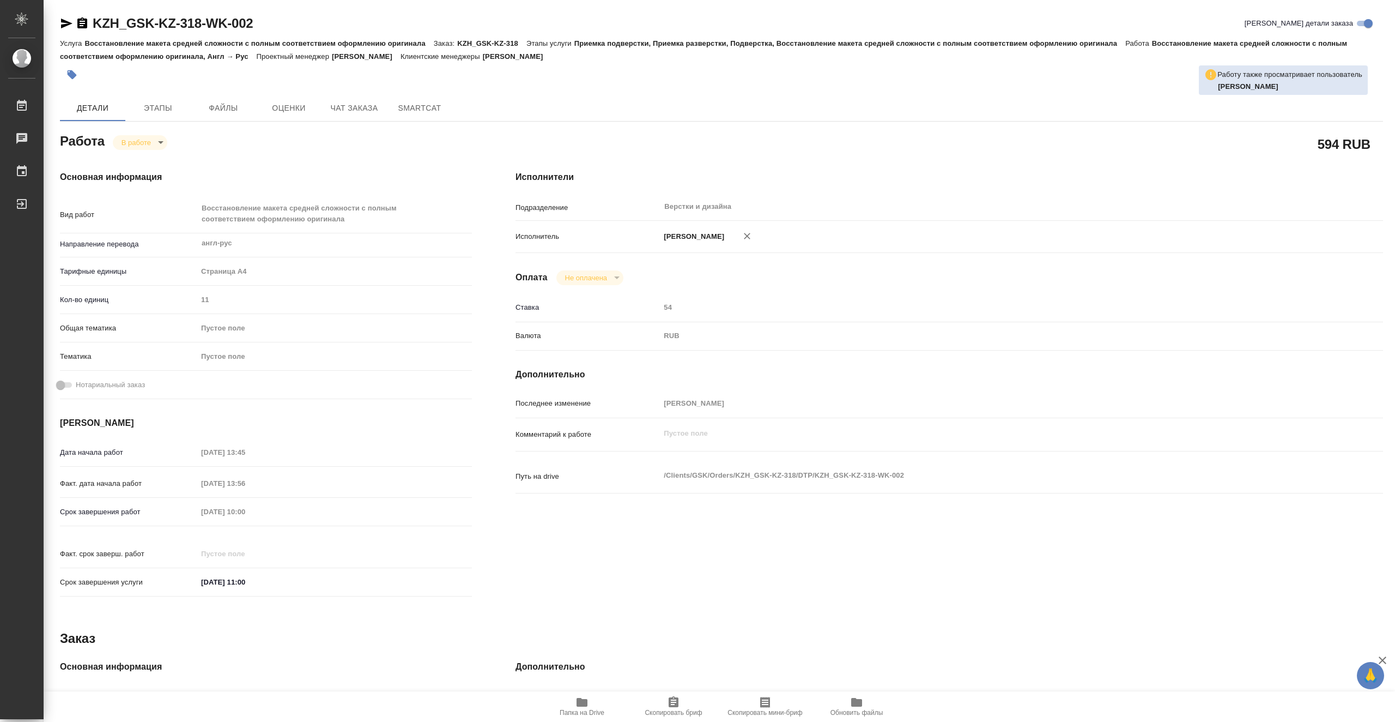
type textarea "x"
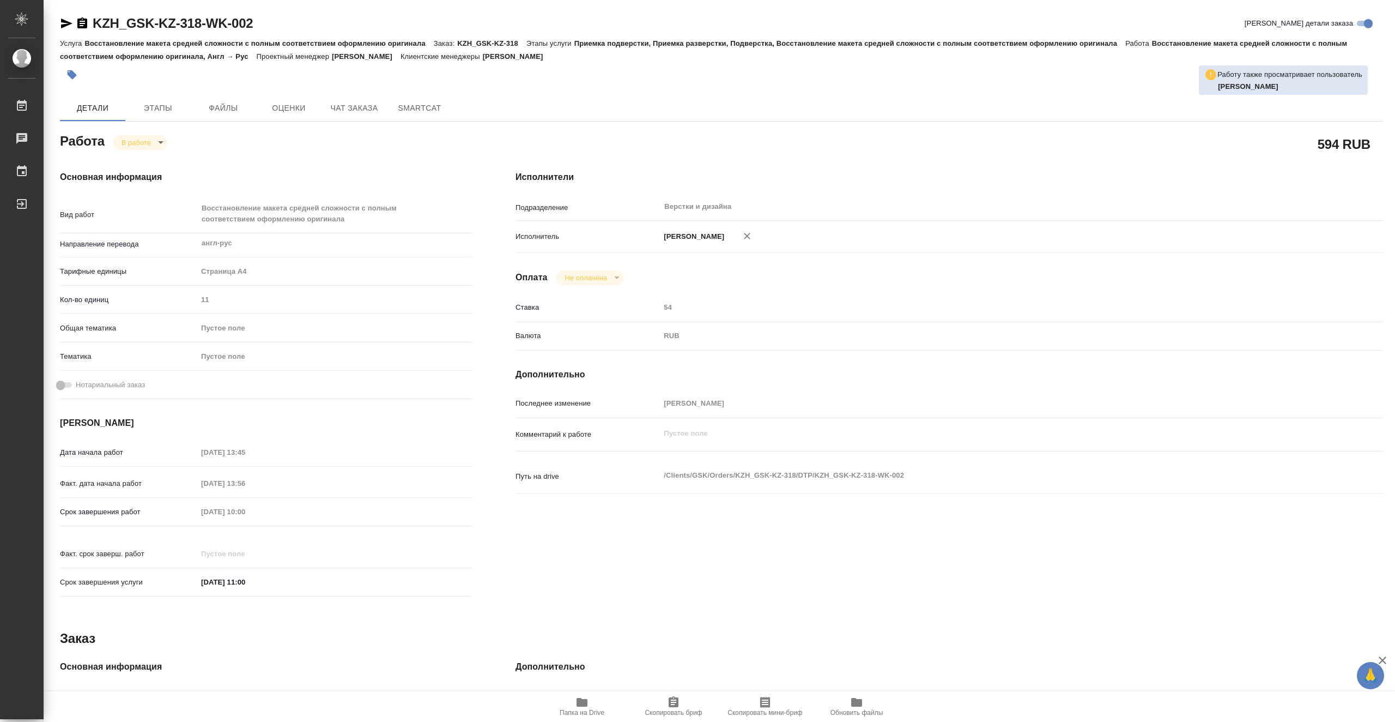
type textarea "x"
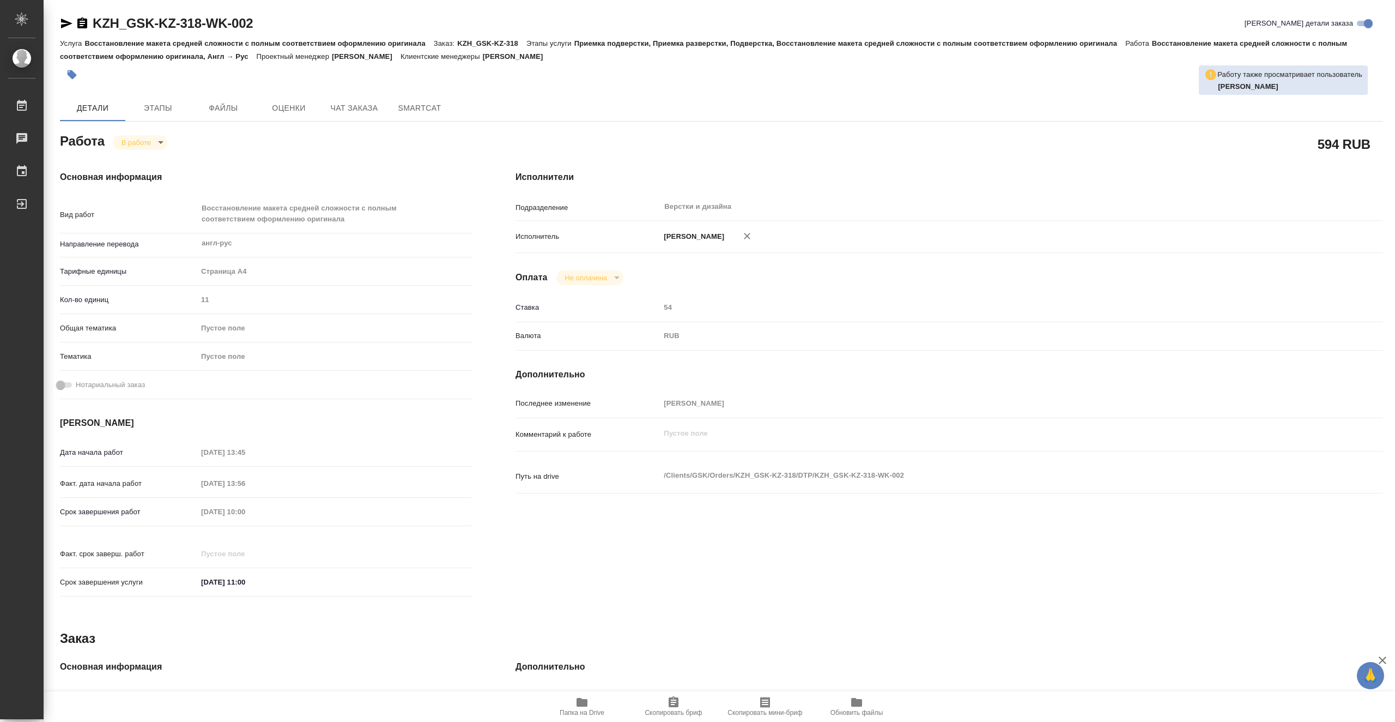
type textarea "x"
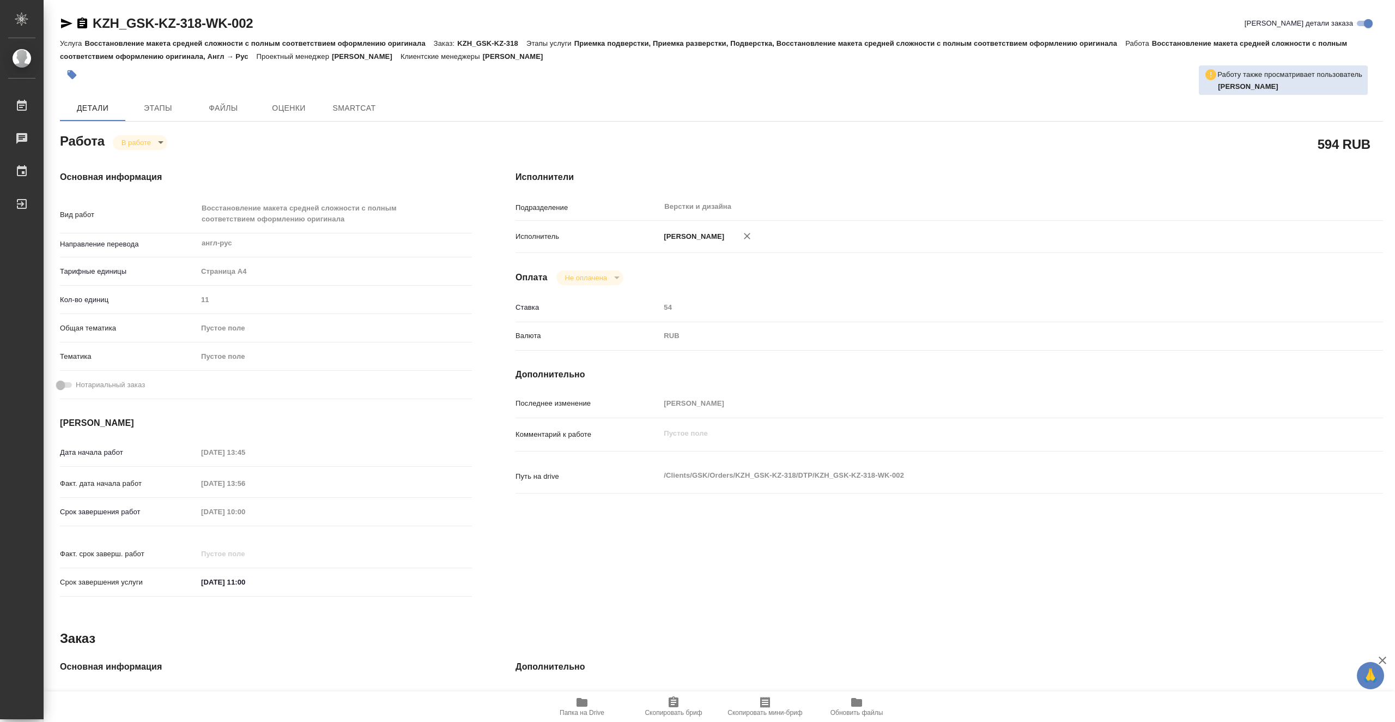
type textarea "x"
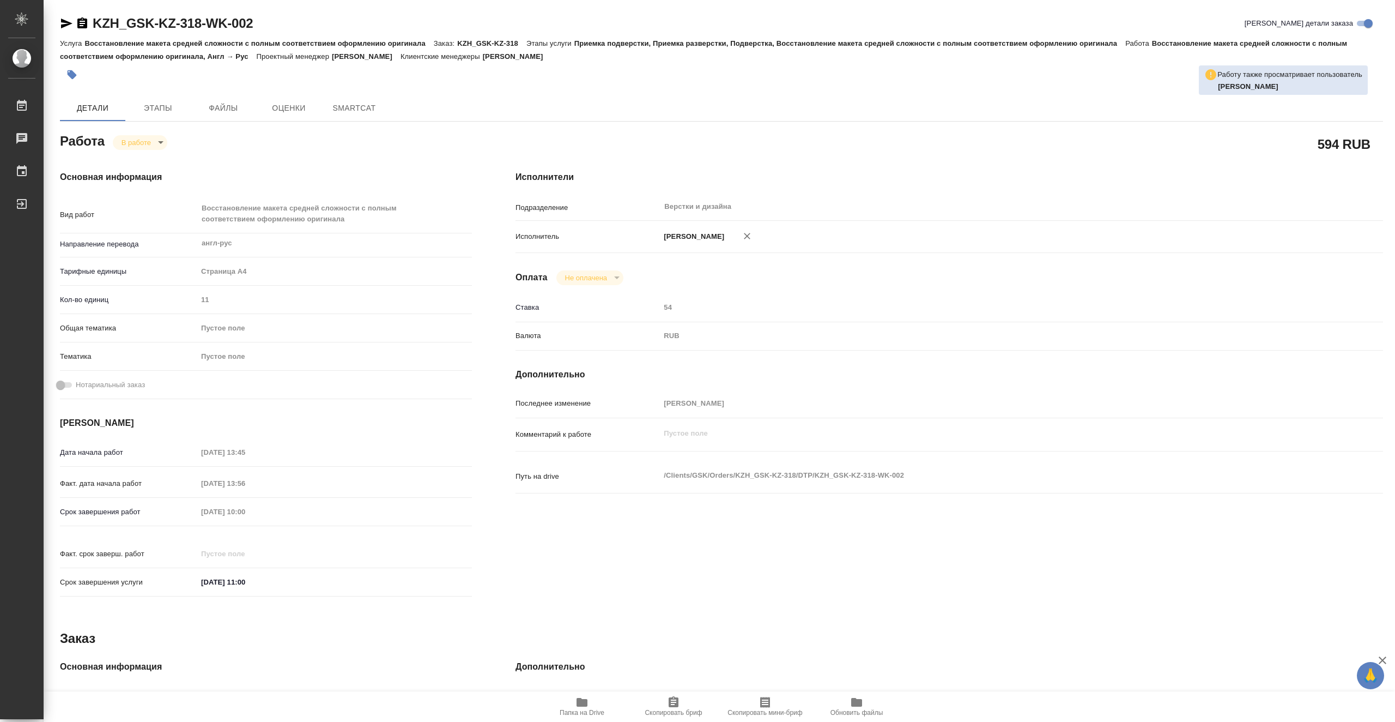
type textarea "x"
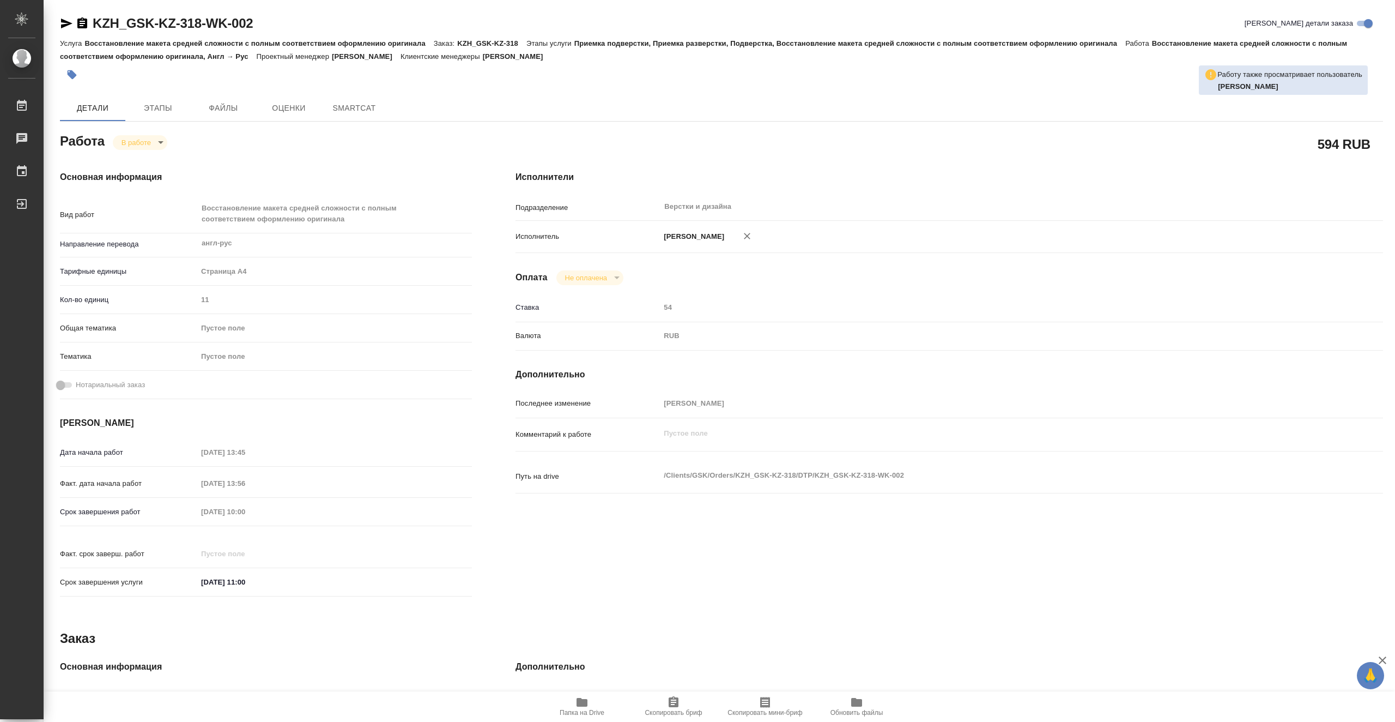
type textarea "x"
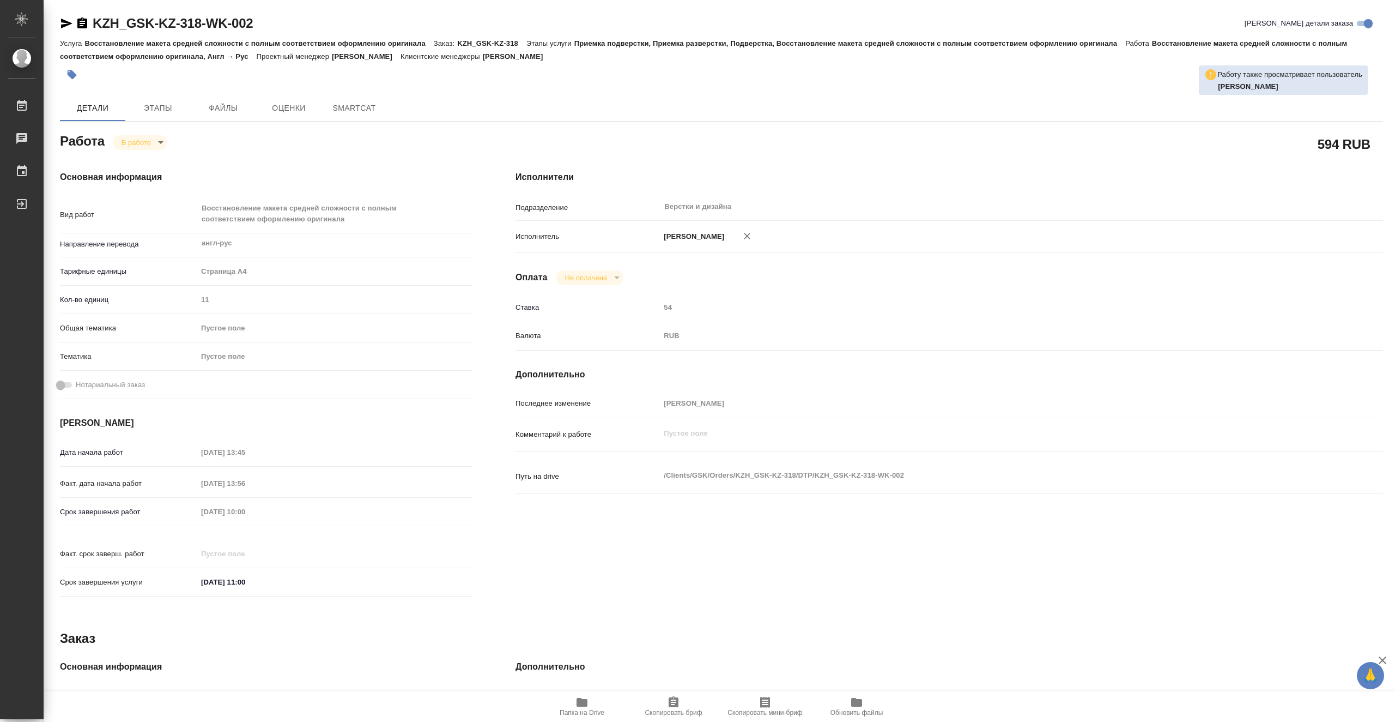
type textarea "x"
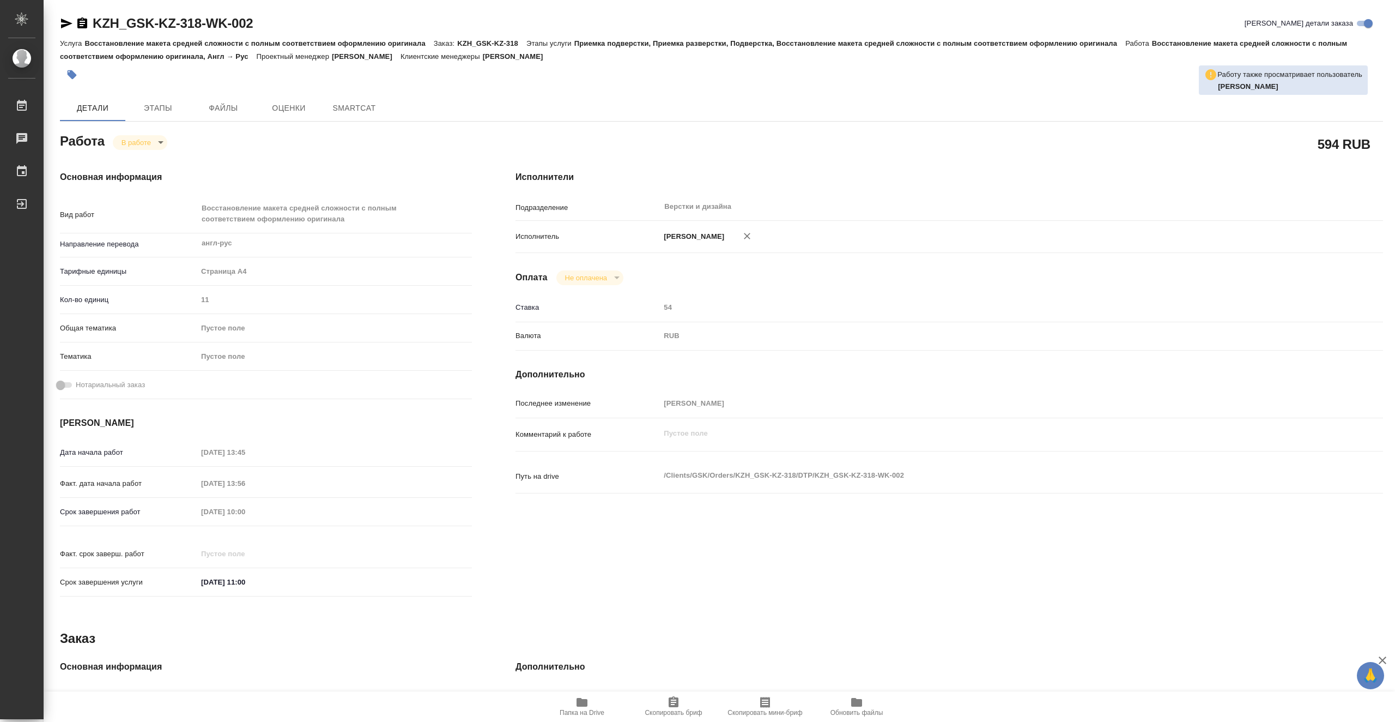
type textarea "x"
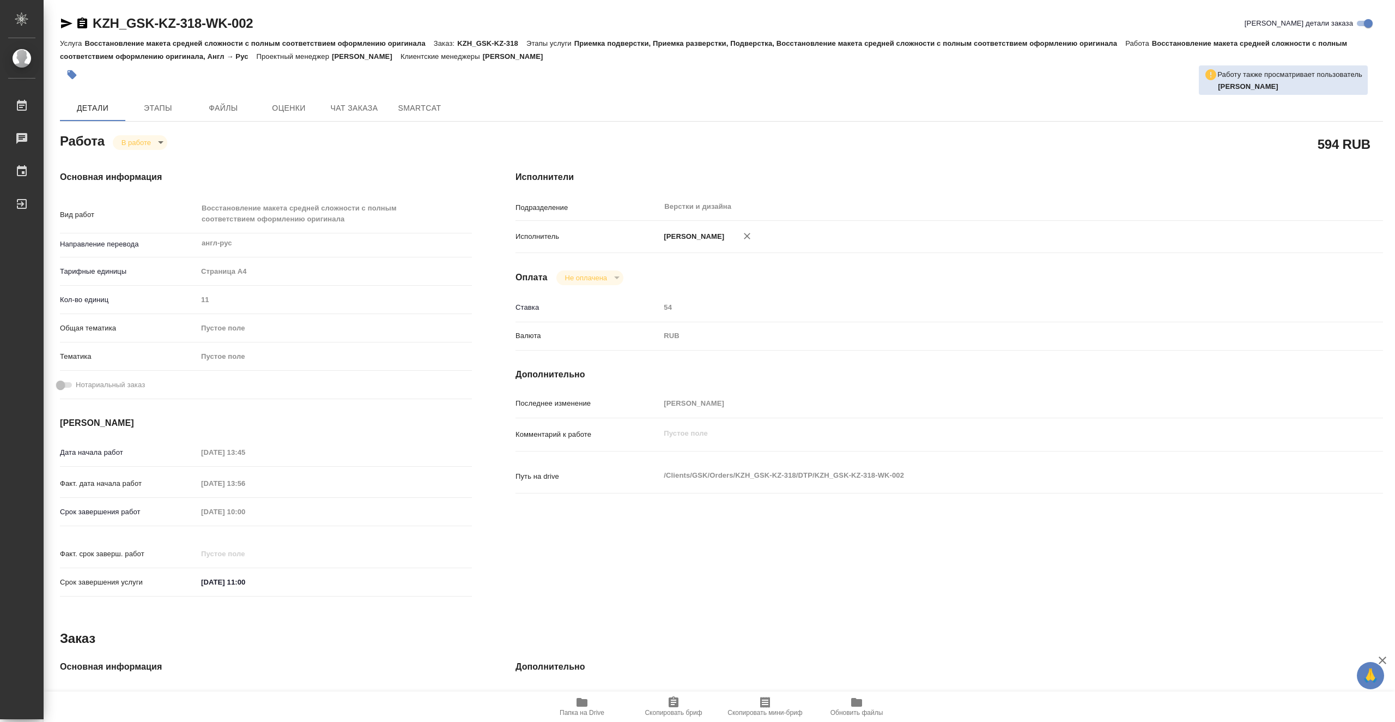
type textarea "x"
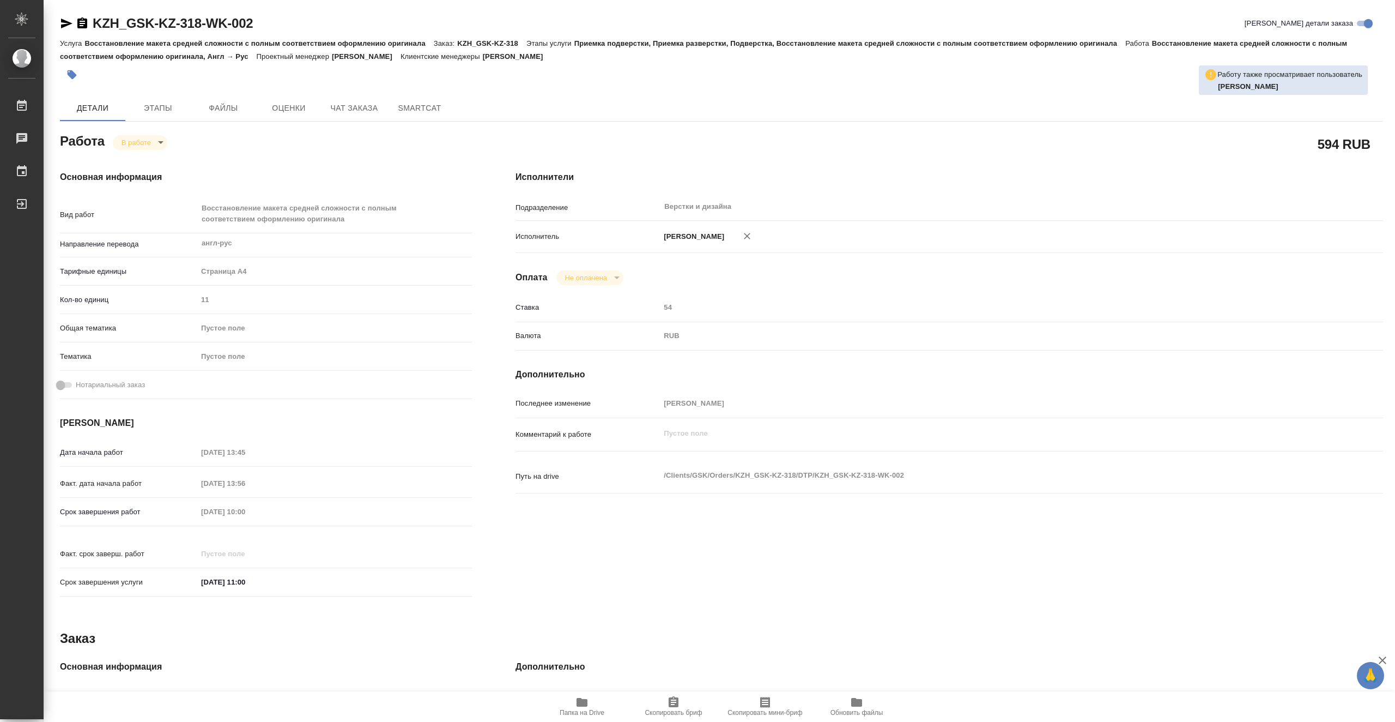
type textarea "x"
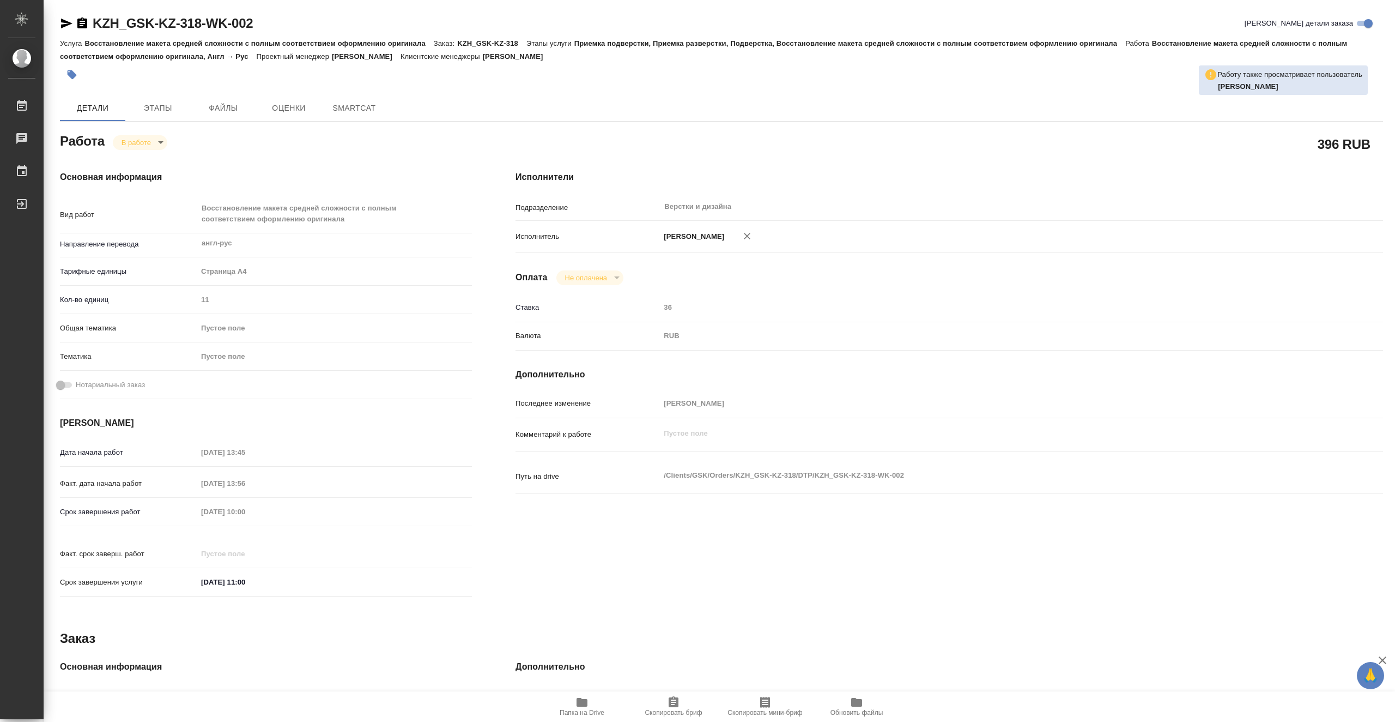
type textarea "x"
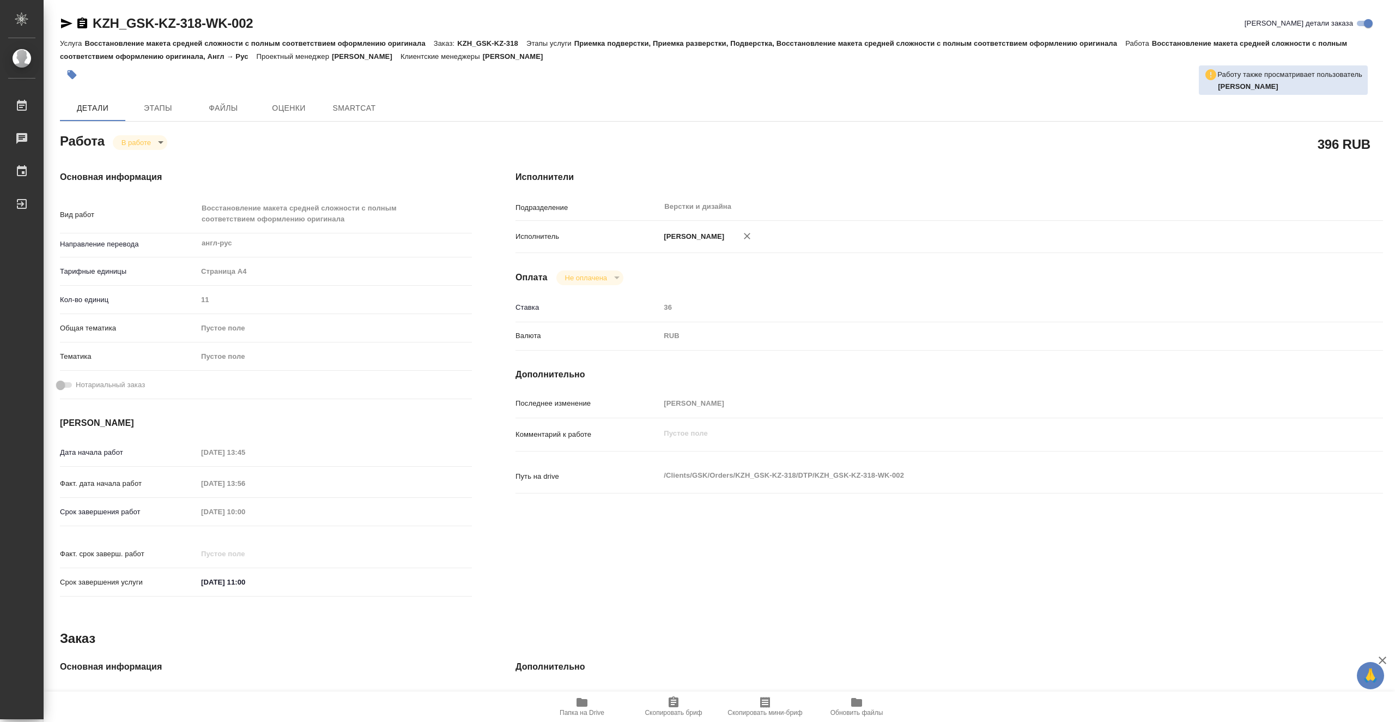
type textarea "x"
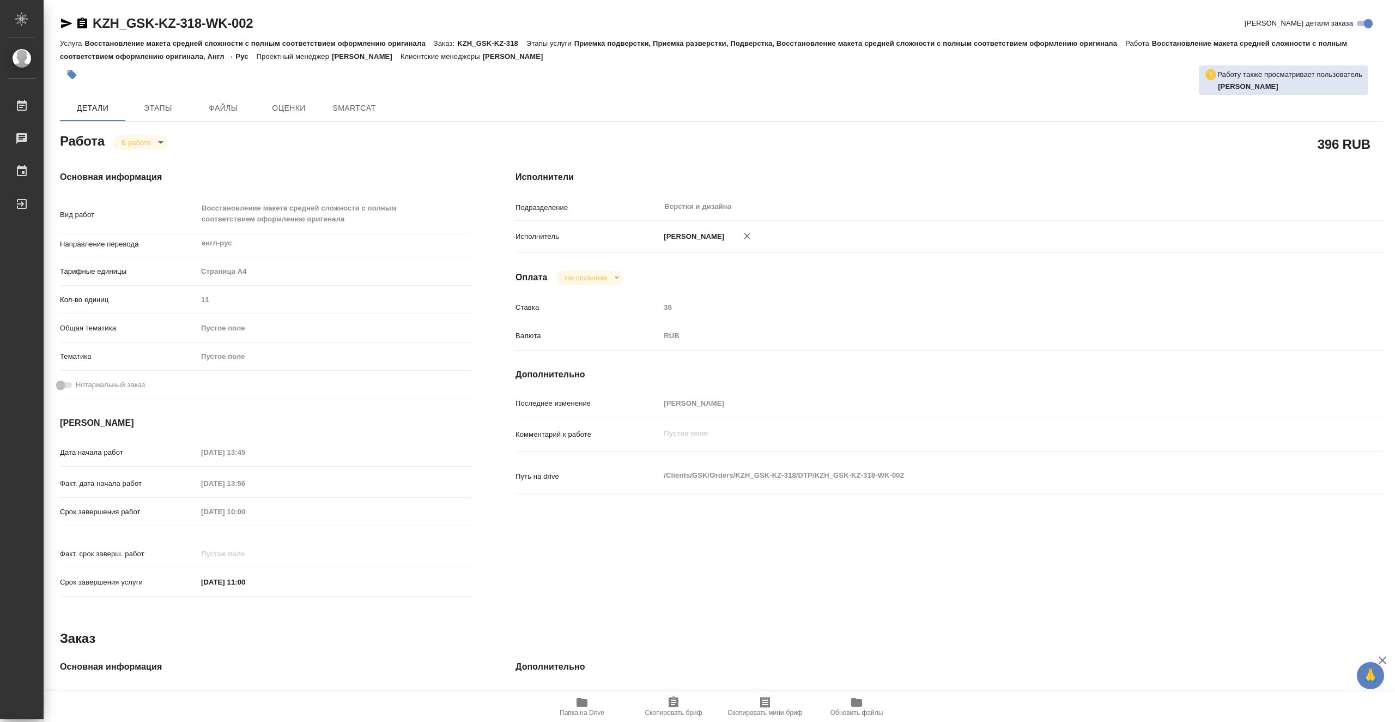
type textarea "x"
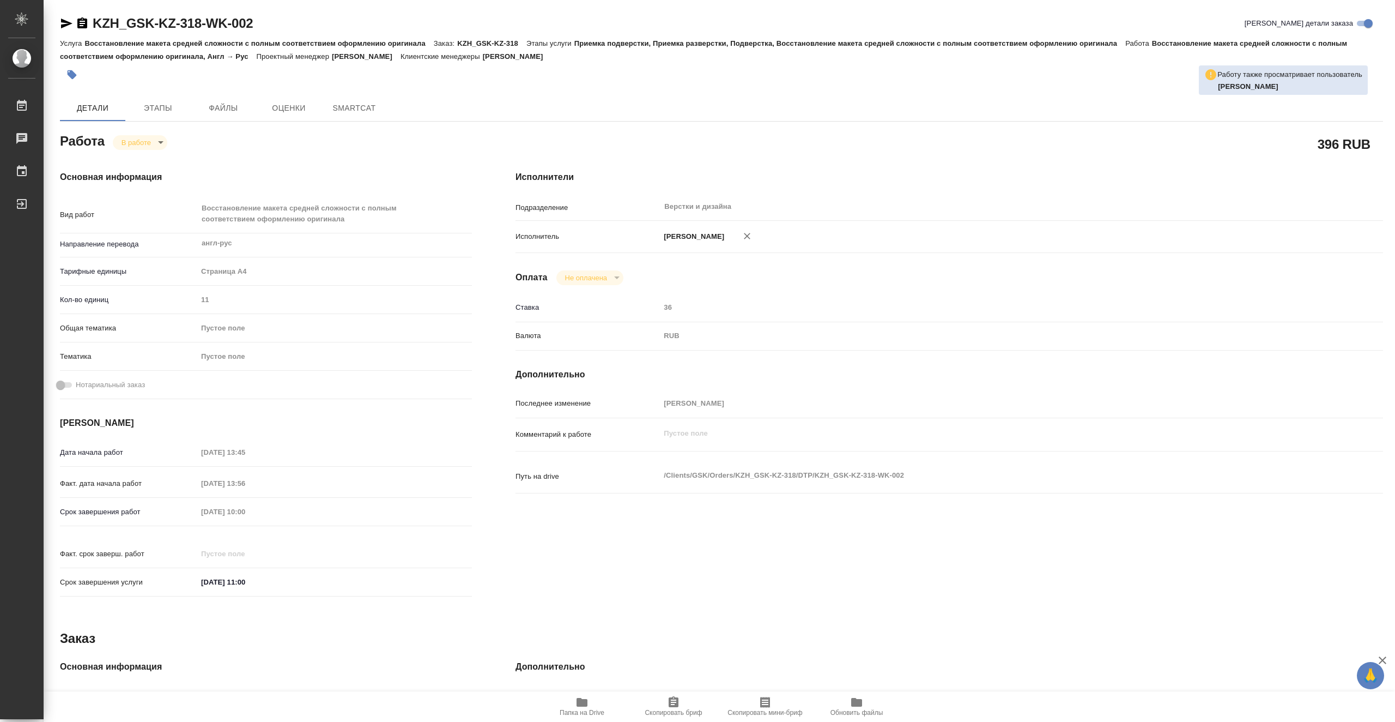
type textarea "x"
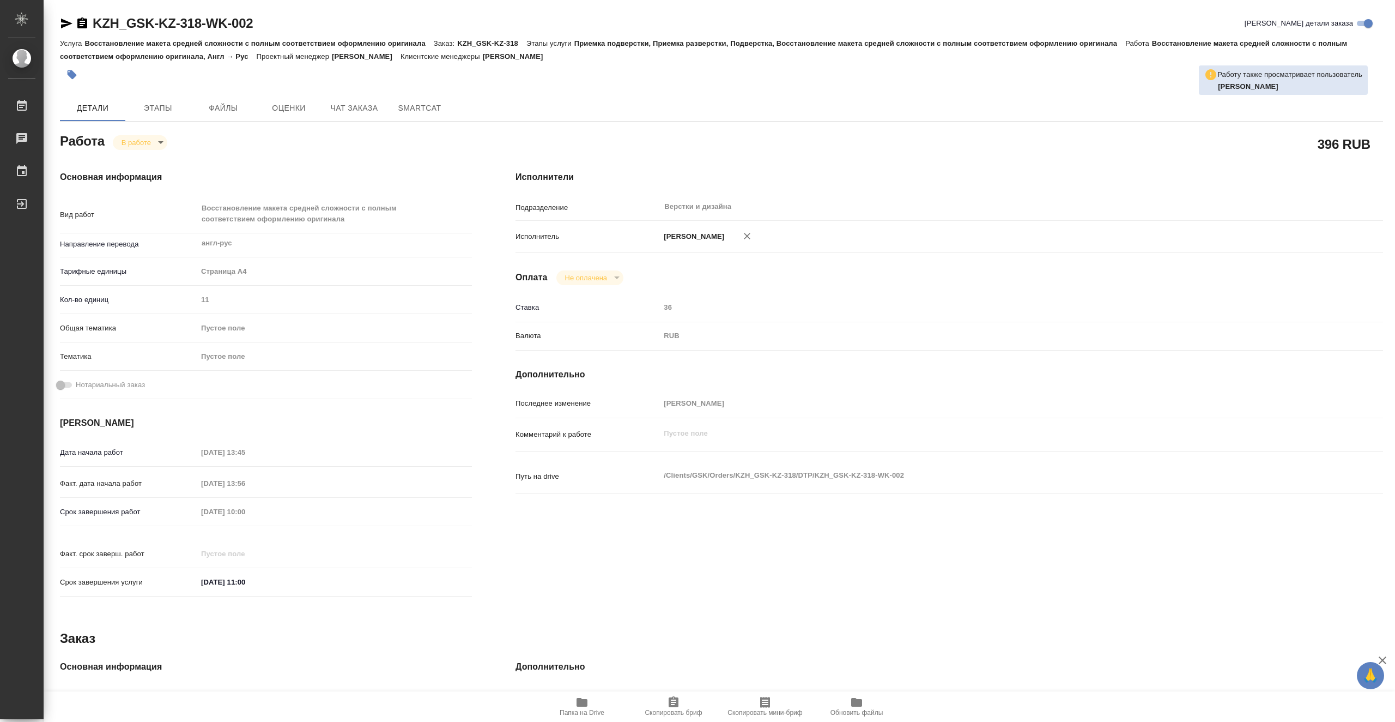
type textarea "x"
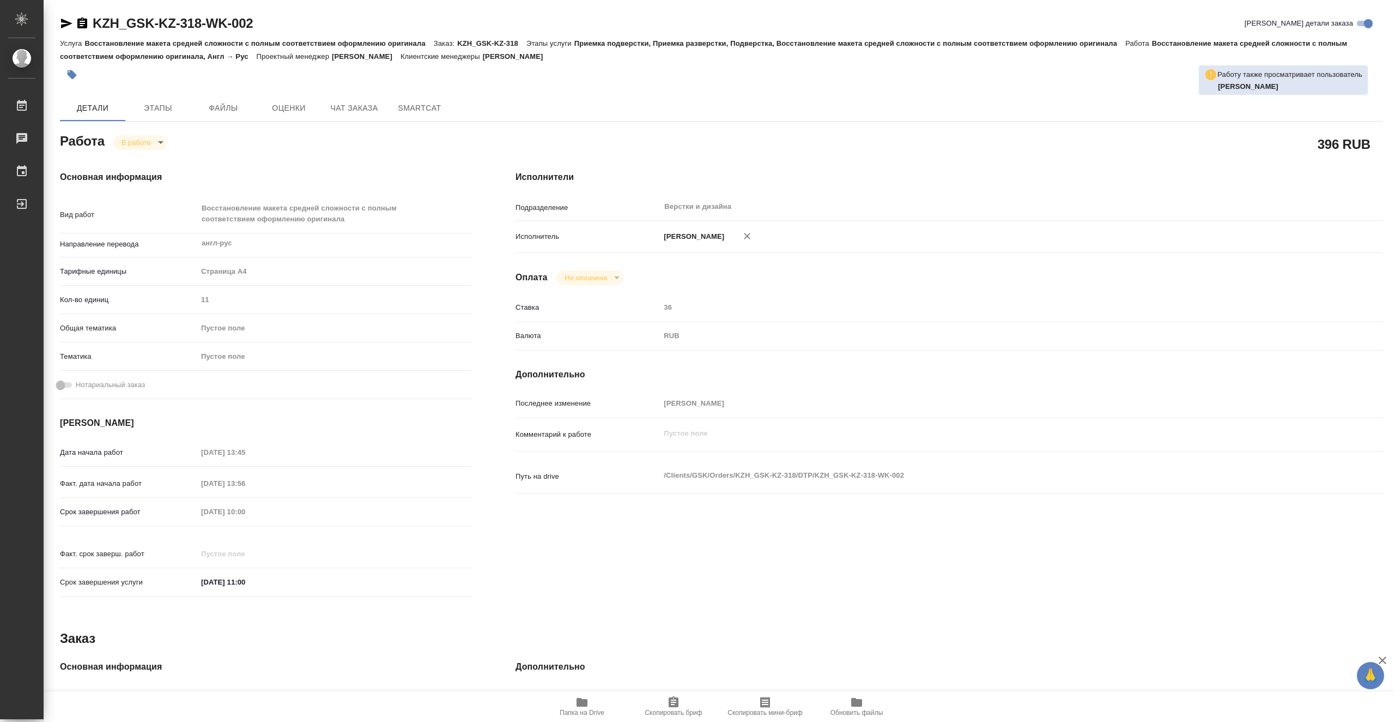
type textarea "x"
click at [365, 110] on span "Чат заказа" at bounding box center [354, 108] width 52 height 14
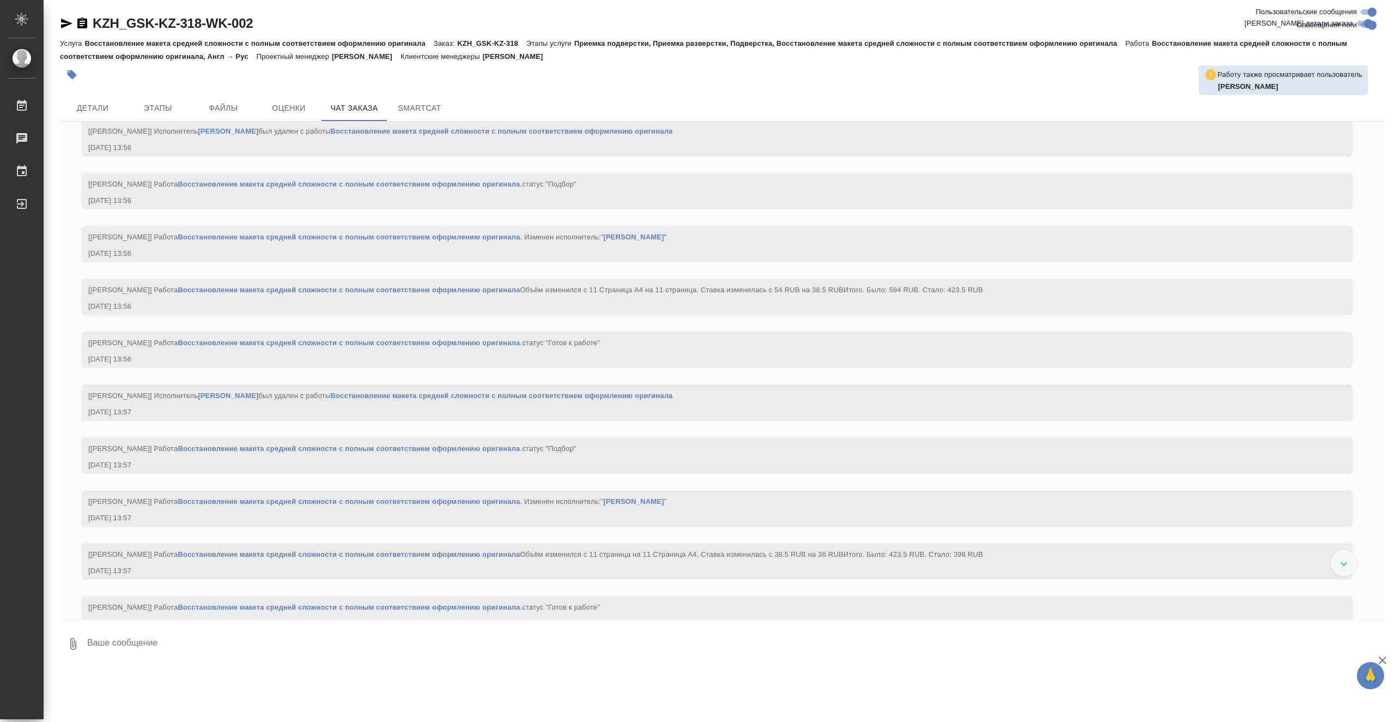
scroll to position [1707, 0]
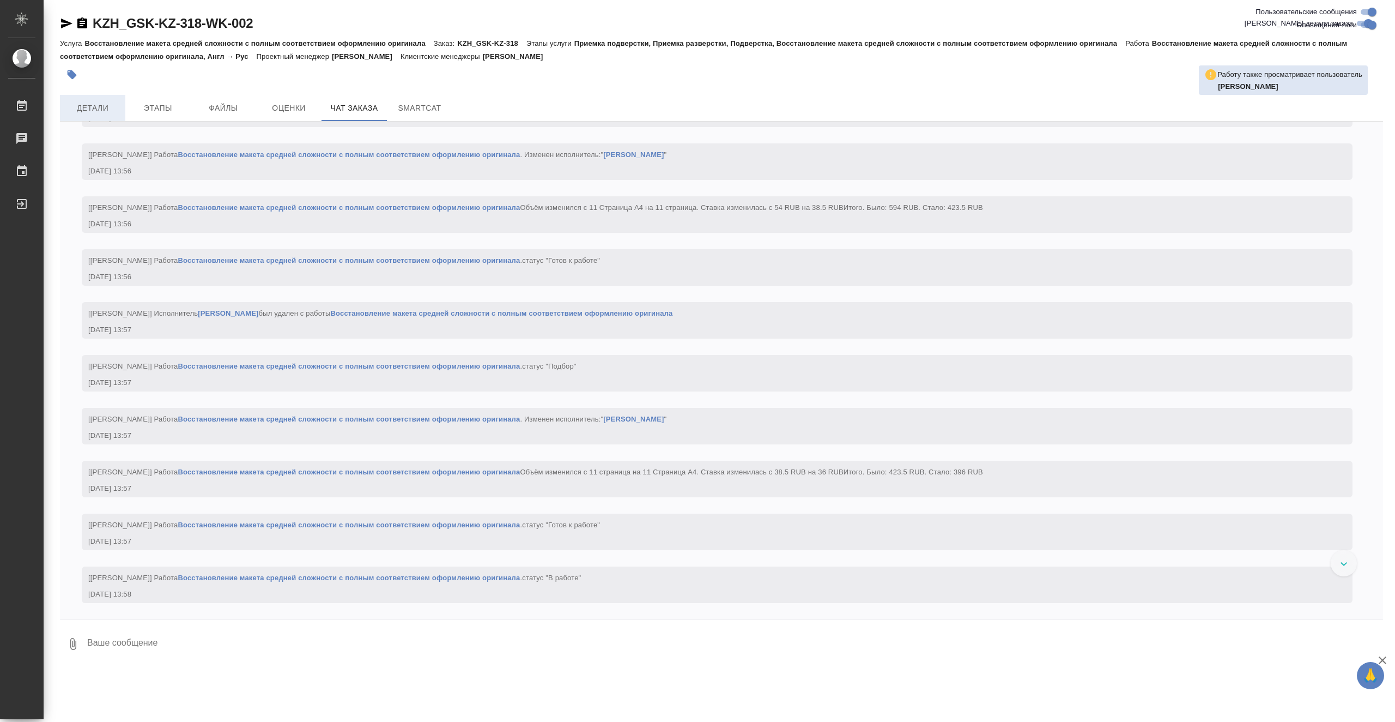
click at [96, 108] on span "Детали" at bounding box center [93, 108] width 52 height 14
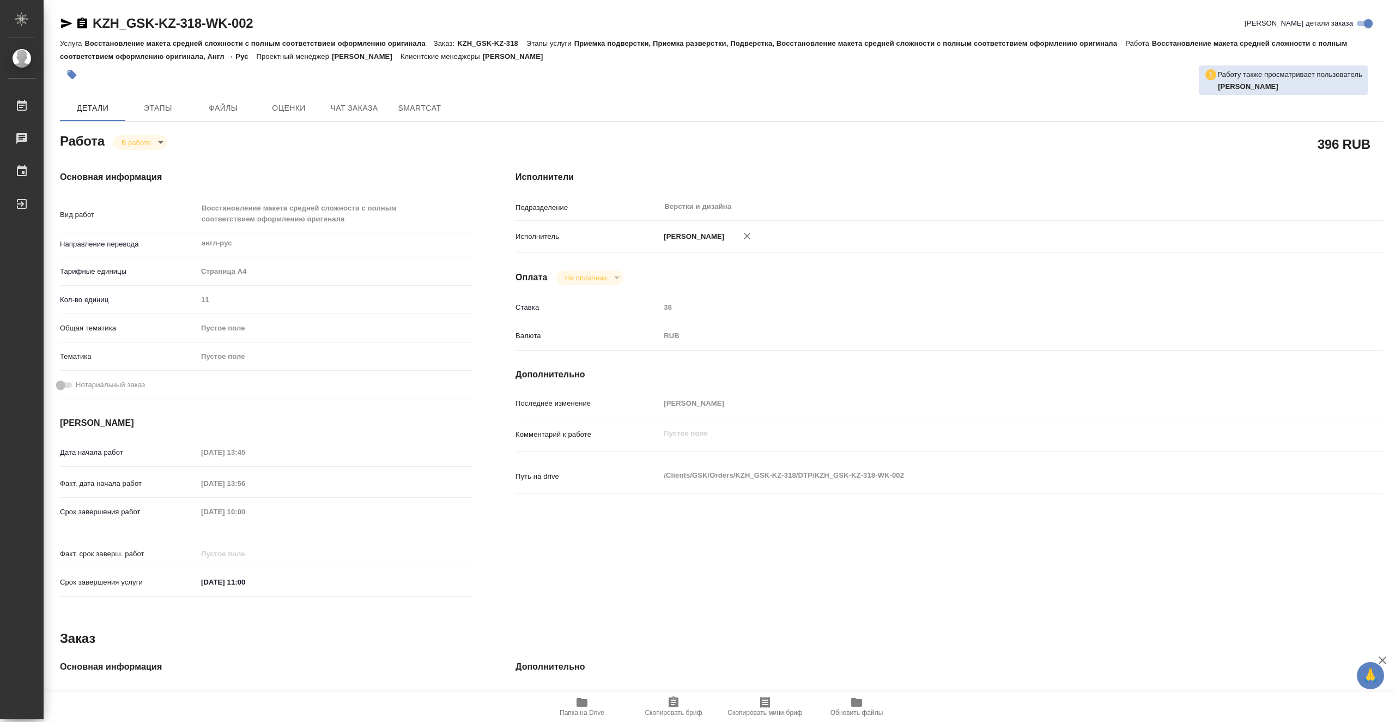
type textarea "x"
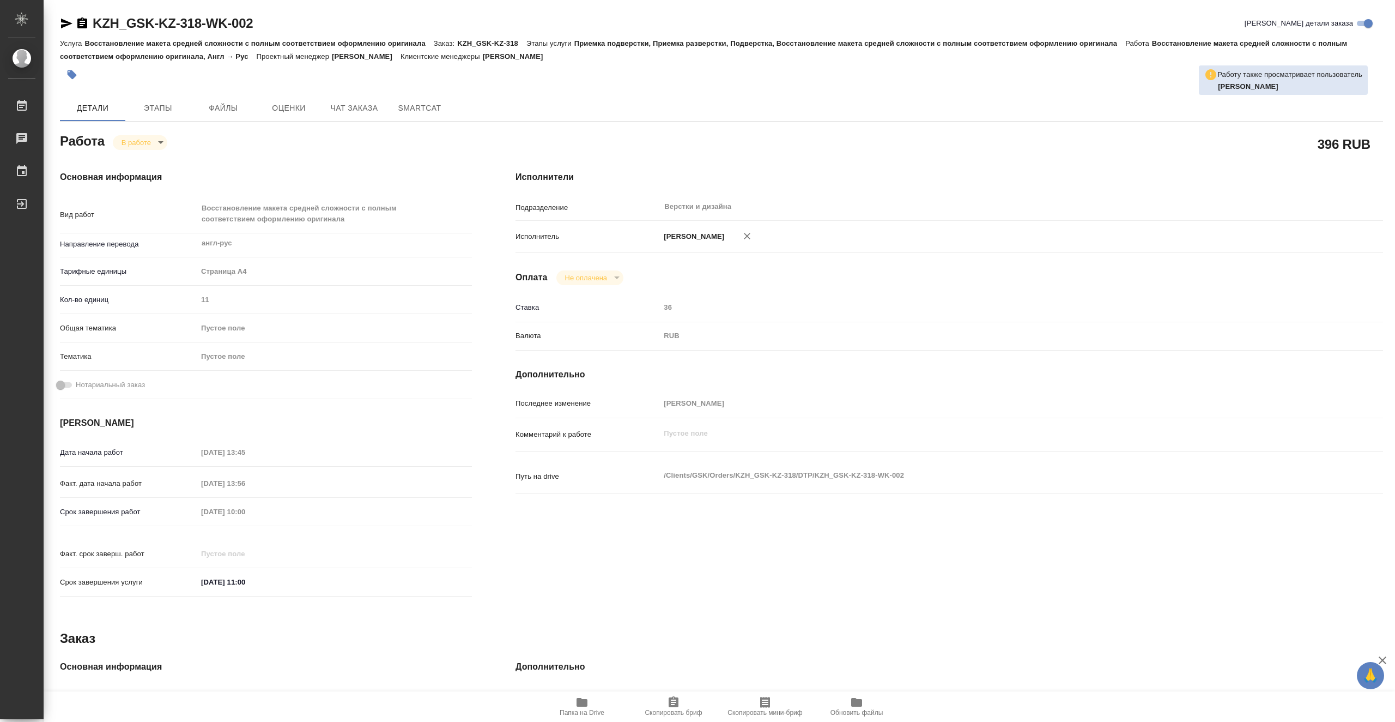
type textarea "x"
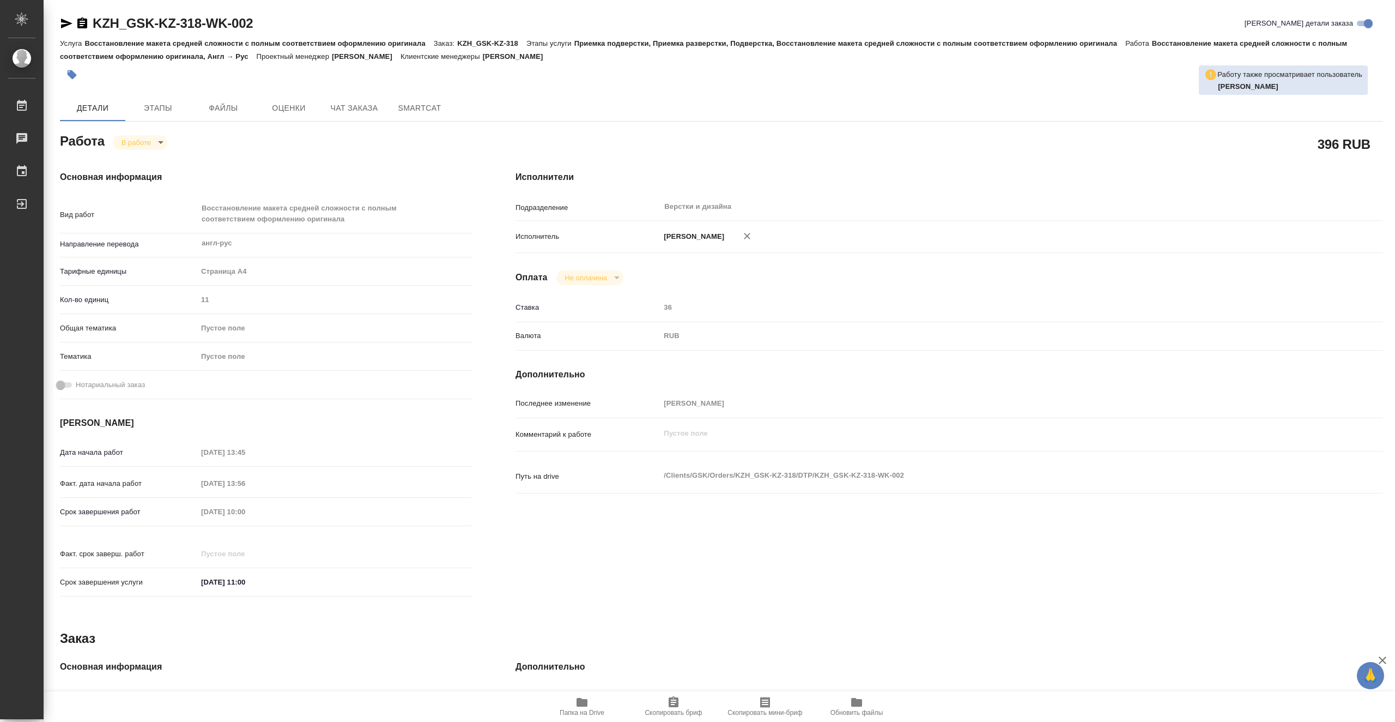
type textarea "x"
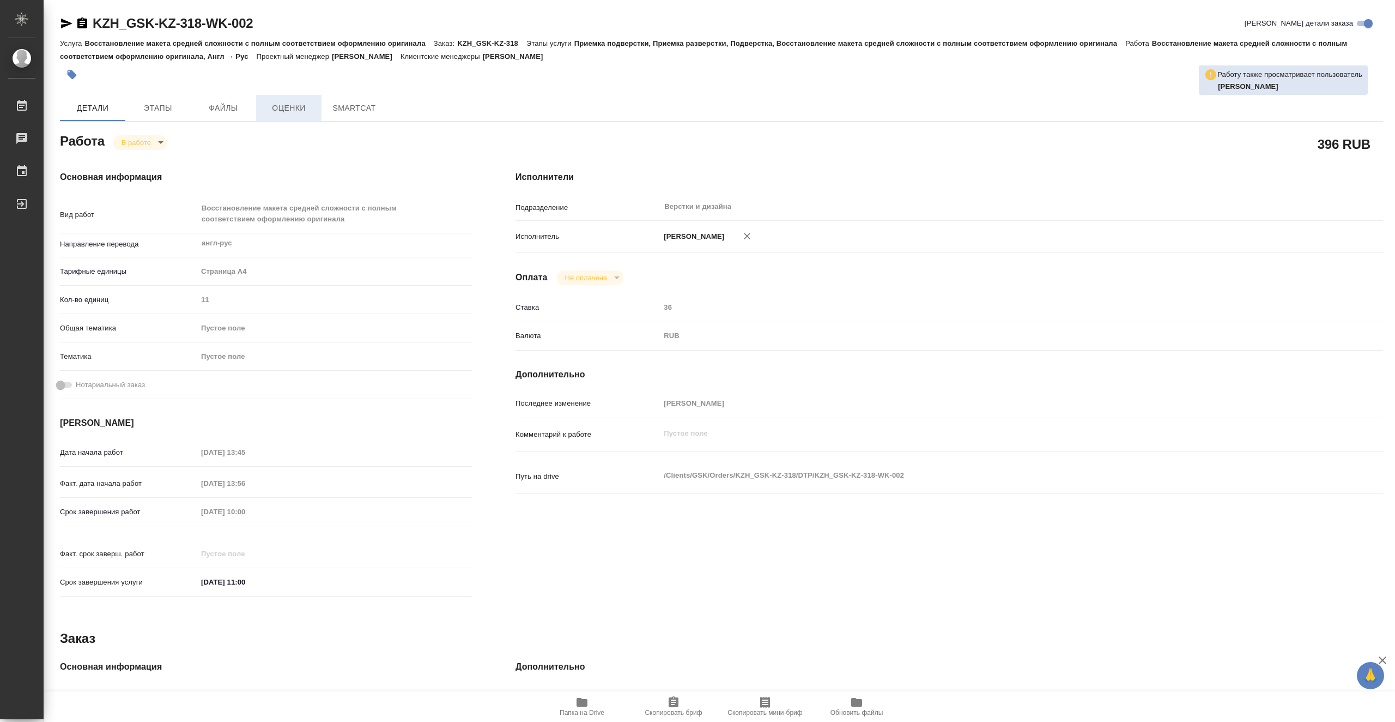
type textarea "x"
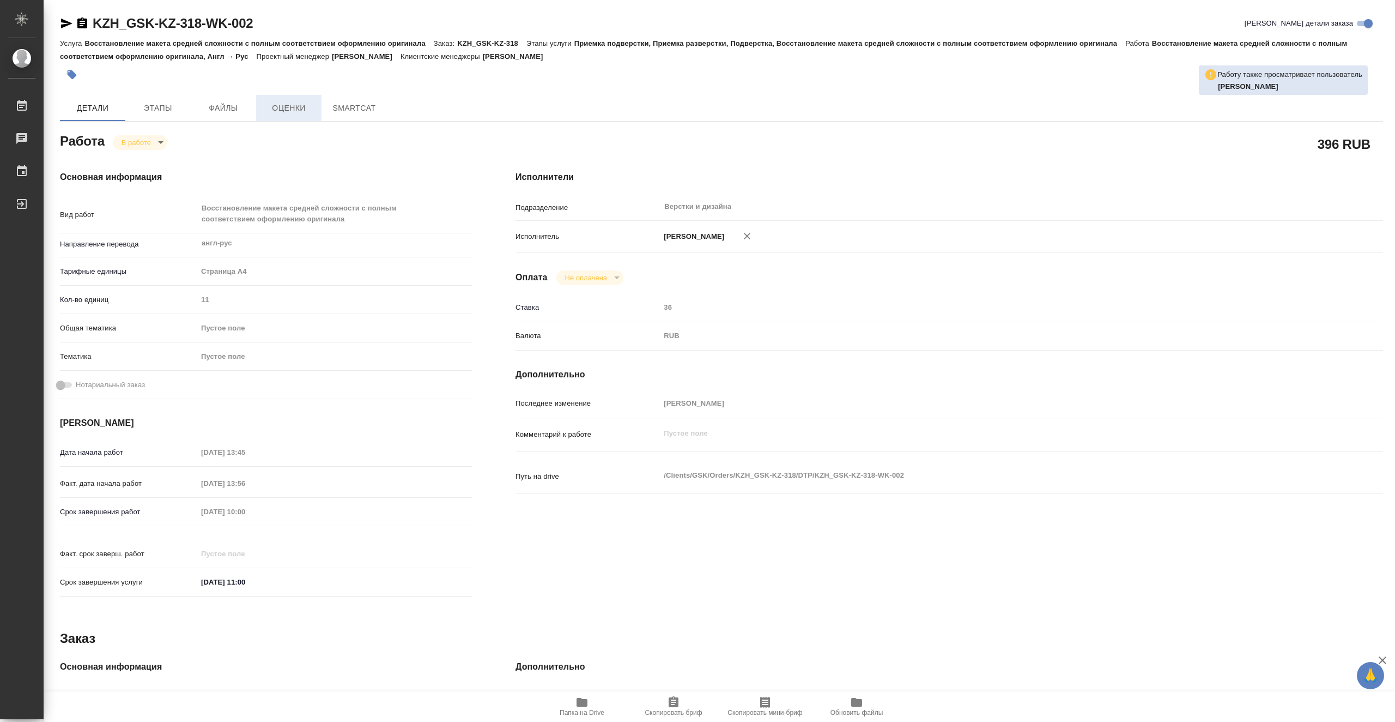
type textarea "x"
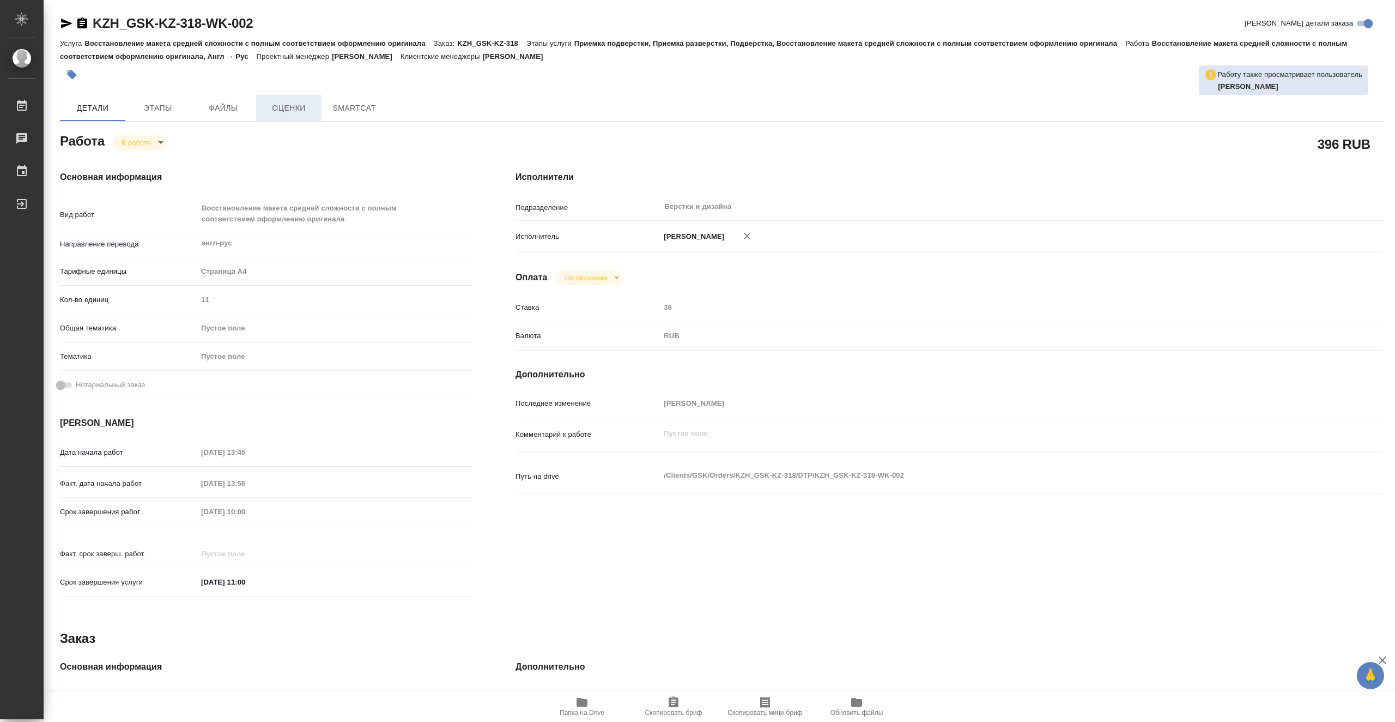
type textarea "x"
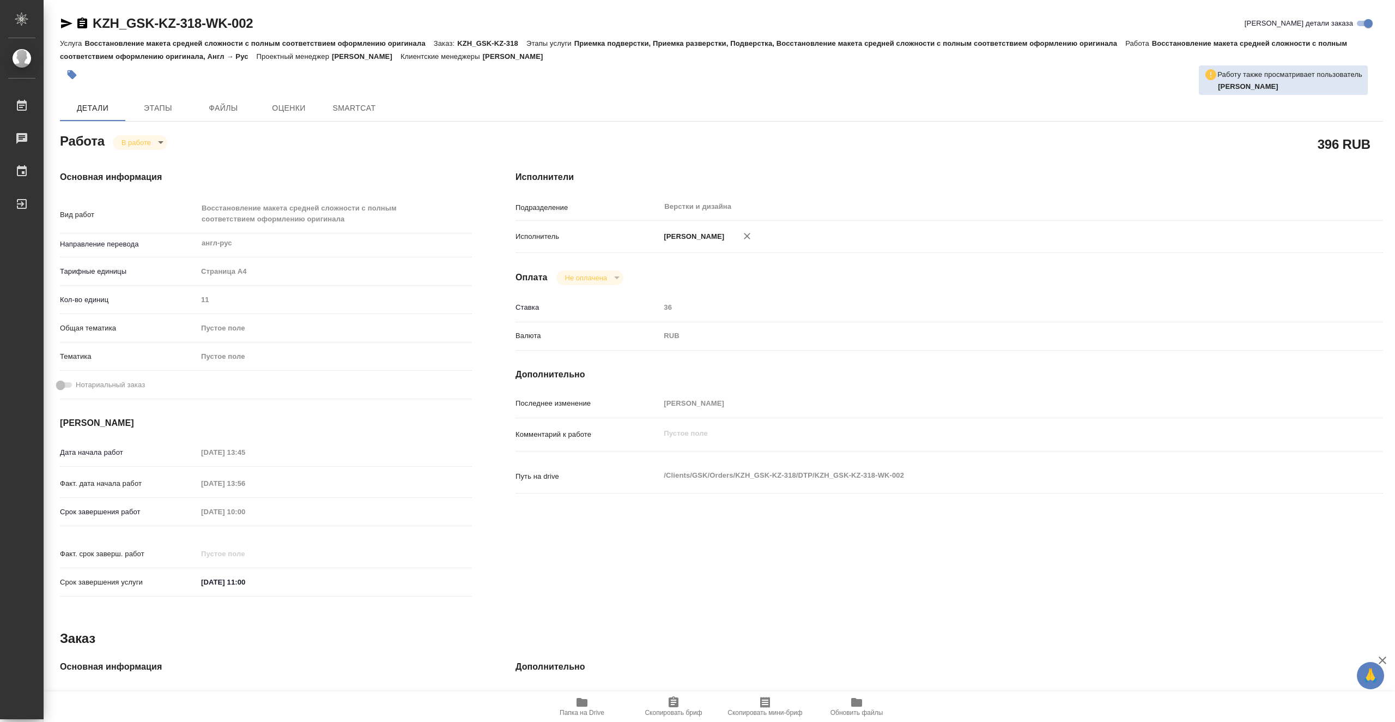
type textarea "x"
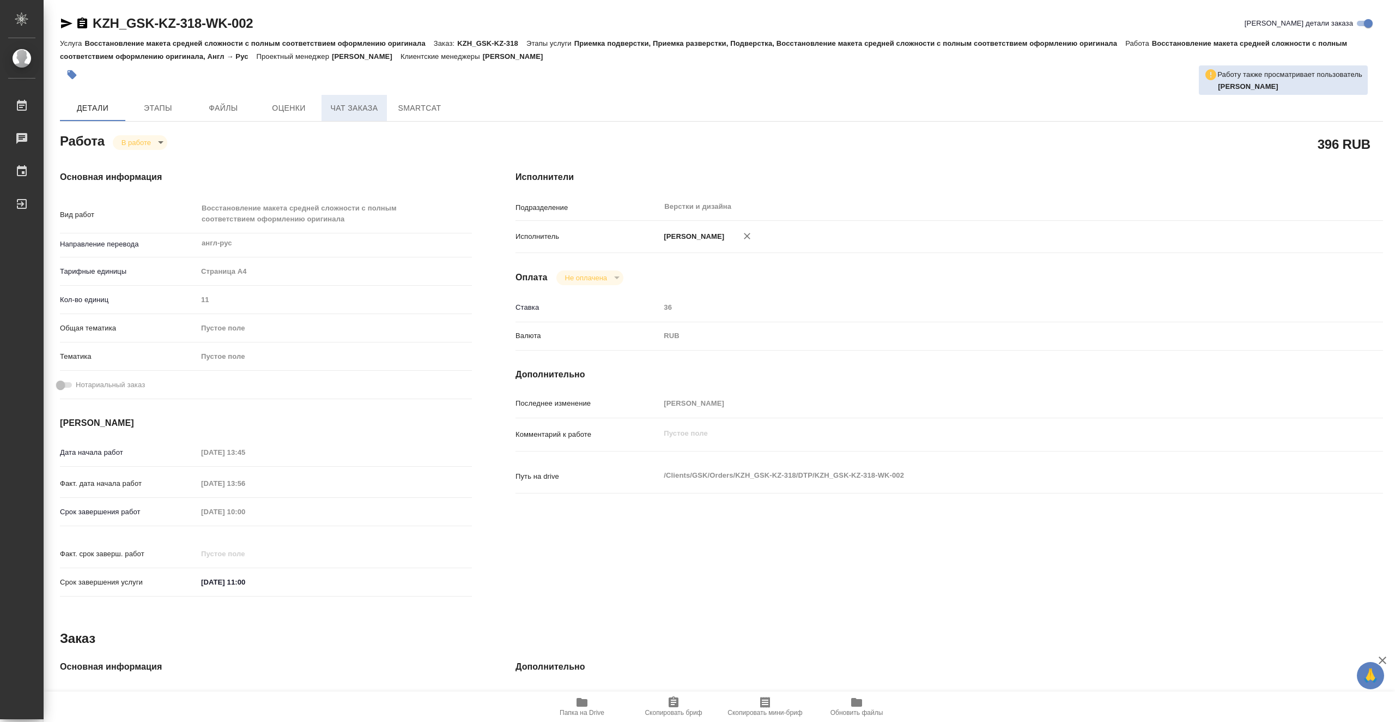
type textarea "x"
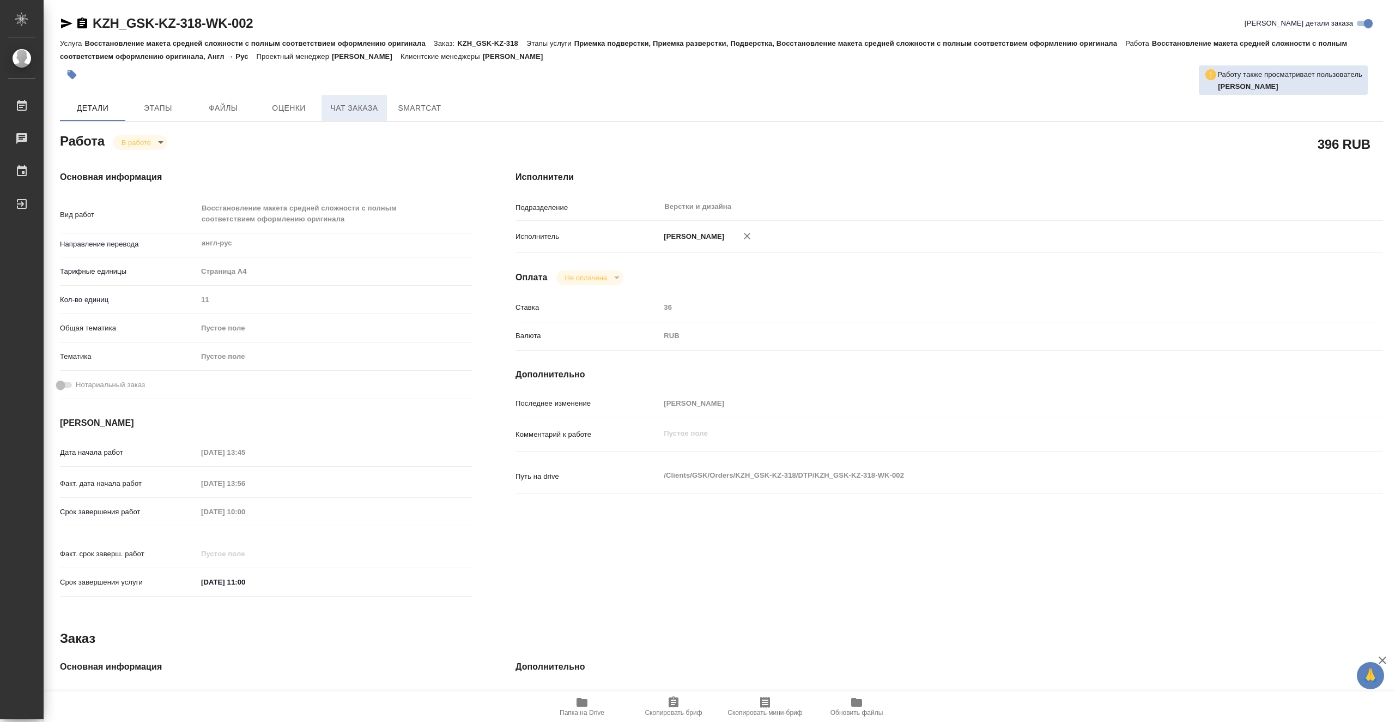
type textarea "x"
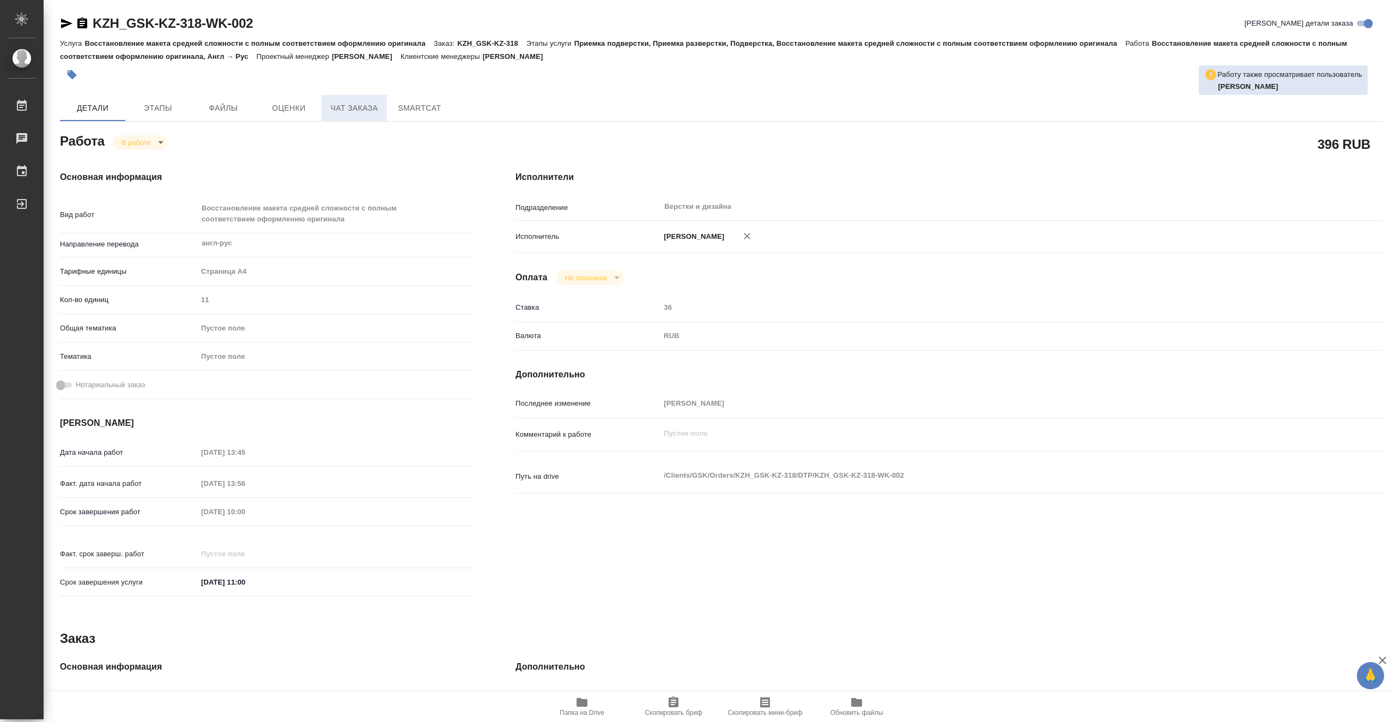
click at [351, 110] on span "Чат заказа" at bounding box center [354, 108] width 52 height 14
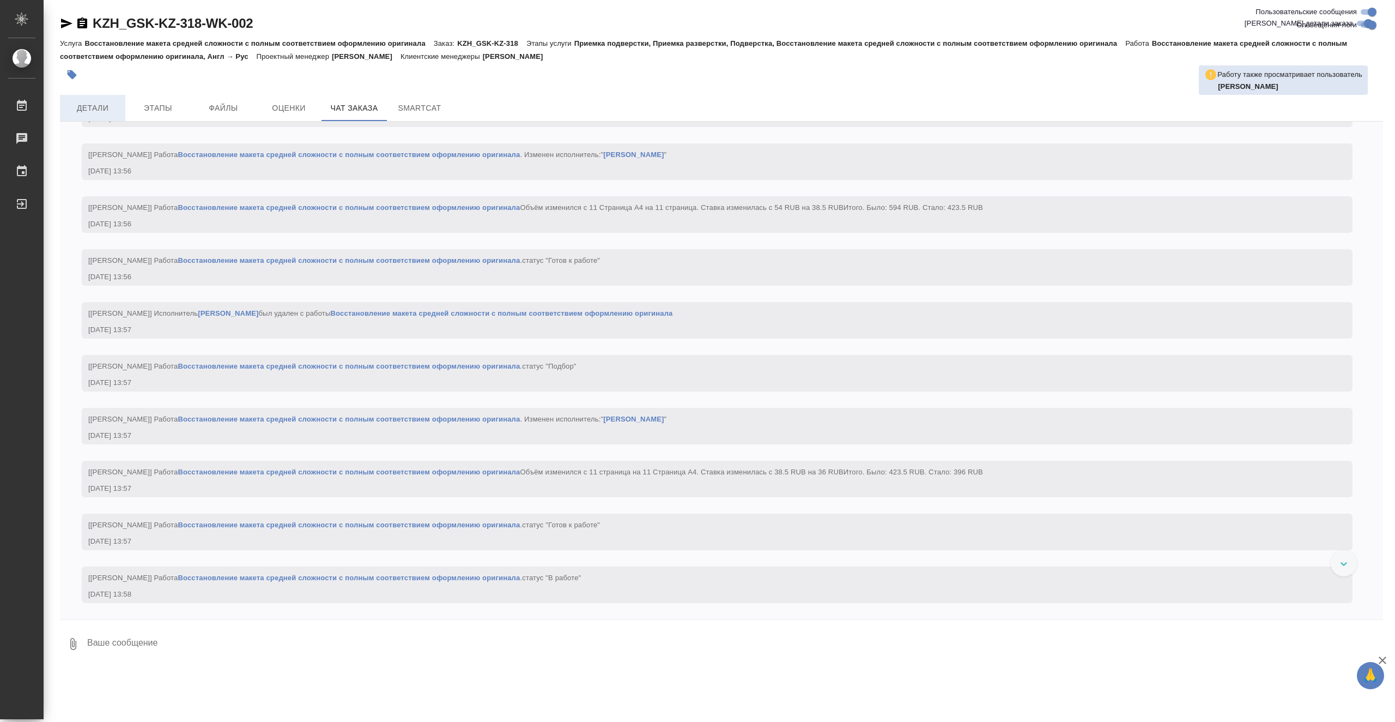
scroll to position [1707, 0]
click at [105, 105] on span "Детали" at bounding box center [93, 108] width 52 height 14
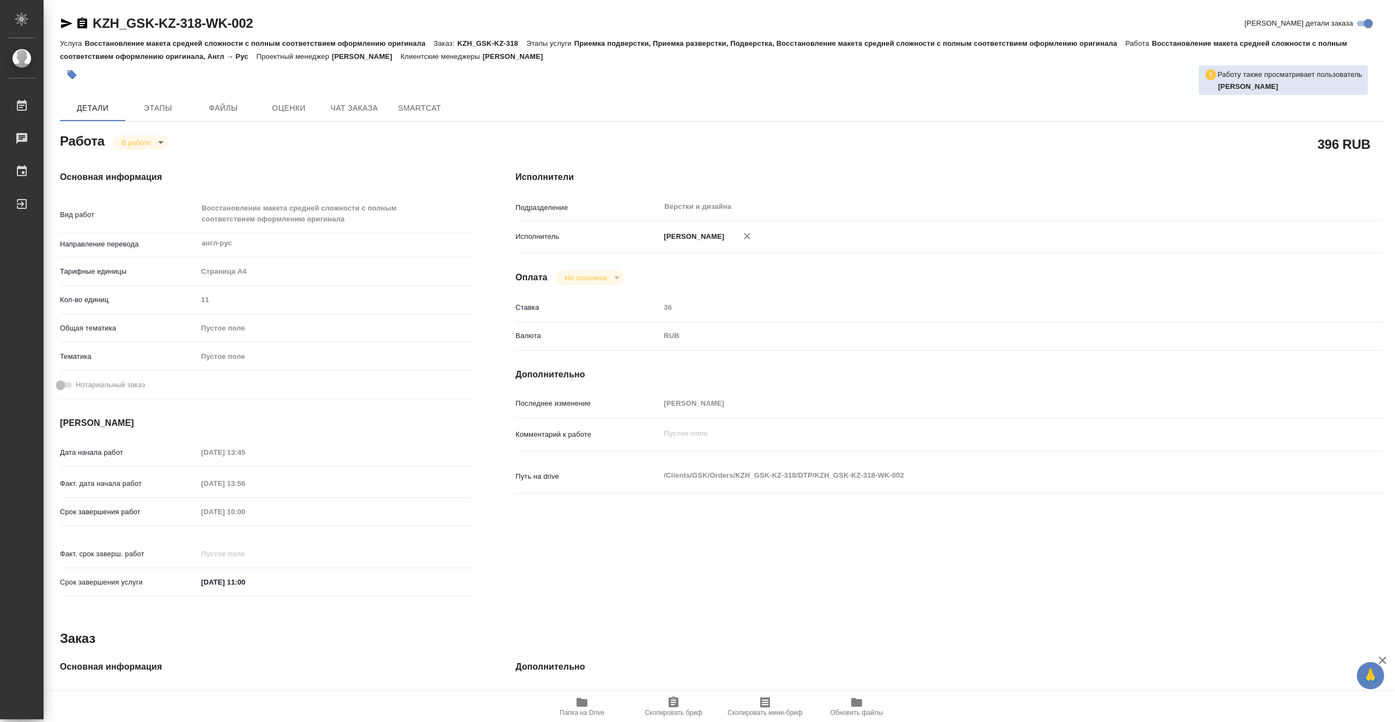
type textarea "x"
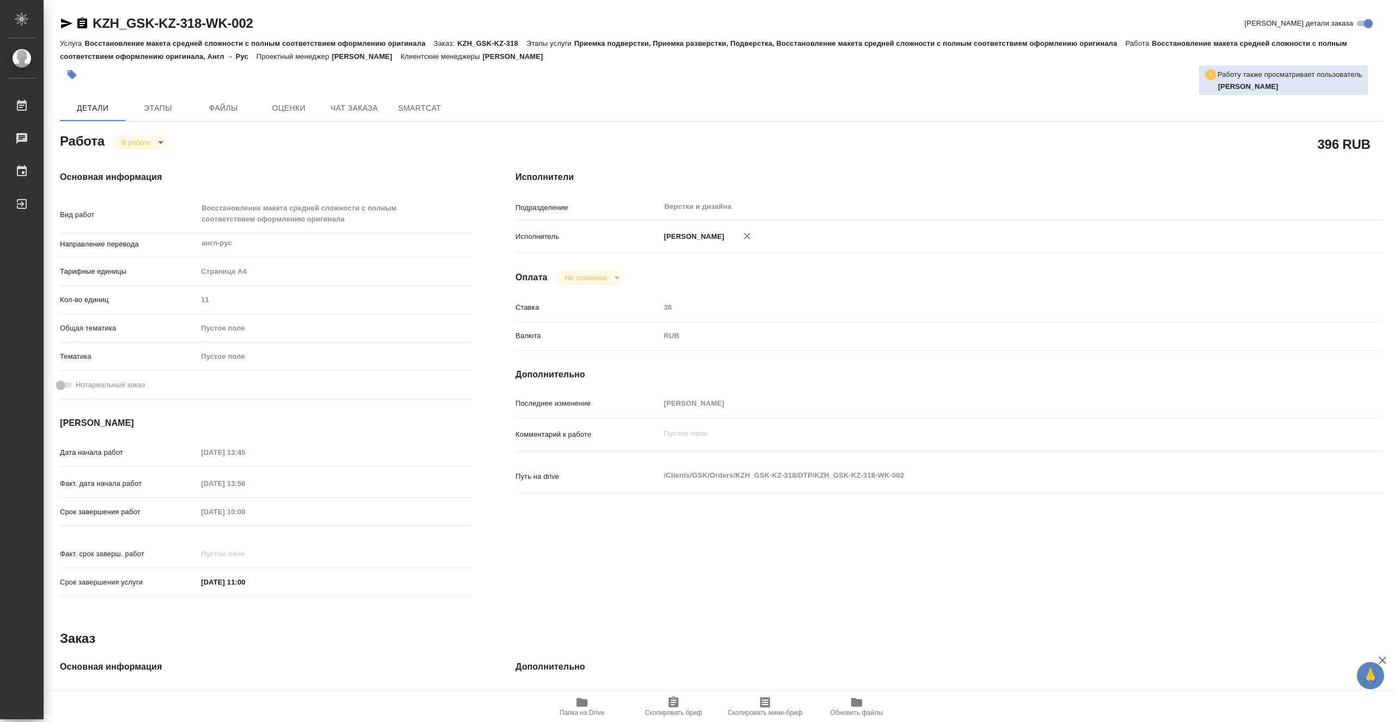
type textarea "x"
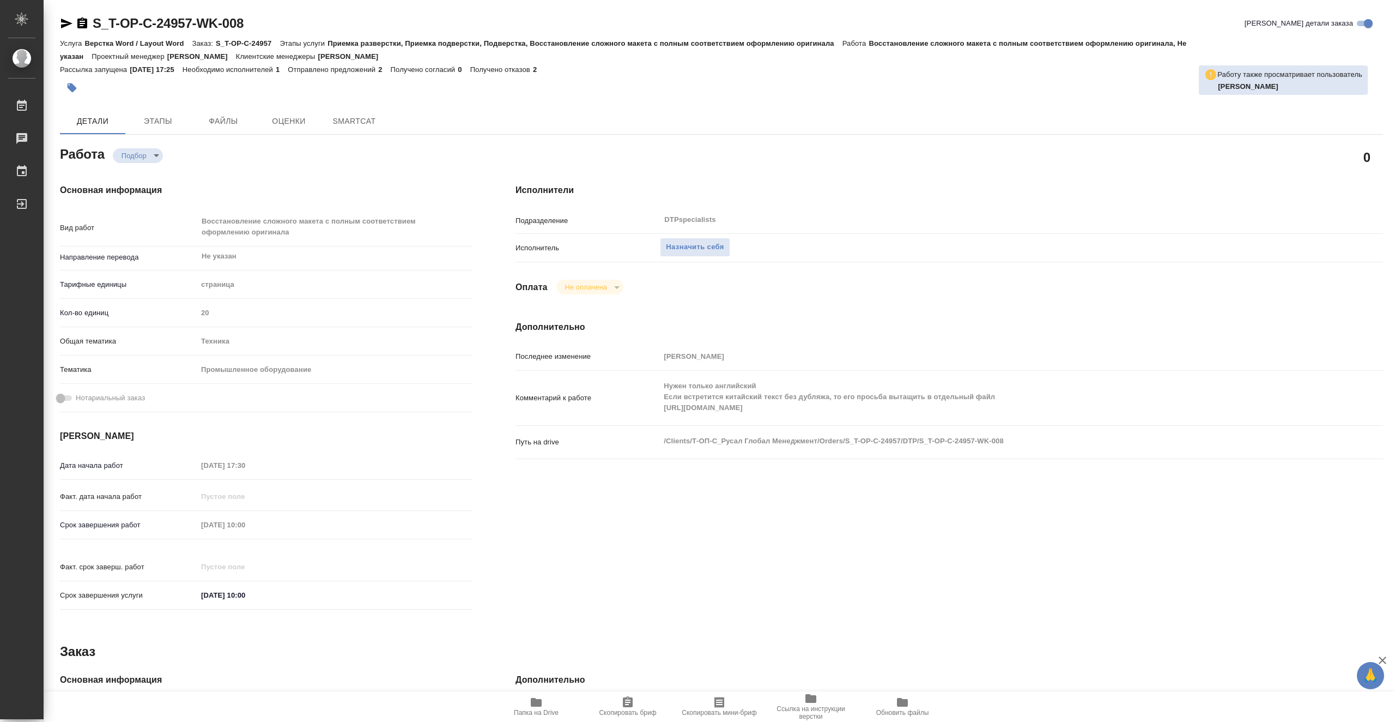
type textarea "x"
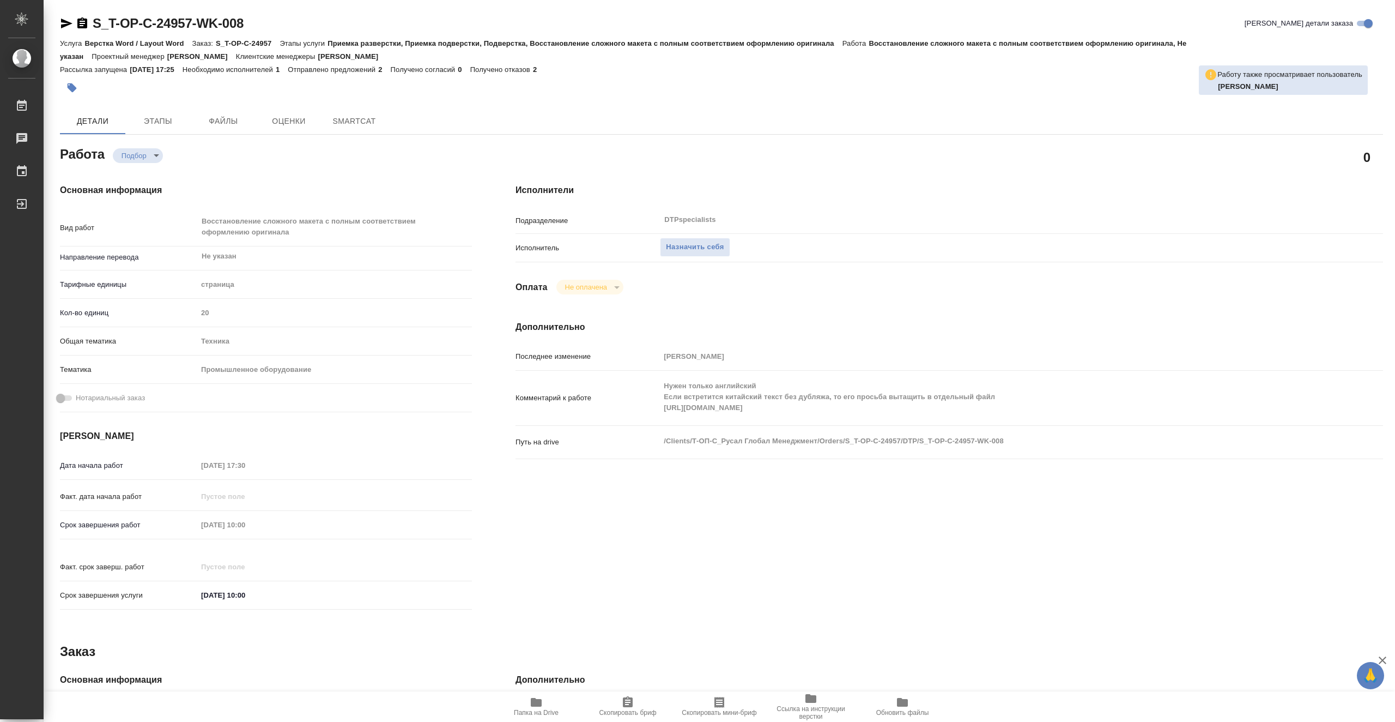
type textarea "x"
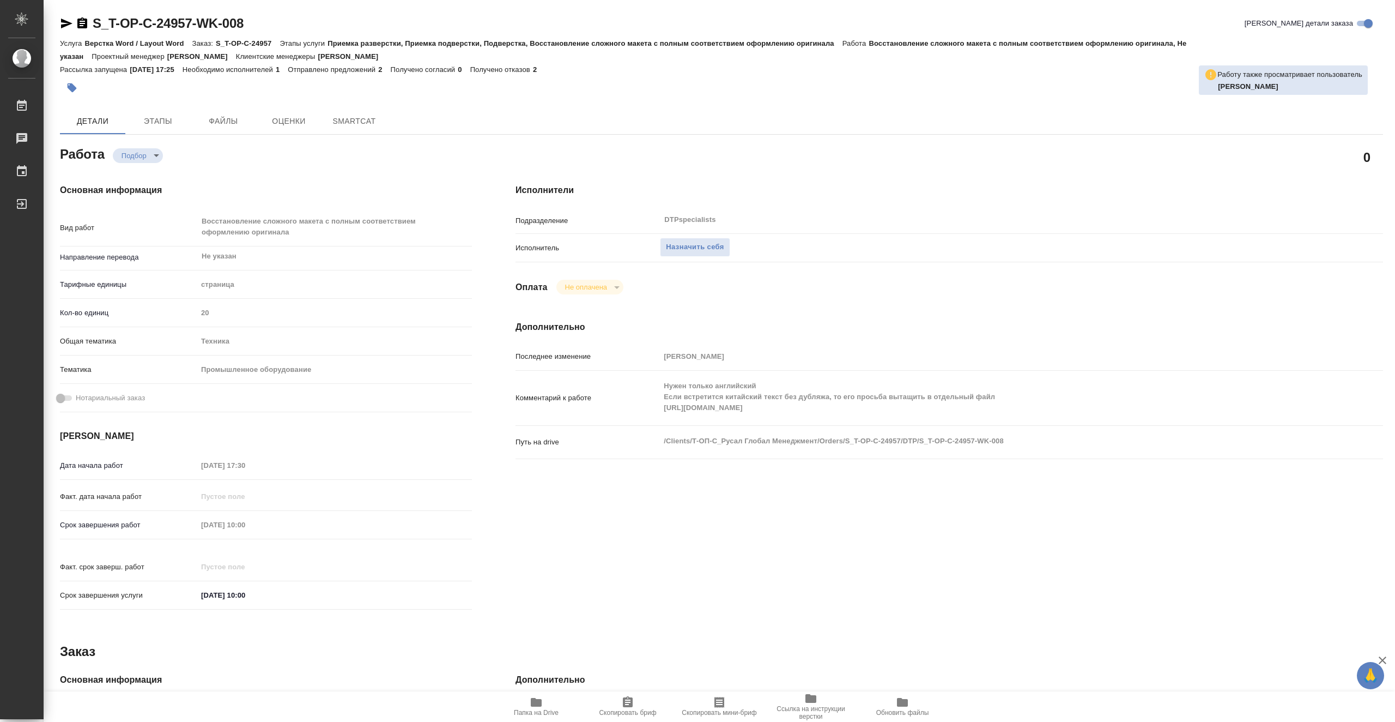
type textarea "x"
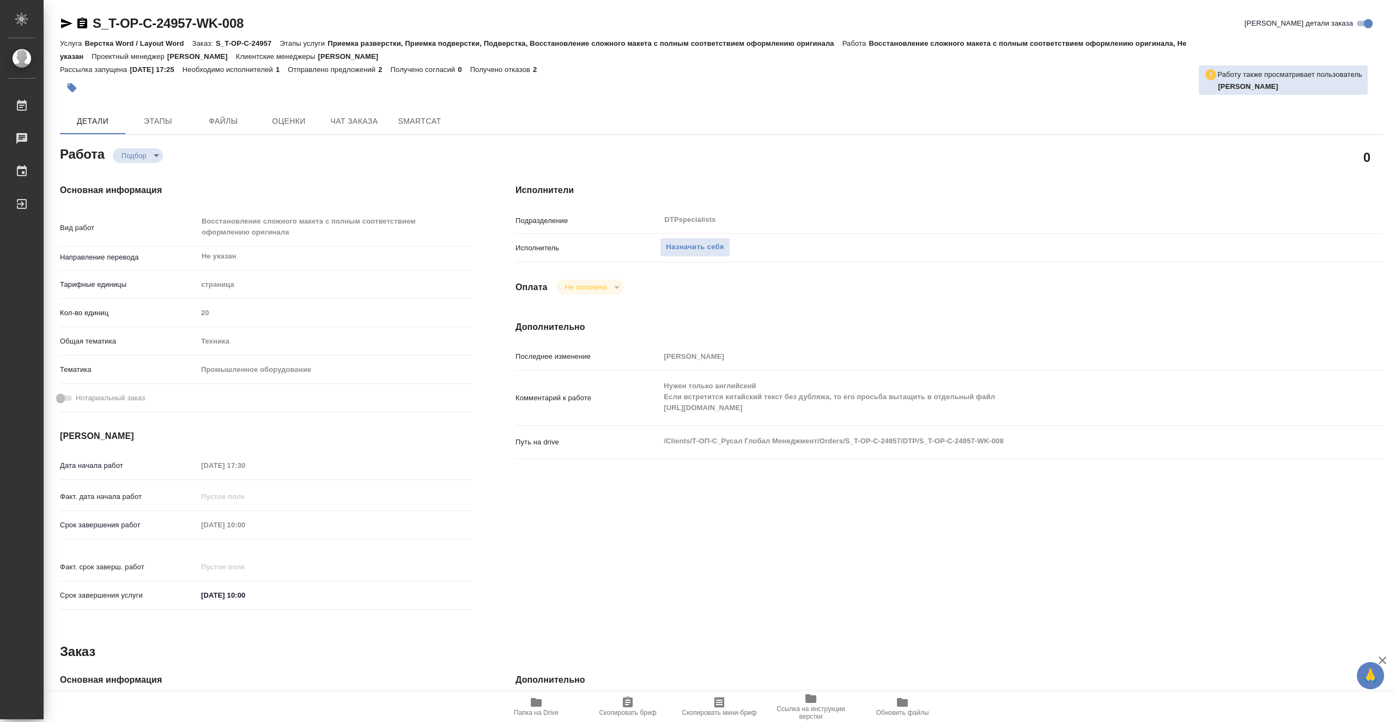
type textarea "x"
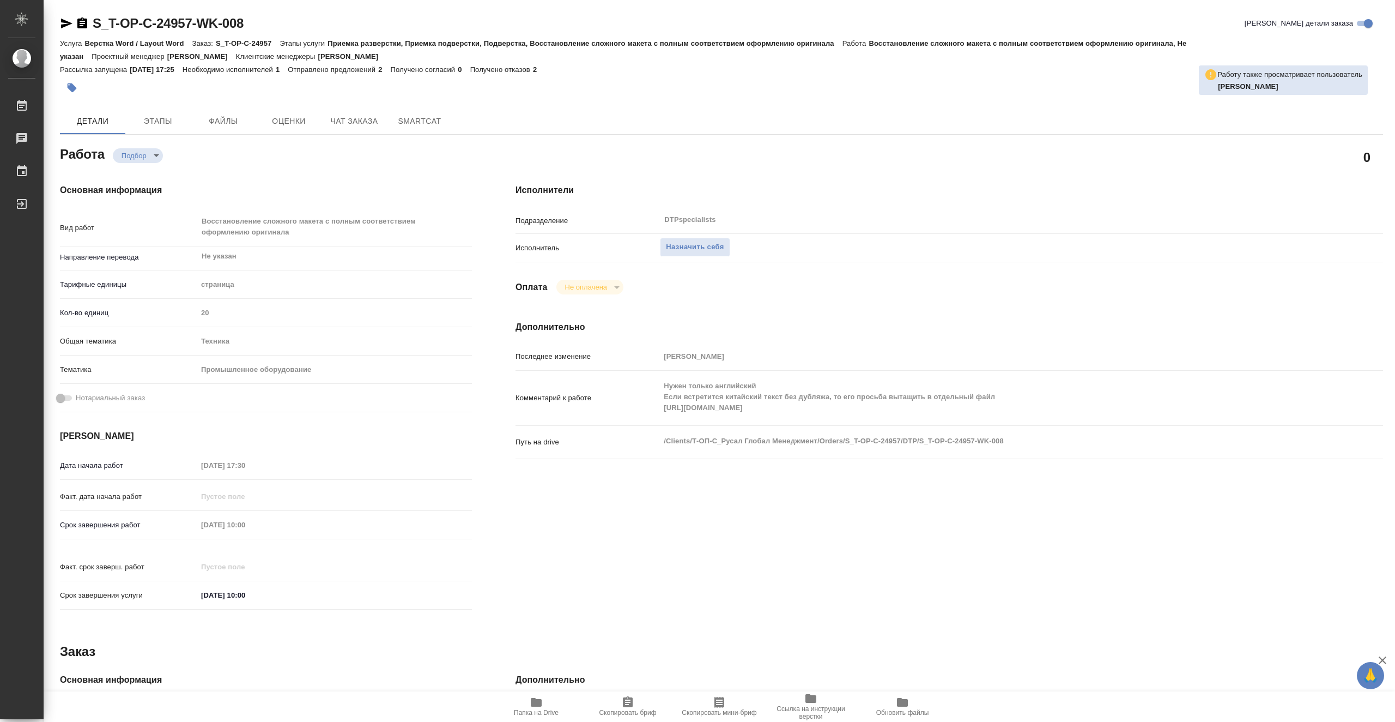
type textarea "x"
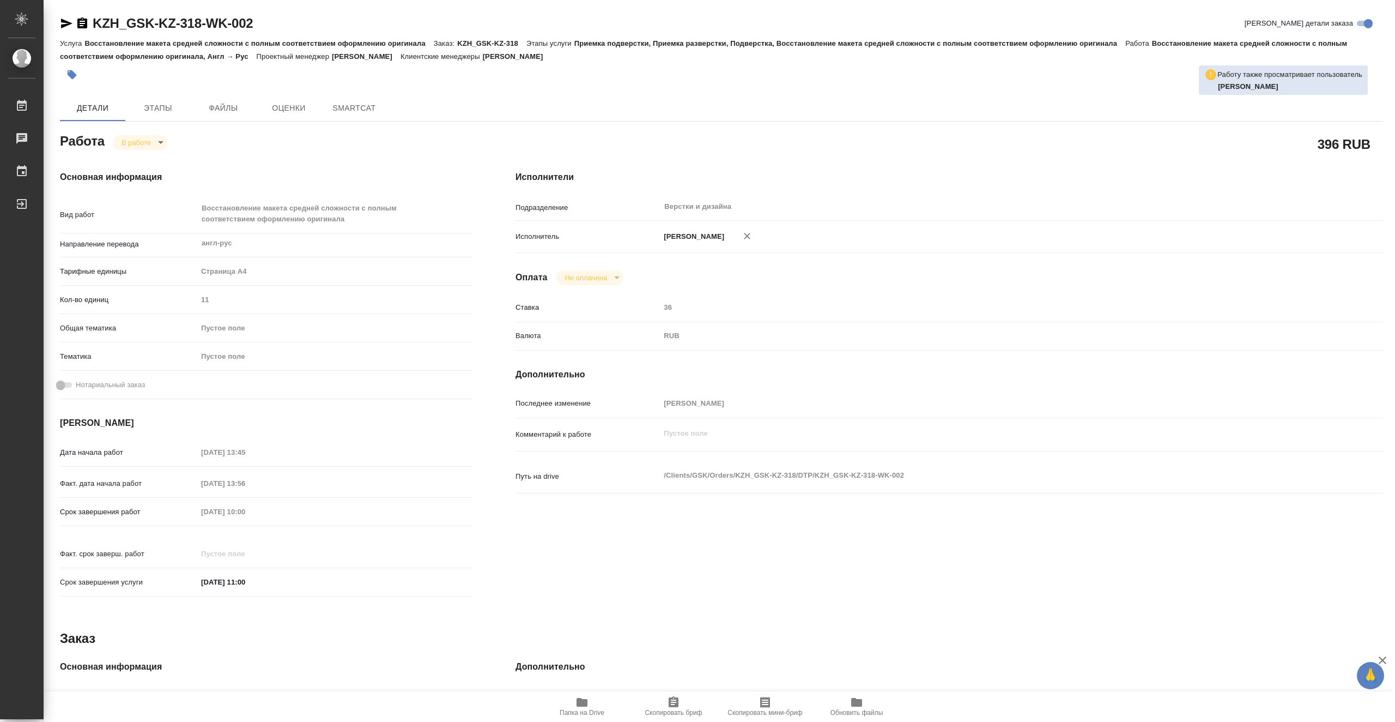
type textarea "x"
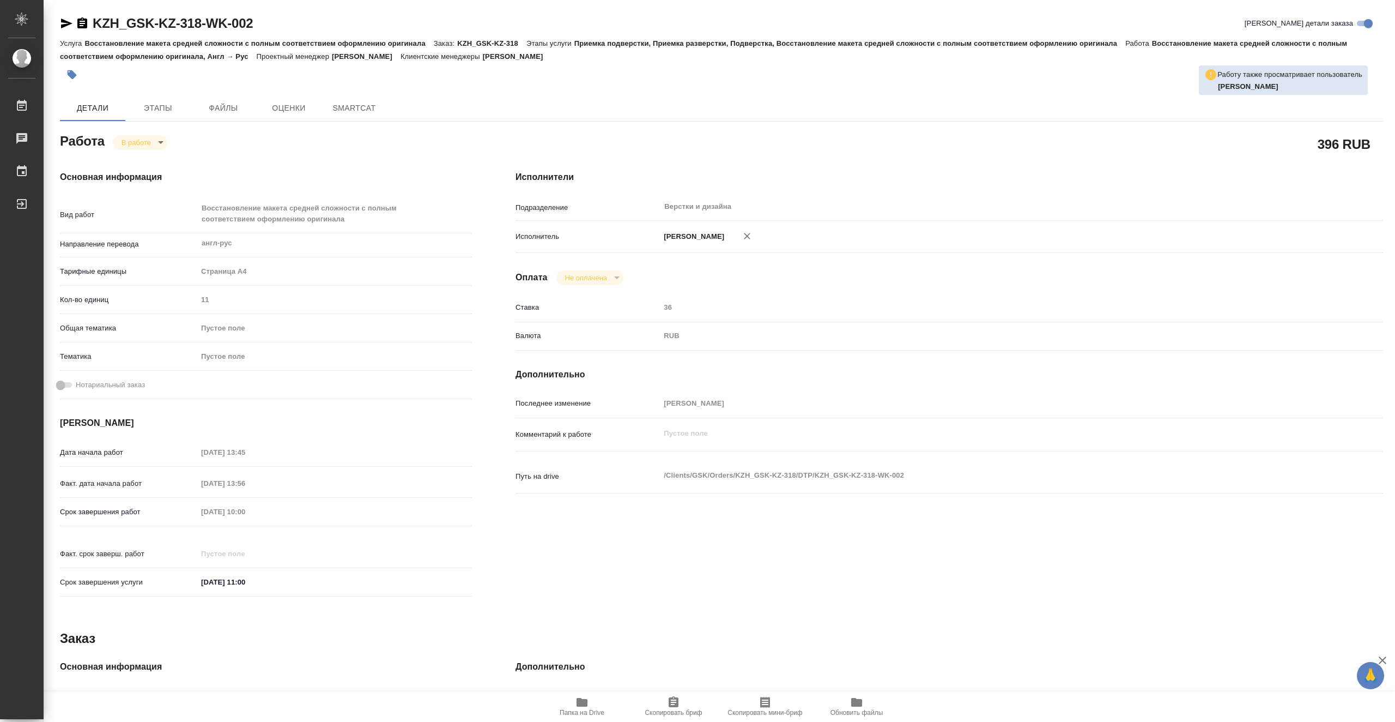
type textarea "x"
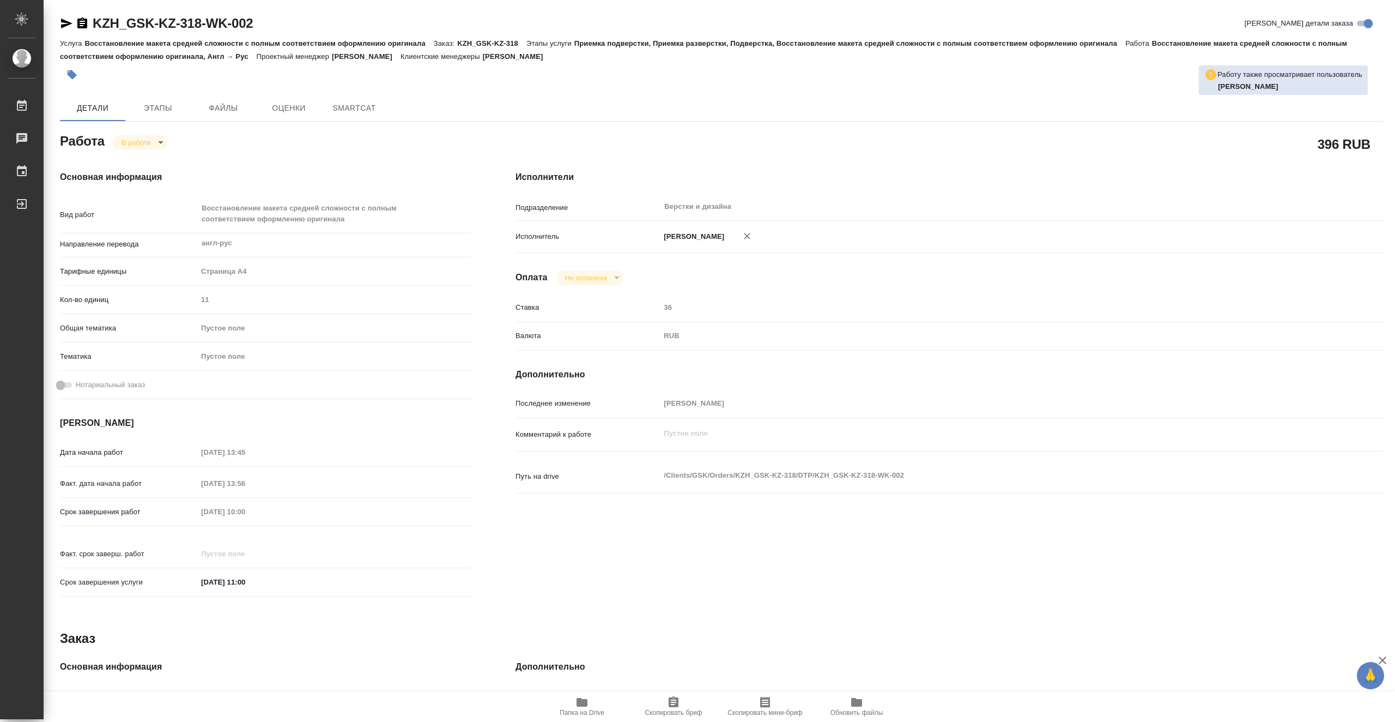
type textarea "x"
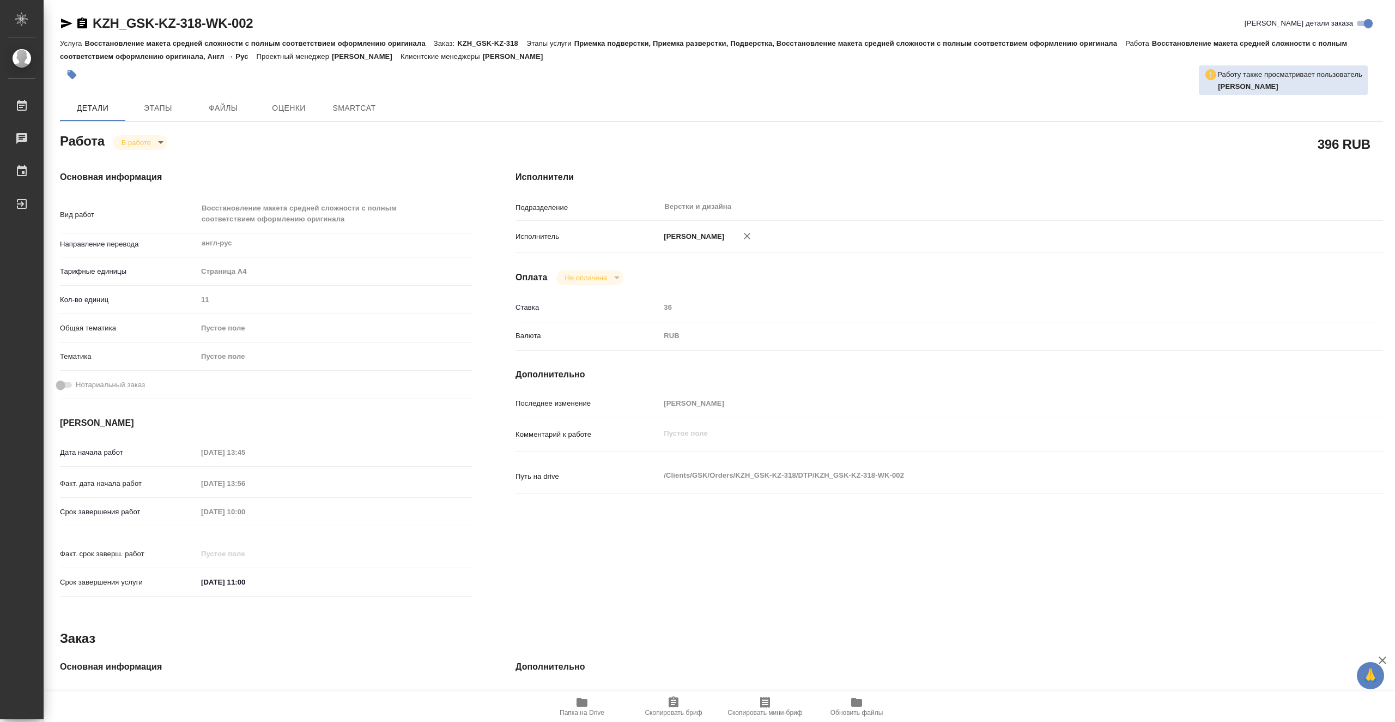
type textarea "x"
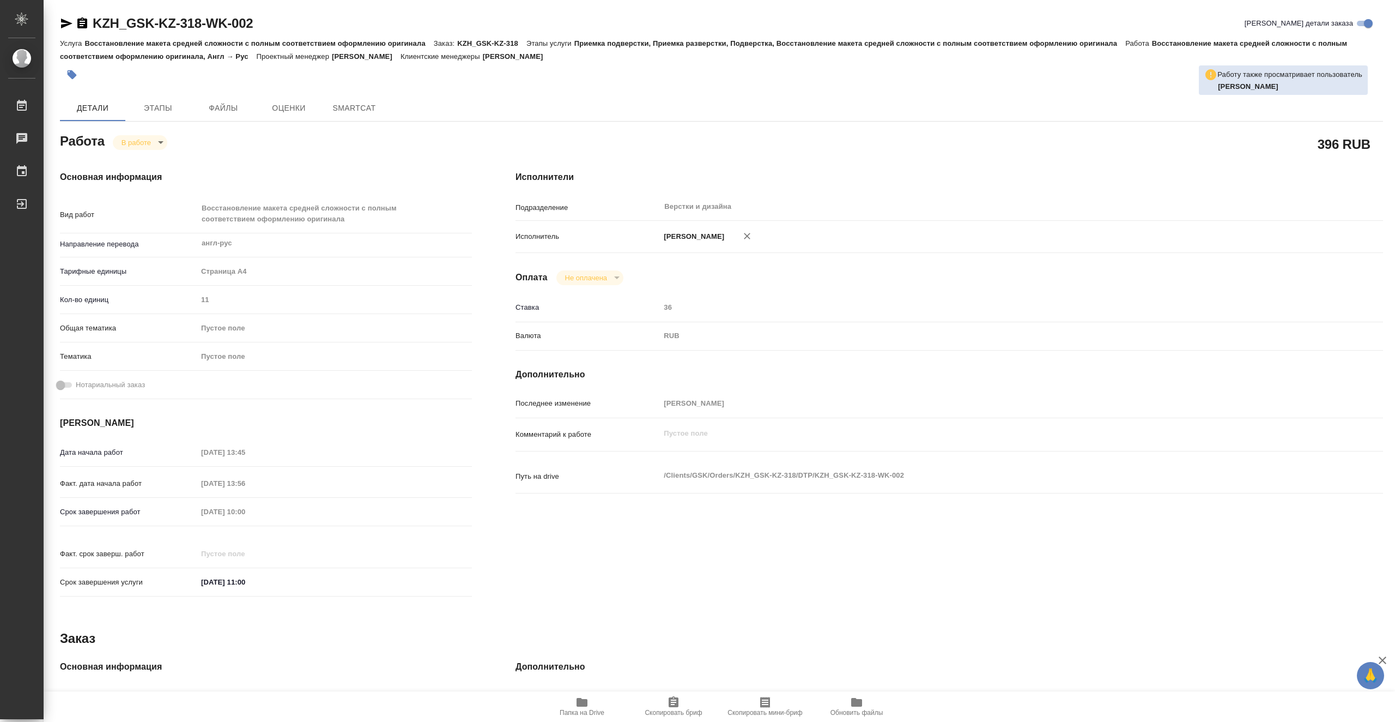
type textarea "x"
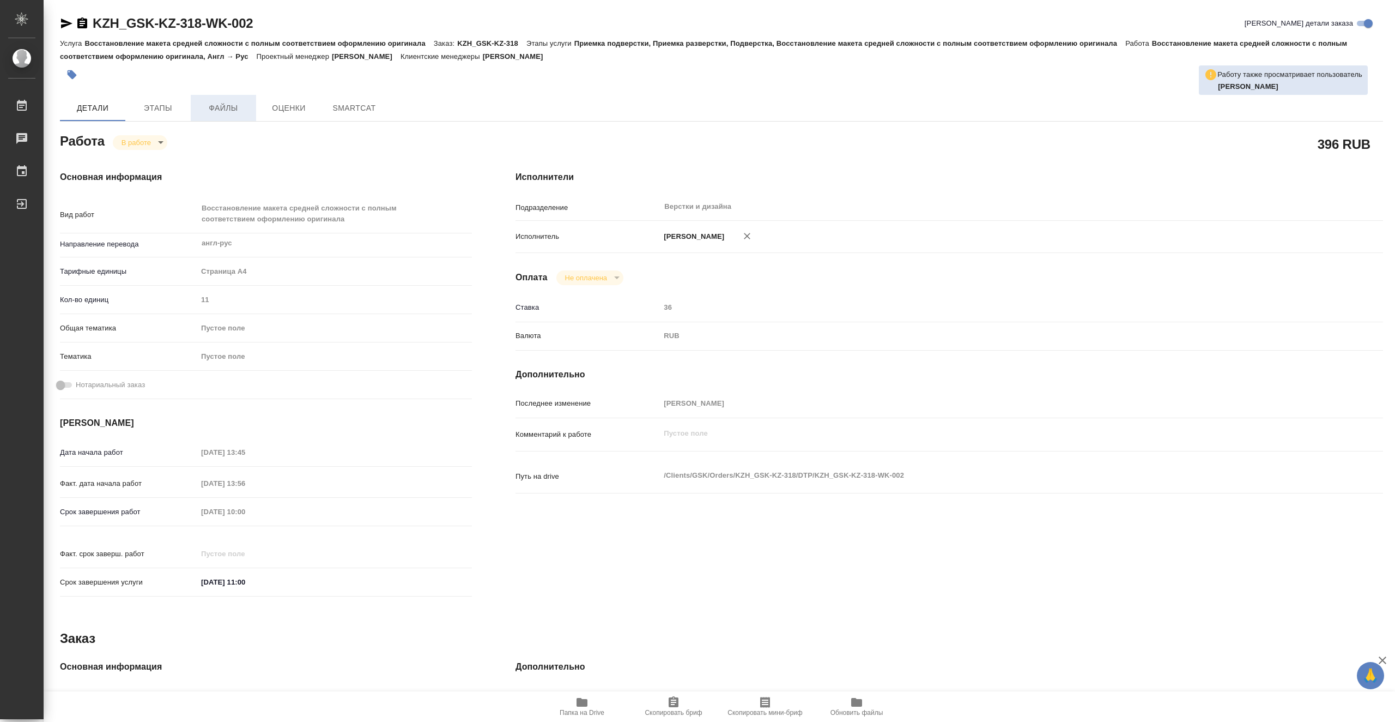
type textarea "x"
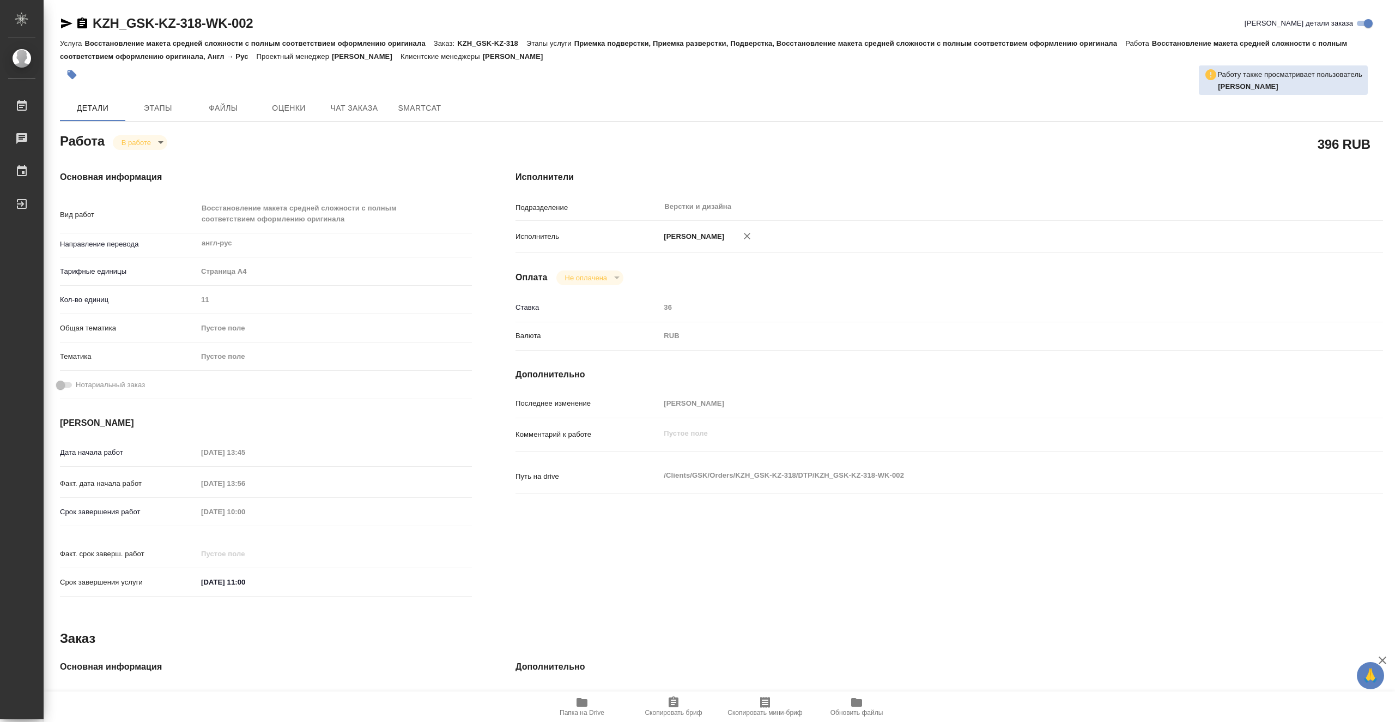
type textarea "x"
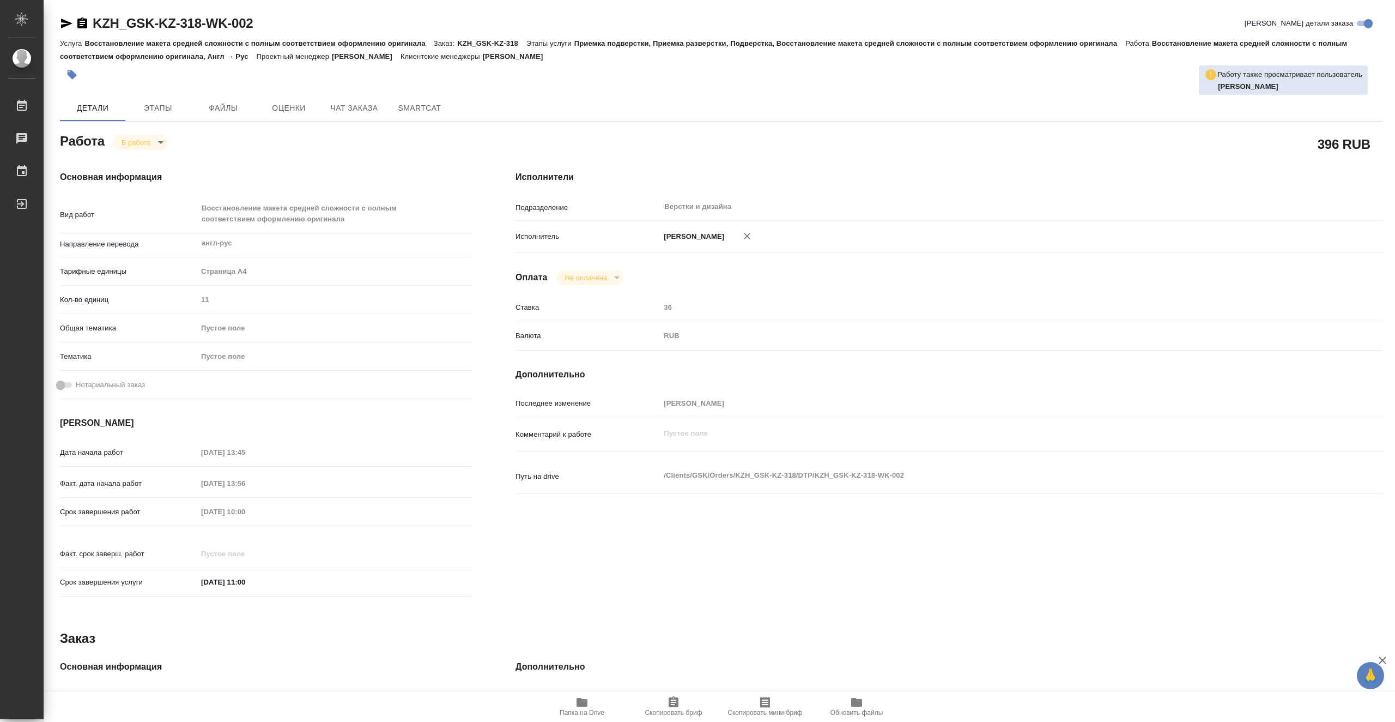
type textarea "x"
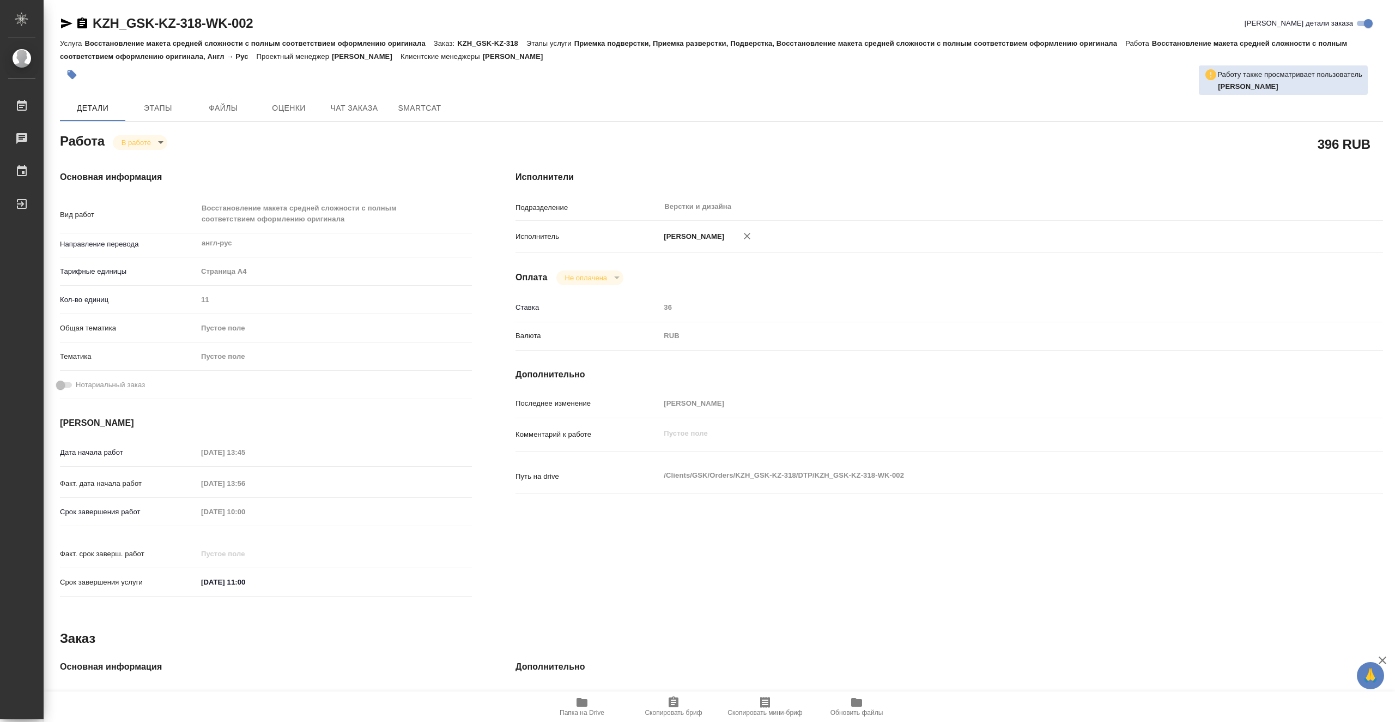
type textarea "x"
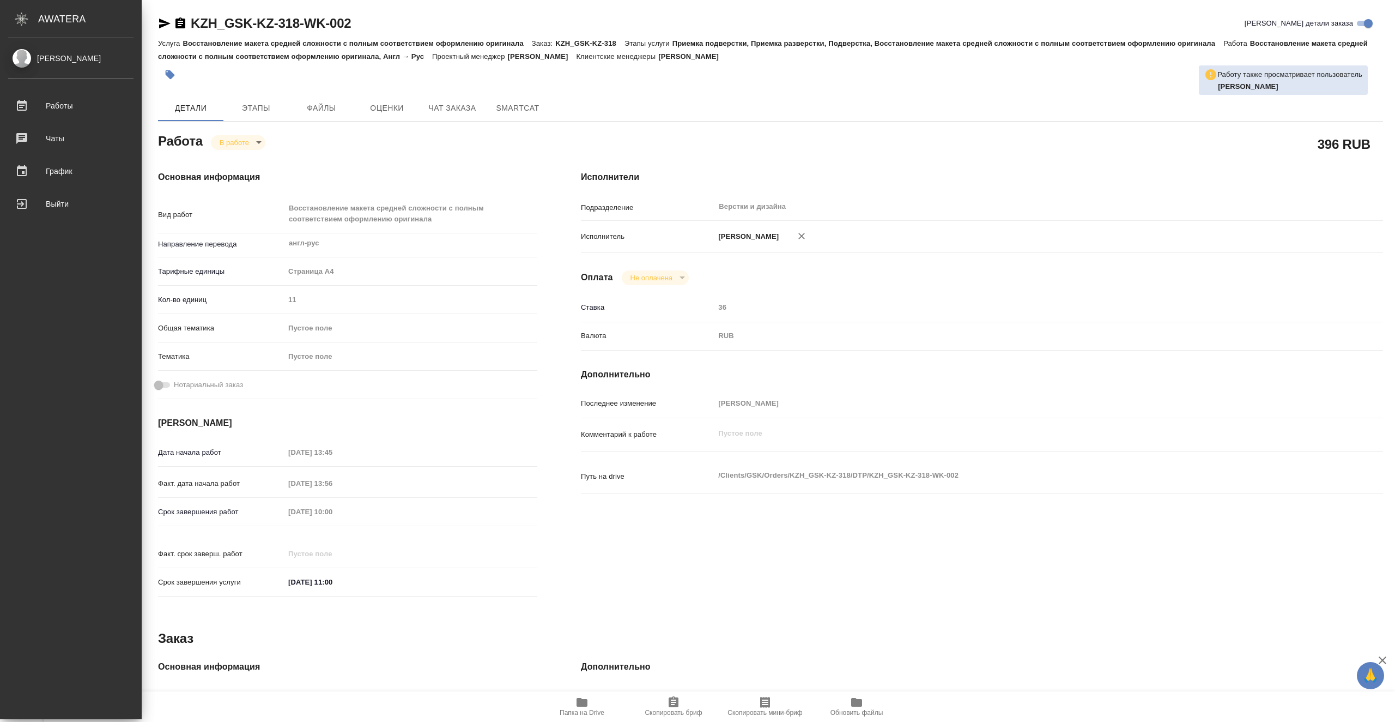
type textarea "x"
